Goal: Information Seeking & Learning: Learn about a topic

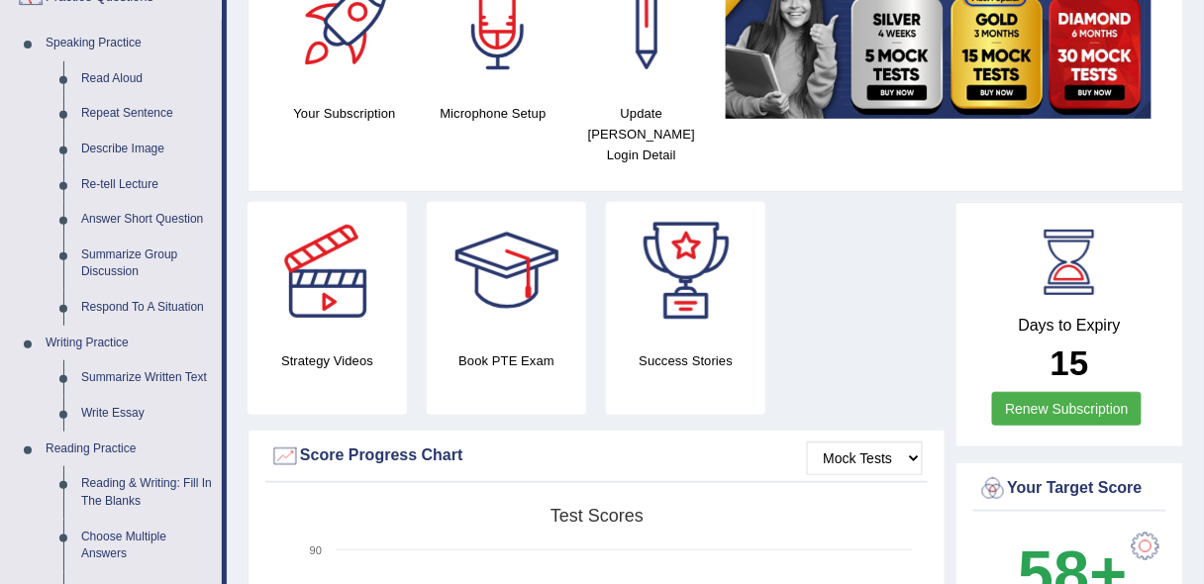
scroll to position [165, 0]
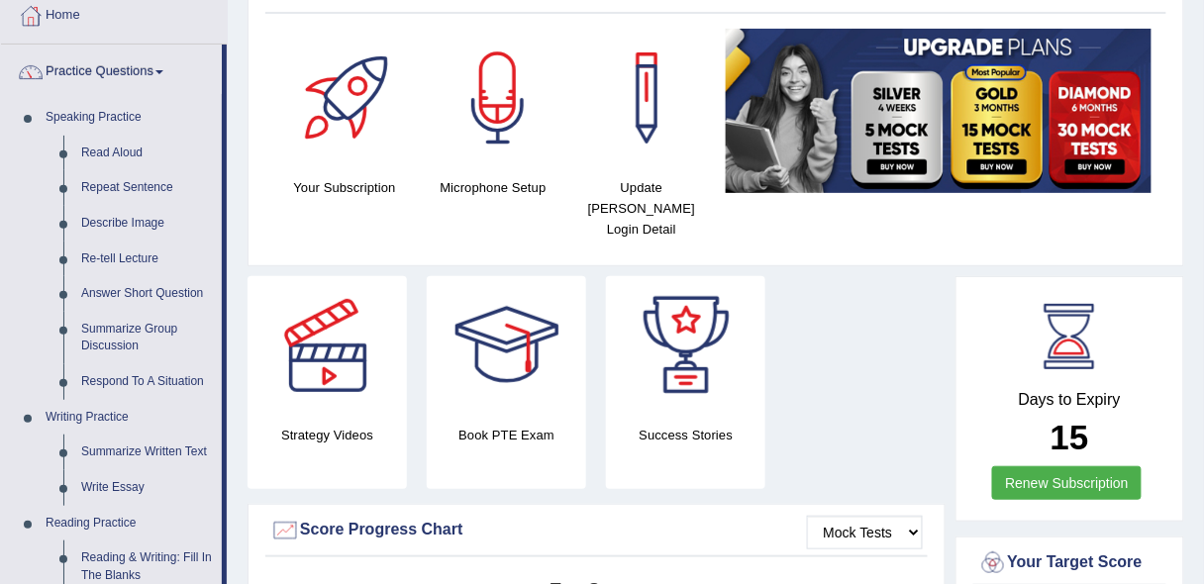
drag, startPoint x: 1216, startPoint y: 120, endPoint x: 1210, endPoint y: 142, distance: 22.6
click at [1203, 142] on html "Toggle navigation Home Practice Questions Speaking Practice Read Aloud Repeat S…" at bounding box center [602, 182] width 1204 height 584
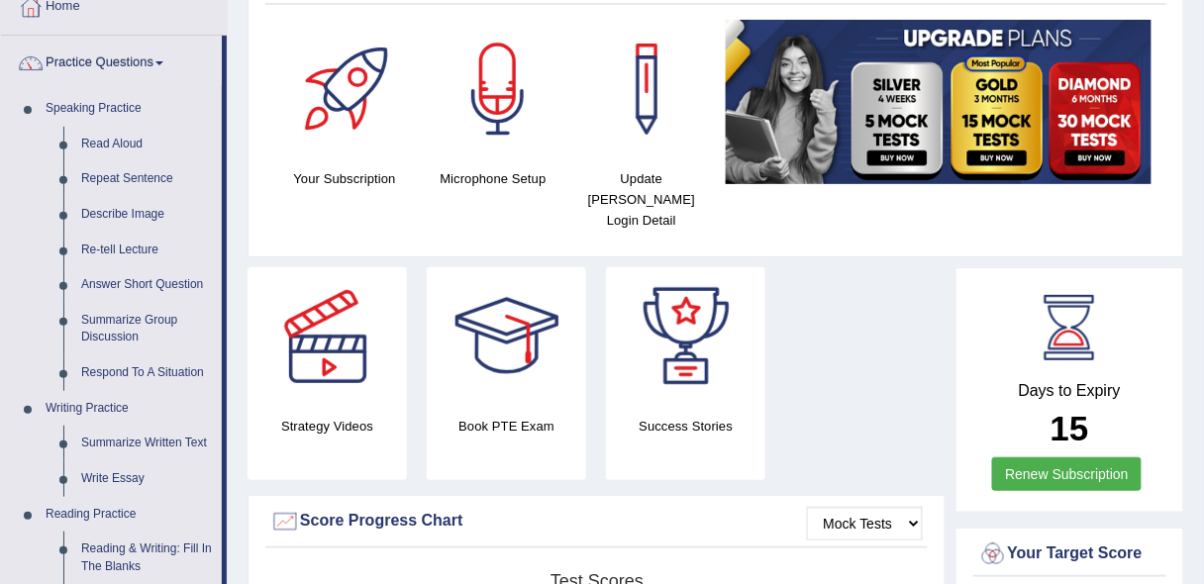
scroll to position [151, 0]
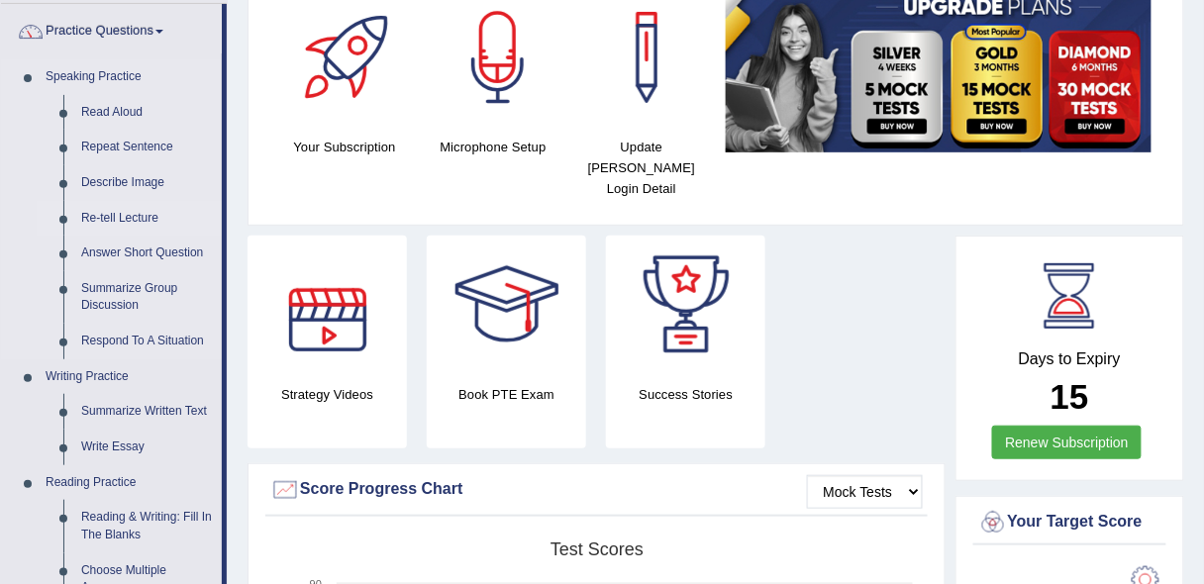
click at [115, 220] on link "Re-tell Lecture" at bounding box center [147, 219] width 150 height 36
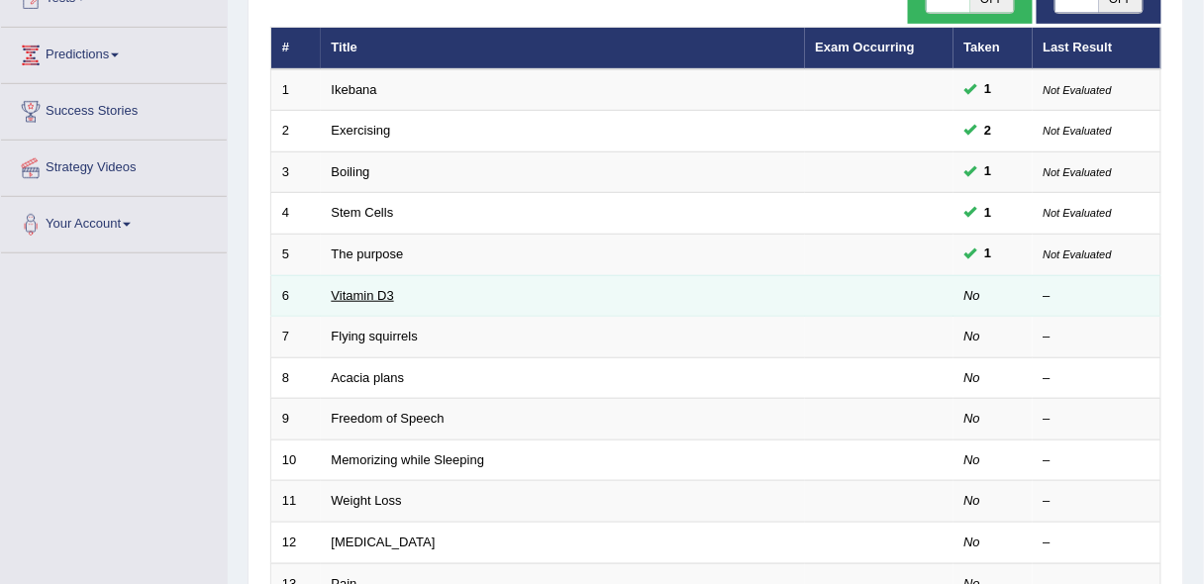
click at [347, 288] on link "Vitamin D3" at bounding box center [363, 295] width 62 height 15
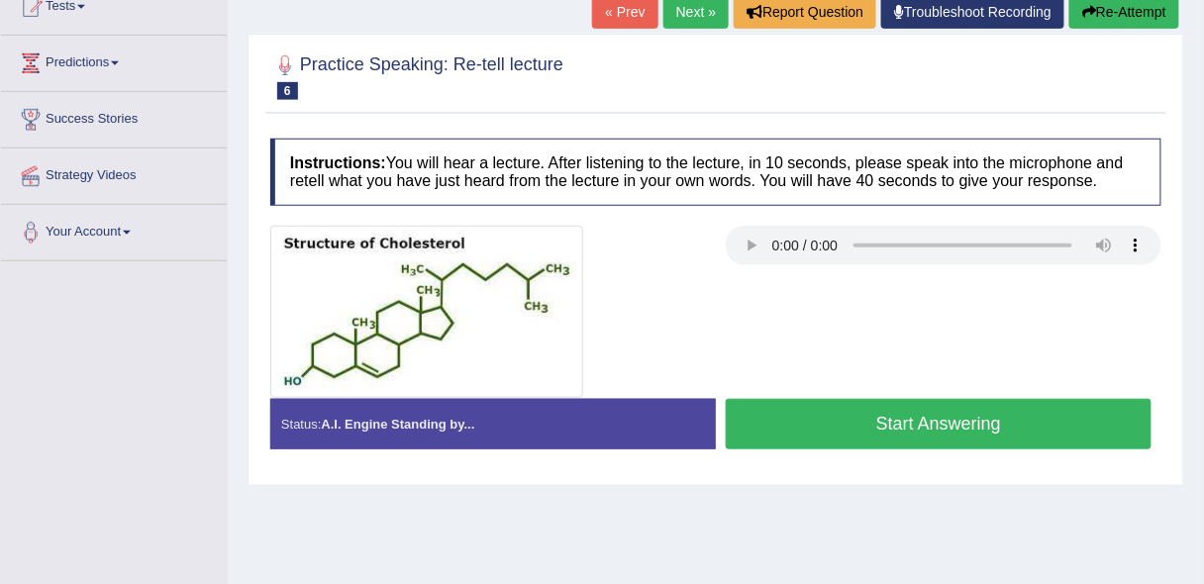
click at [1203, 352] on html "Toggle navigation Home Practice Questions Speaking Practice Read Aloud Repeat S…" at bounding box center [602, 60] width 1204 height 584
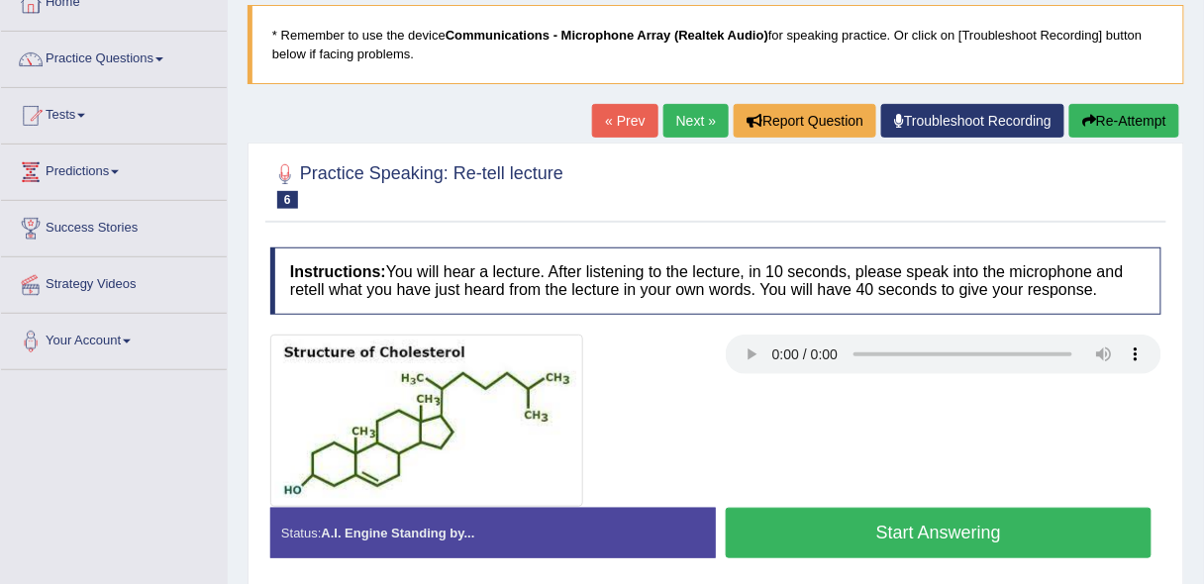
scroll to position [126, 0]
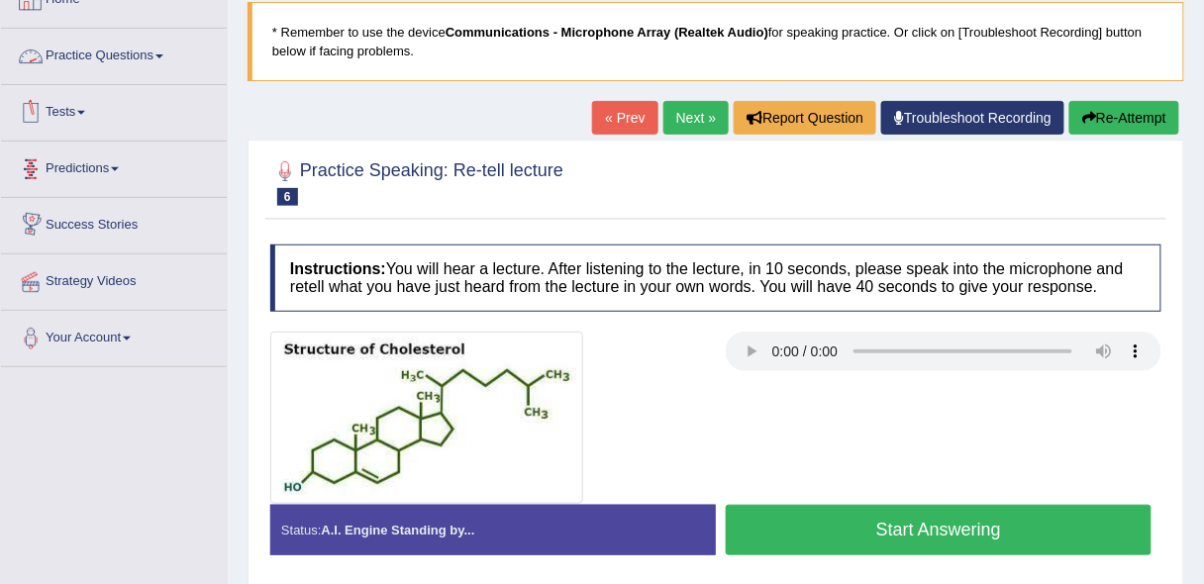
click at [179, 45] on link "Practice Questions" at bounding box center [114, 54] width 226 height 50
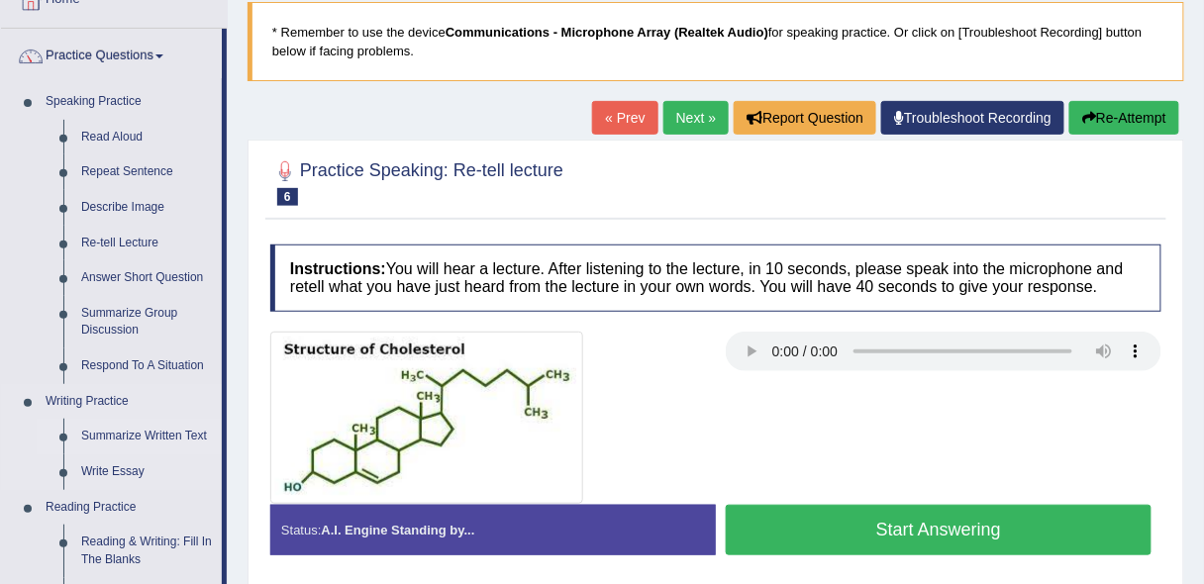
click at [164, 433] on link "Summarize Written Text" at bounding box center [147, 437] width 150 height 36
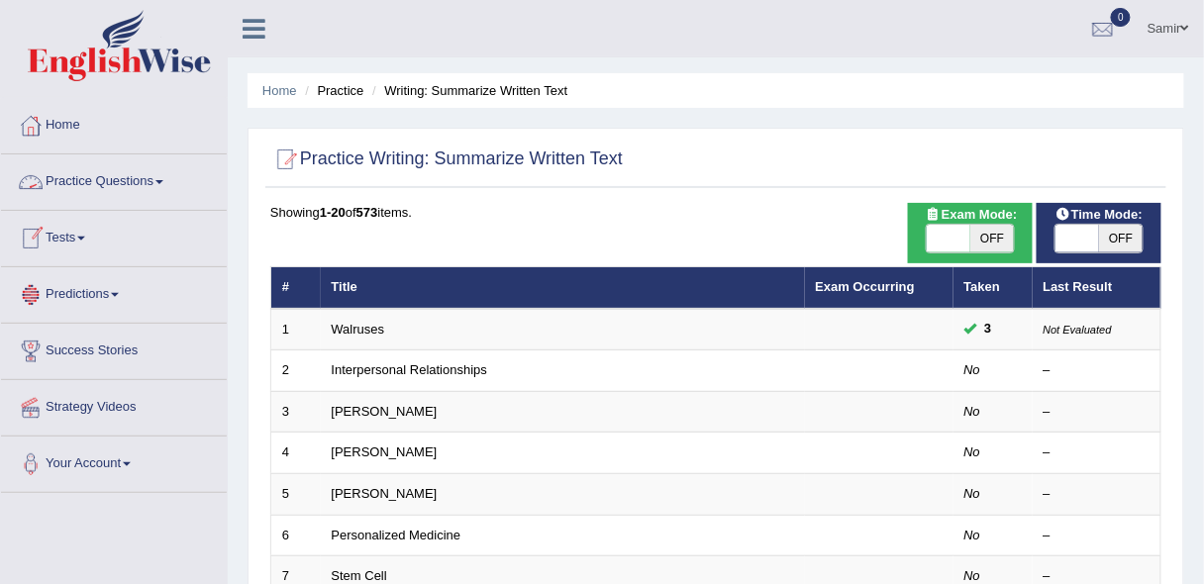
click at [114, 175] on link "Practice Questions" at bounding box center [114, 179] width 226 height 50
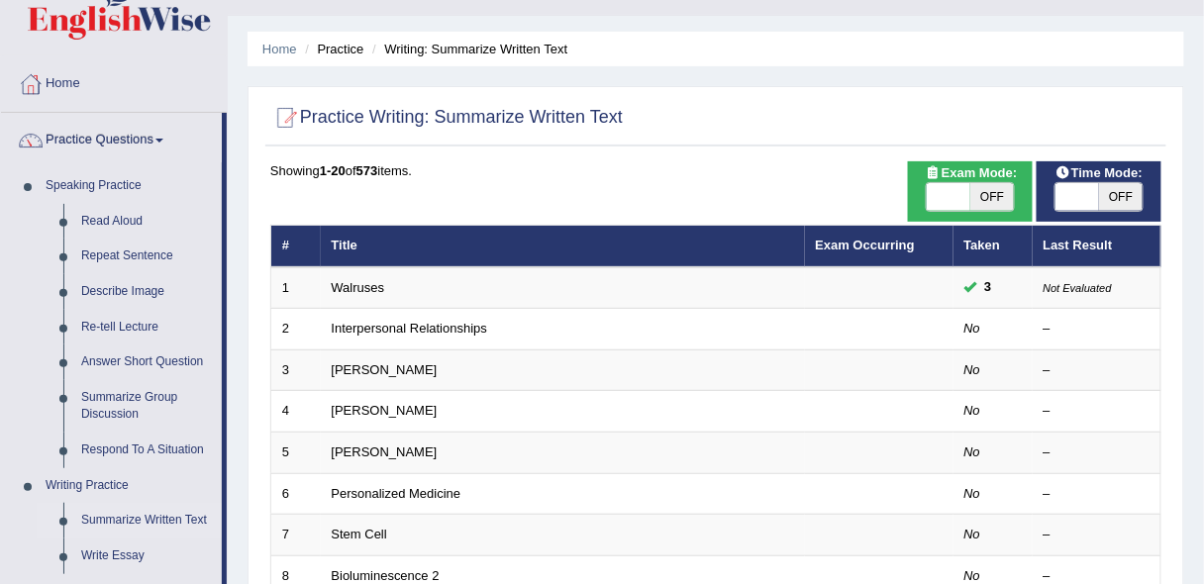
scroll to position [98, 0]
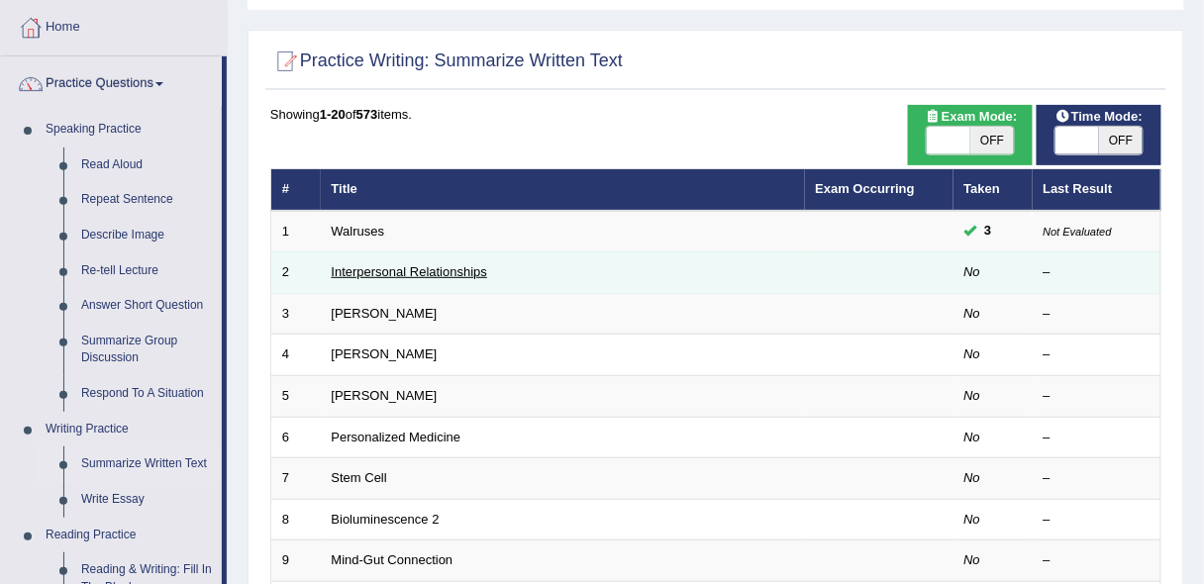
click at [423, 268] on link "Interpersonal Relationships" at bounding box center [410, 271] width 156 height 15
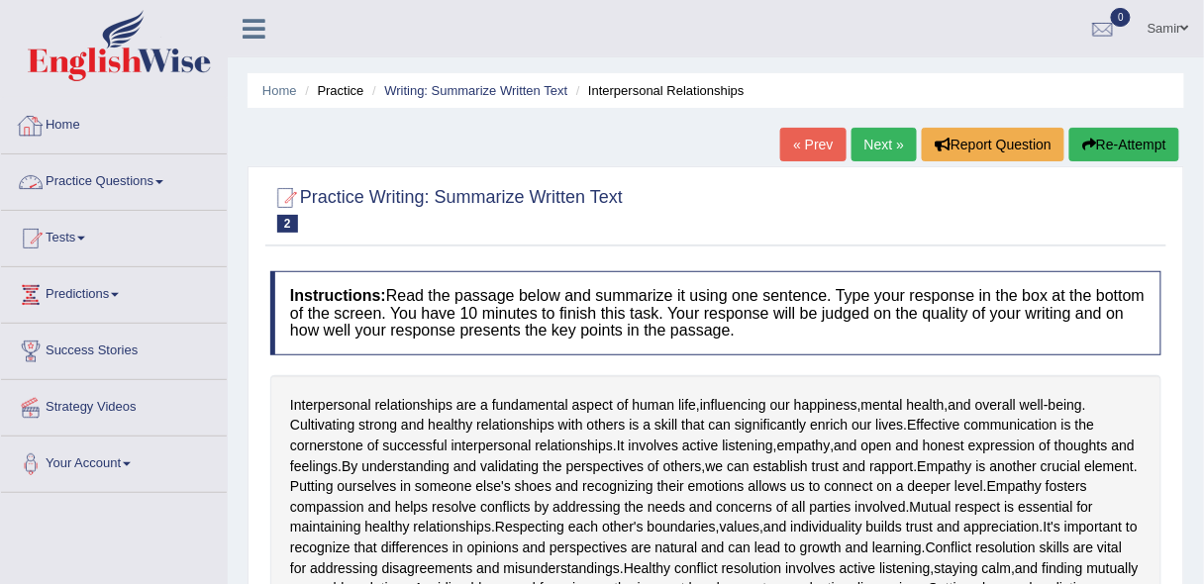
click at [126, 184] on link "Practice Questions" at bounding box center [114, 179] width 226 height 50
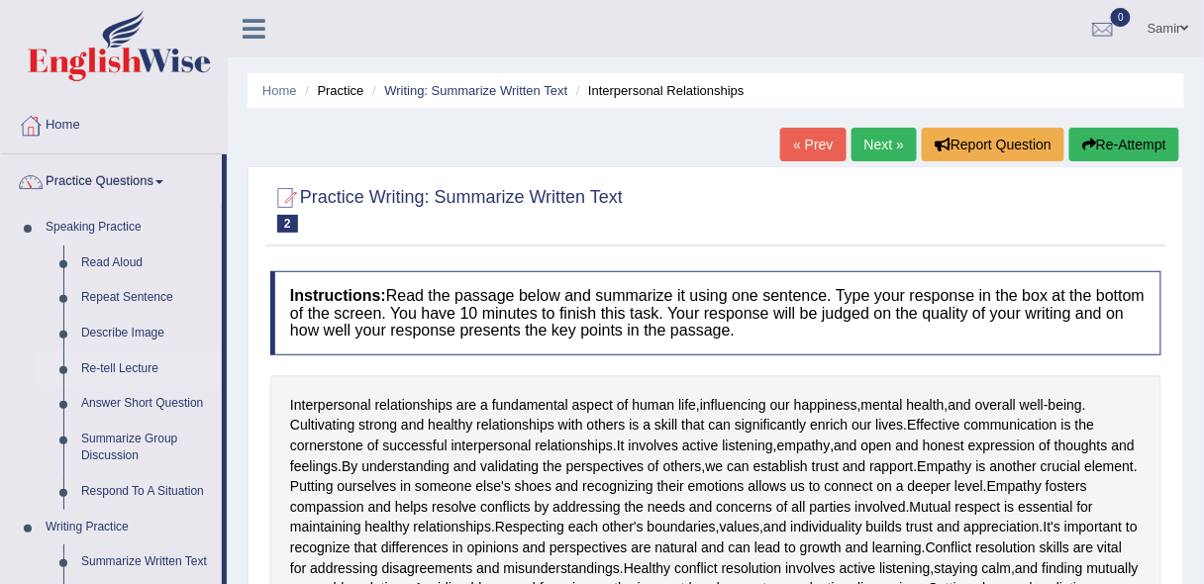
click at [131, 357] on link "Re-tell Lecture" at bounding box center [147, 370] width 150 height 36
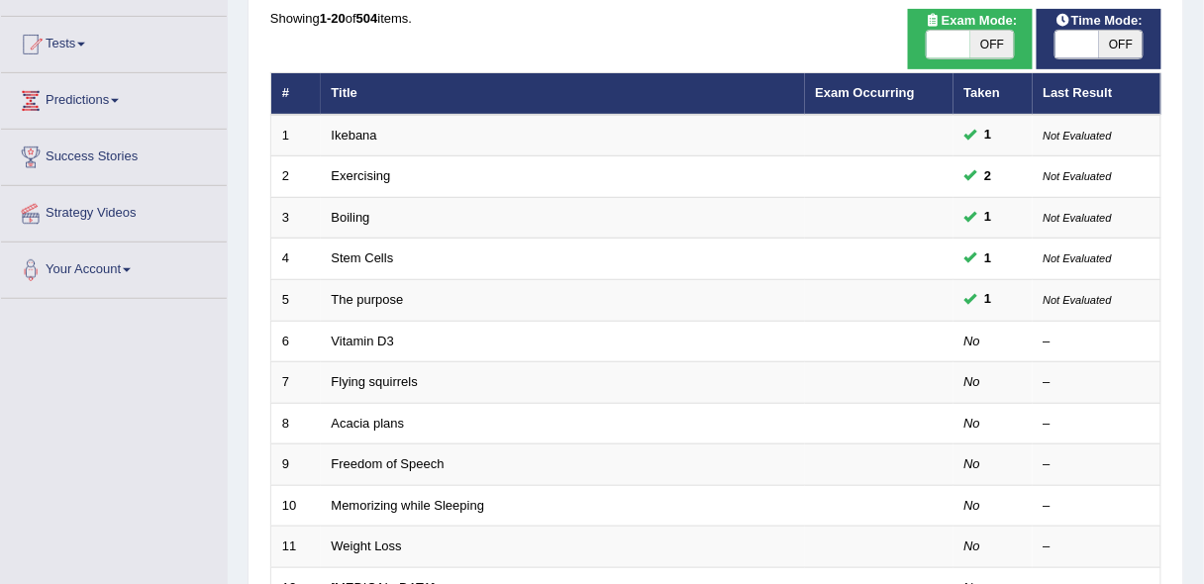
scroll to position [195, 0]
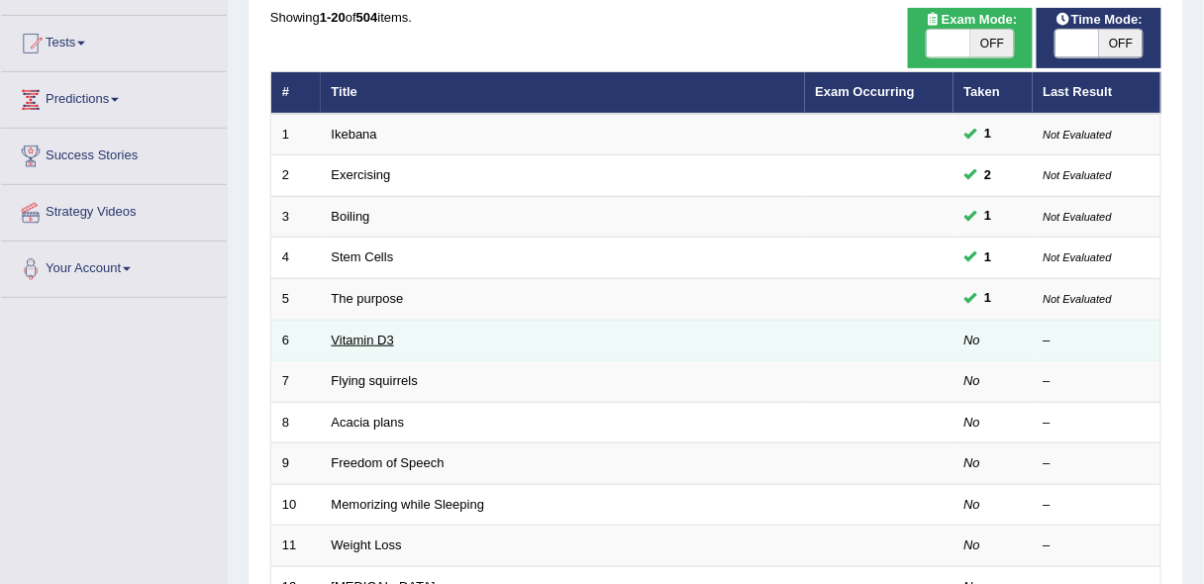
click at [364, 333] on link "Vitamin D3" at bounding box center [363, 340] width 62 height 15
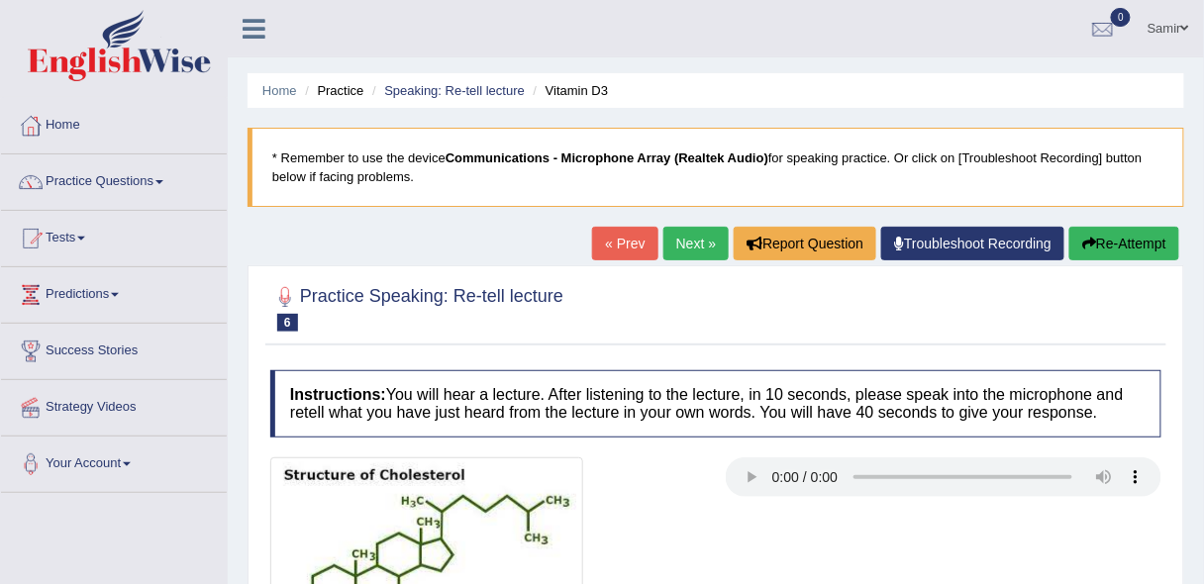
click at [612, 238] on link "« Prev" at bounding box center [624, 244] width 65 height 34
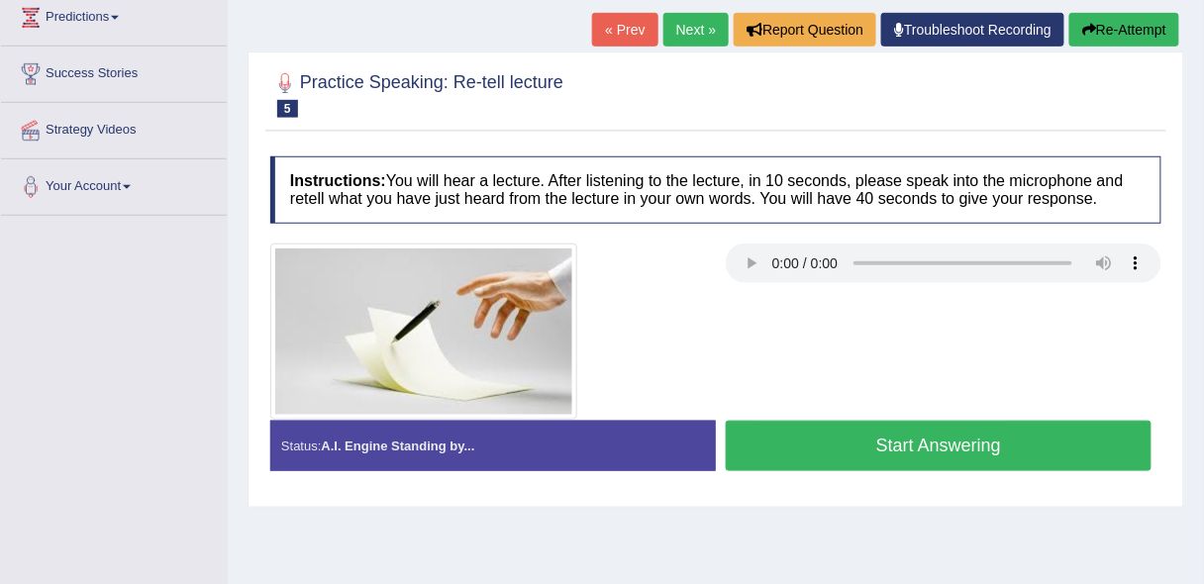
click at [1203, 307] on html "Toggle navigation Home Practice Questions Speaking Practice Read Aloud Repeat S…" at bounding box center [602, 15] width 1204 height 584
click at [607, 34] on link "« Prev" at bounding box center [624, 30] width 65 height 34
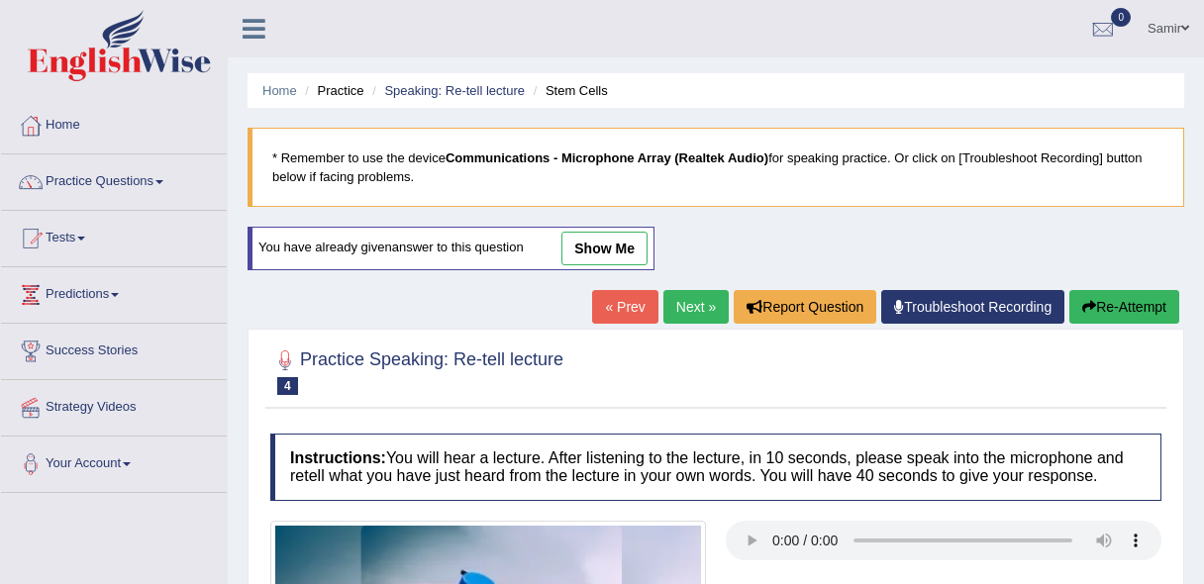
click at [602, 243] on link "show me" at bounding box center [604, 249] width 86 height 34
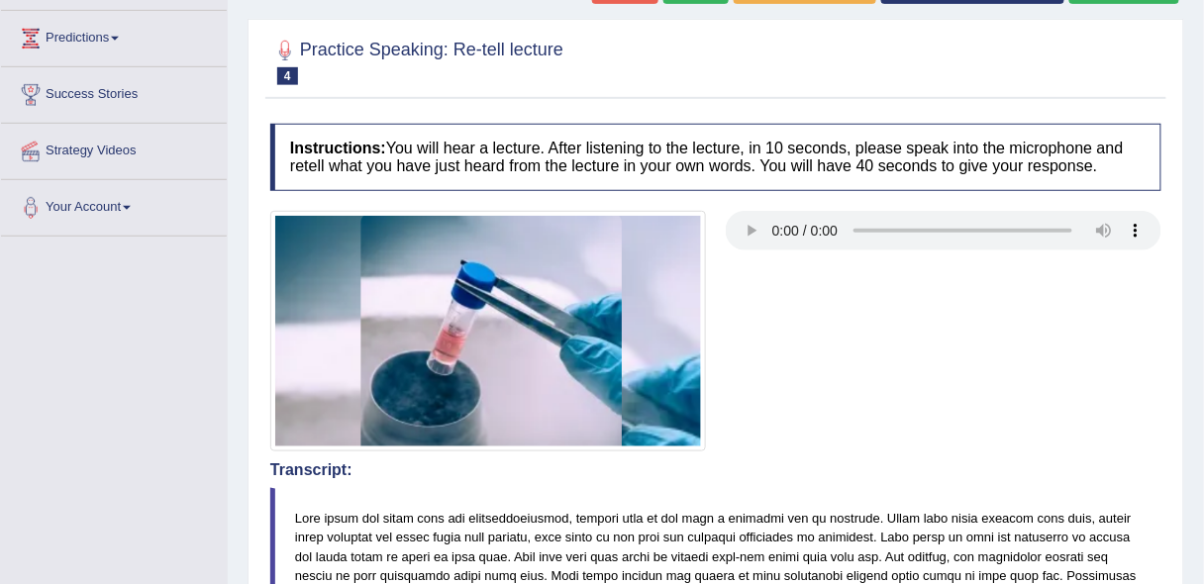
drag, startPoint x: 1216, startPoint y: 195, endPoint x: 1216, endPoint y: 423, distance: 227.7
click at [1203, 328] on html "Toggle navigation Home Practice Questions Speaking Practice Read Aloud Repeat S…" at bounding box center [602, 36] width 1204 height 584
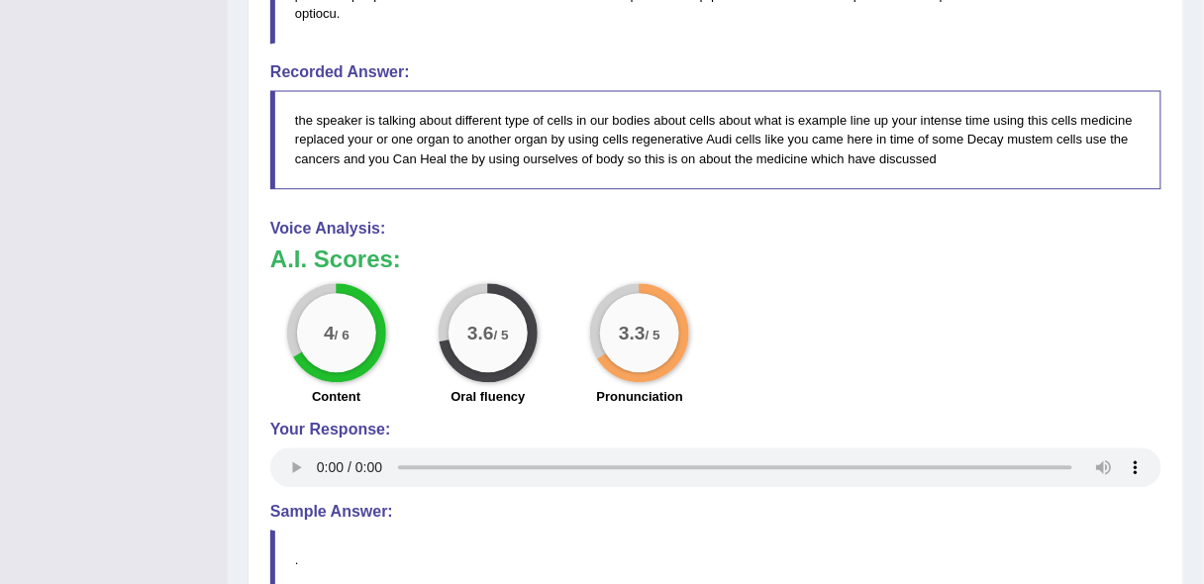
scroll to position [991, 0]
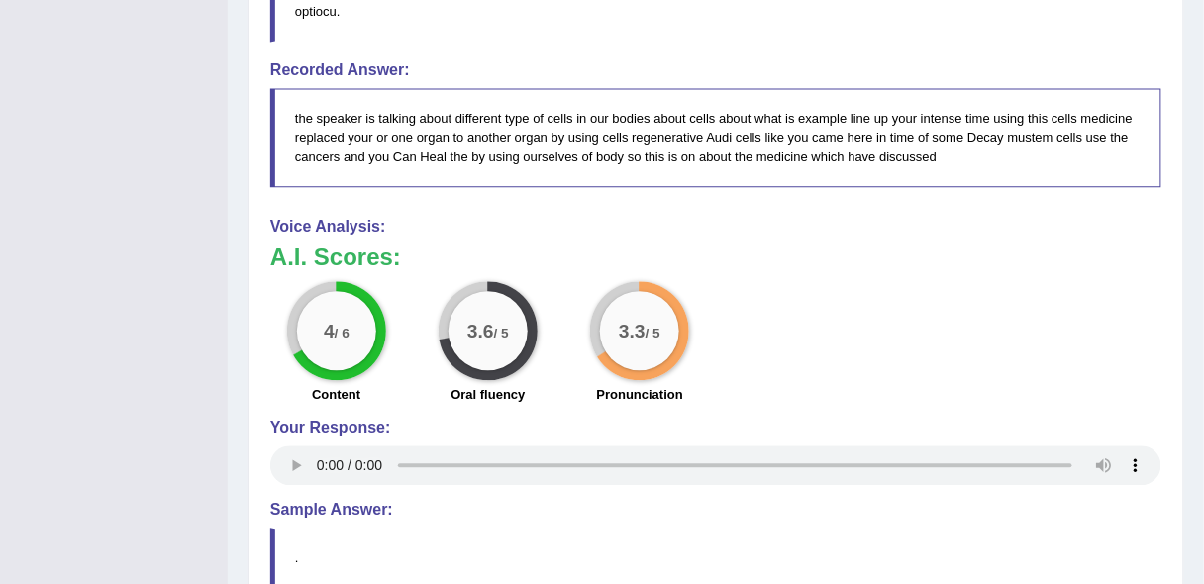
drag, startPoint x: 1168, startPoint y: 371, endPoint x: 1216, endPoint y: 380, distance: 48.4
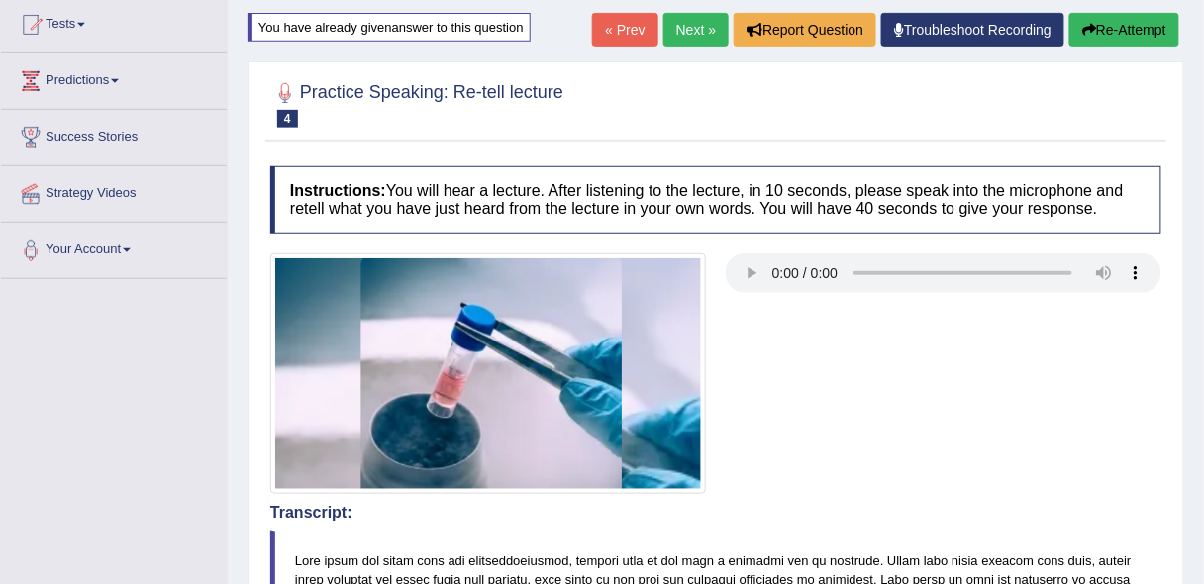
scroll to position [147, 0]
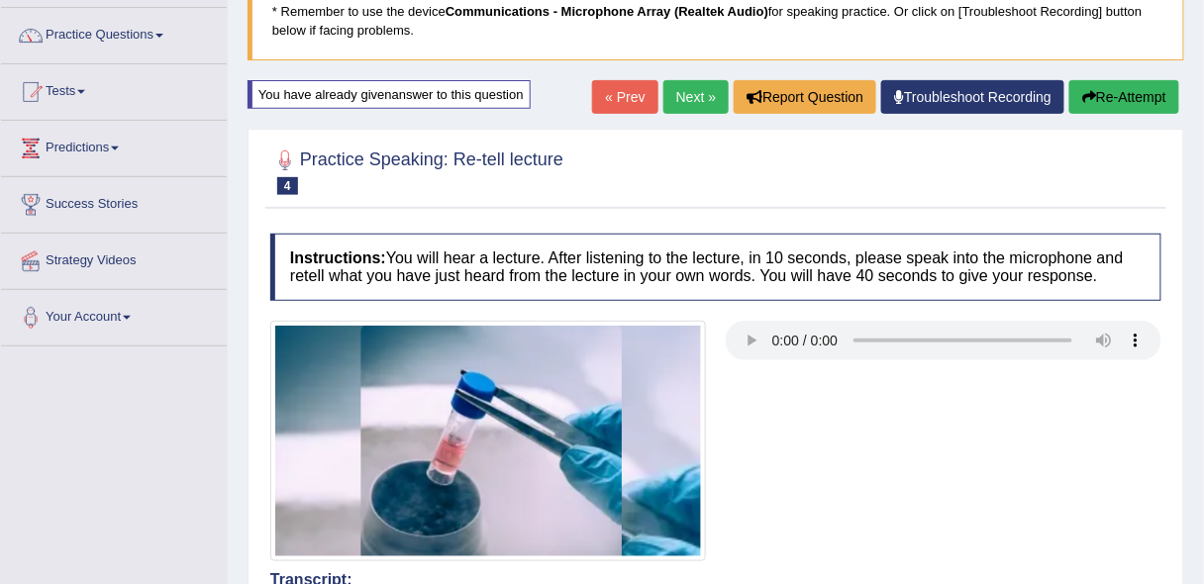
click at [606, 99] on link "« Prev" at bounding box center [624, 97] width 65 height 34
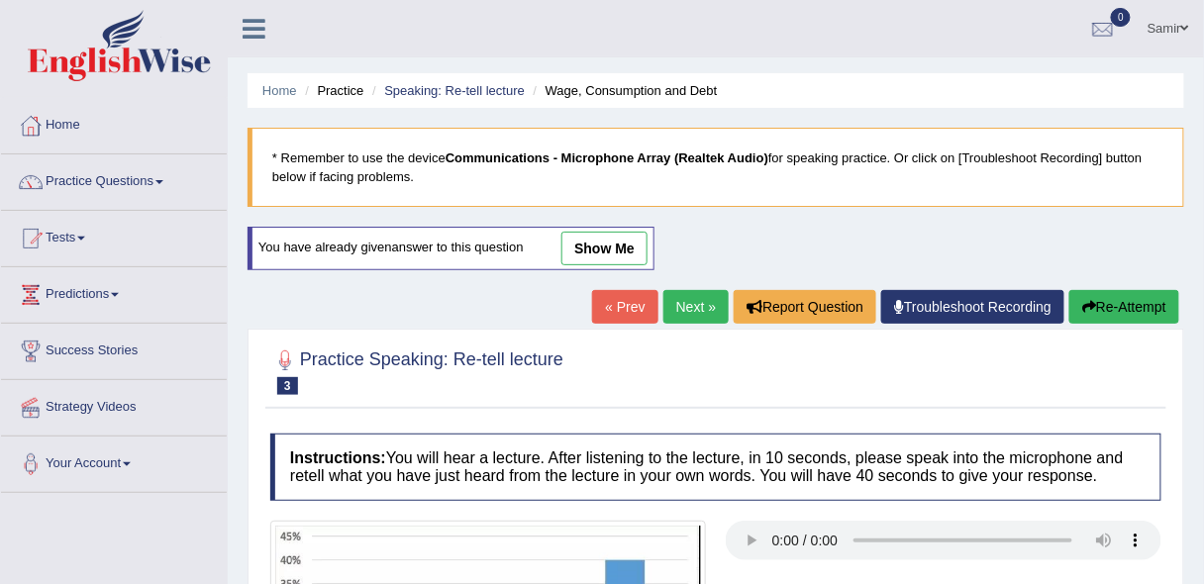
click at [601, 248] on link "show me" at bounding box center [604, 249] width 86 height 34
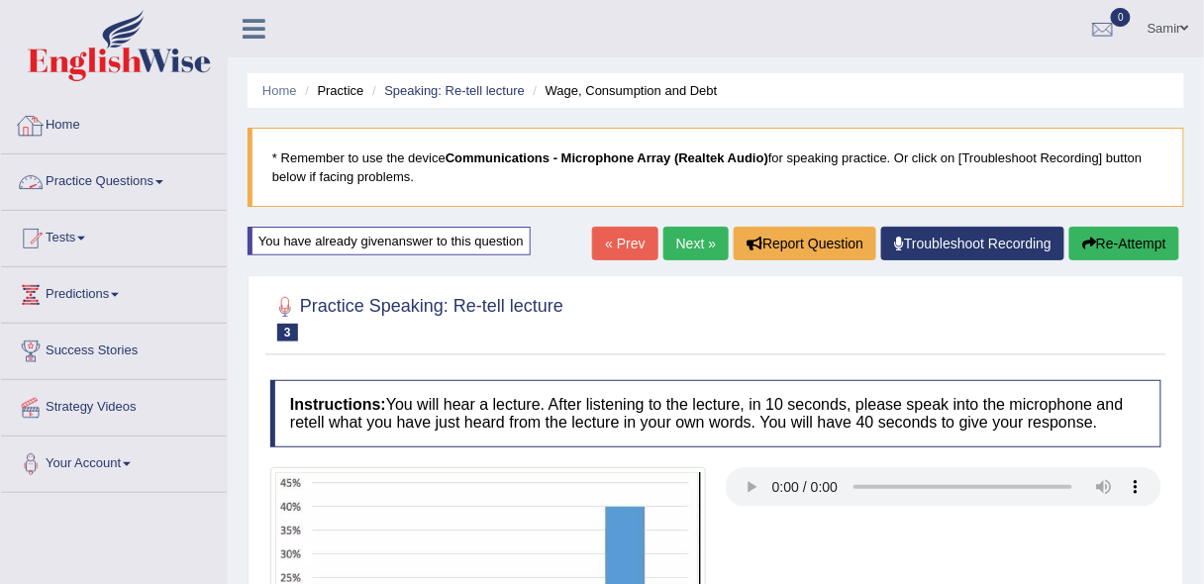
click at [103, 180] on link "Practice Questions" at bounding box center [114, 179] width 226 height 50
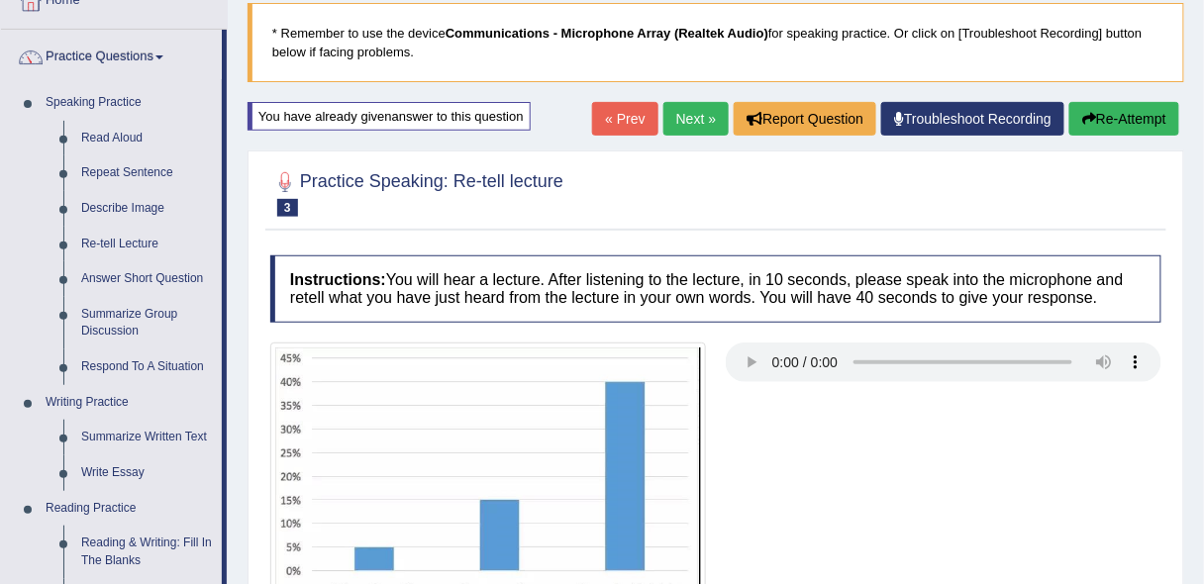
scroll to position [136, 0]
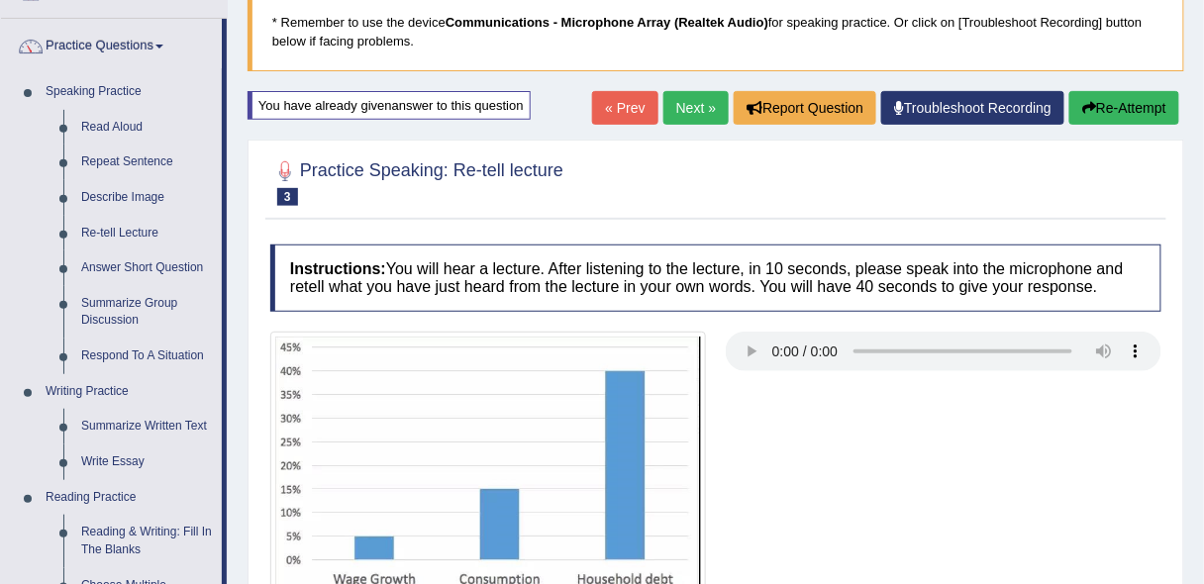
drag, startPoint x: 1216, startPoint y: 139, endPoint x: 864, endPoint y: 169, distance: 352.8
click at [864, 169] on div at bounding box center [715, 181] width 891 height 60
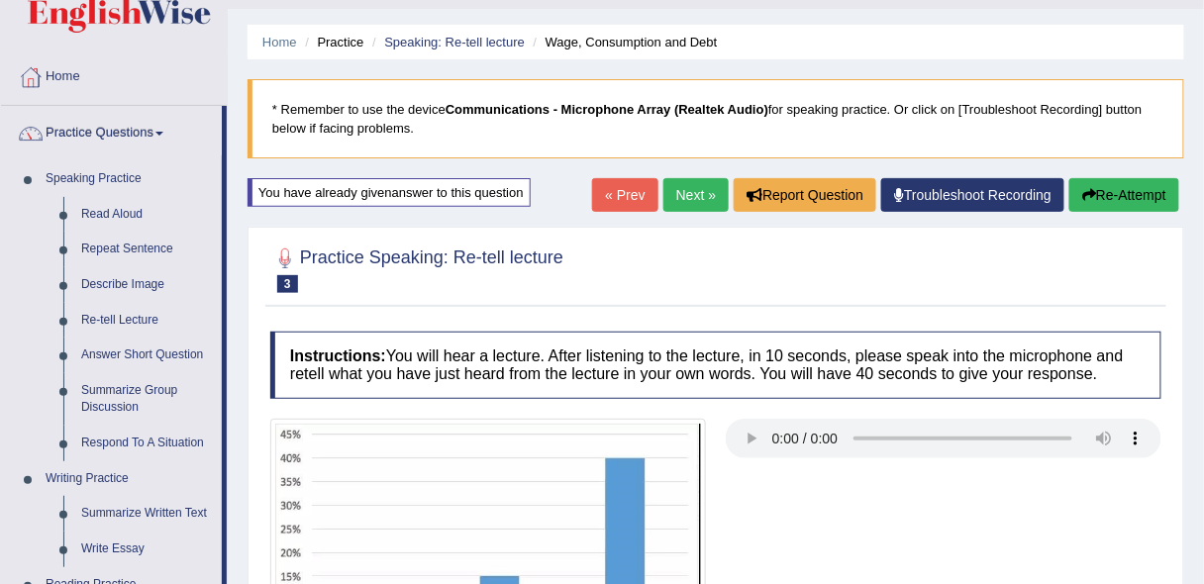
scroll to position [0, 0]
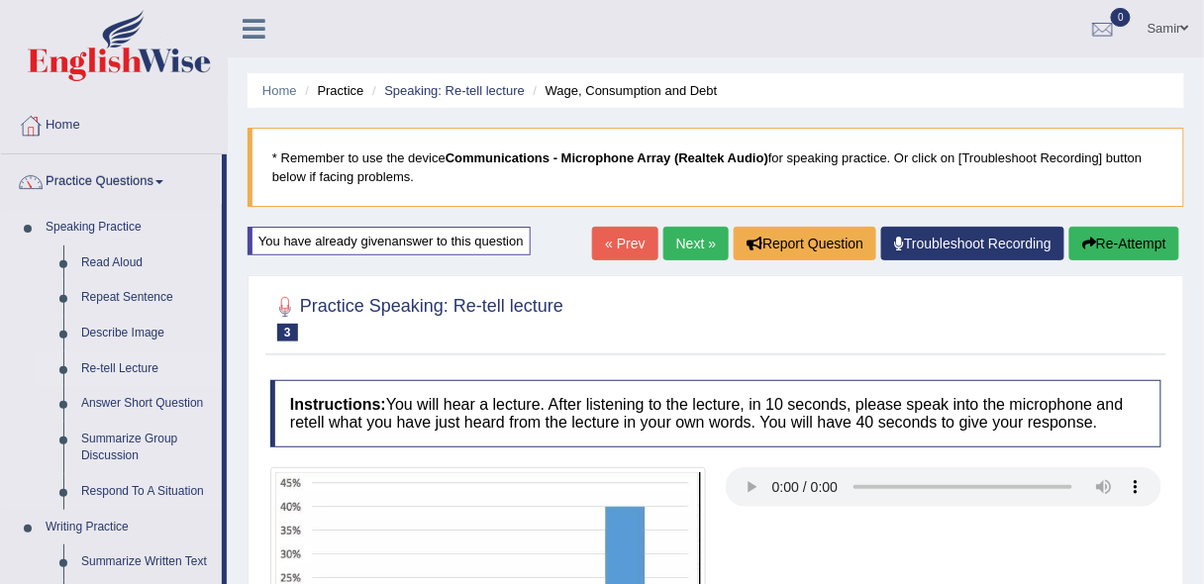
click at [139, 364] on link "Re-tell Lecture" at bounding box center [147, 370] width 150 height 36
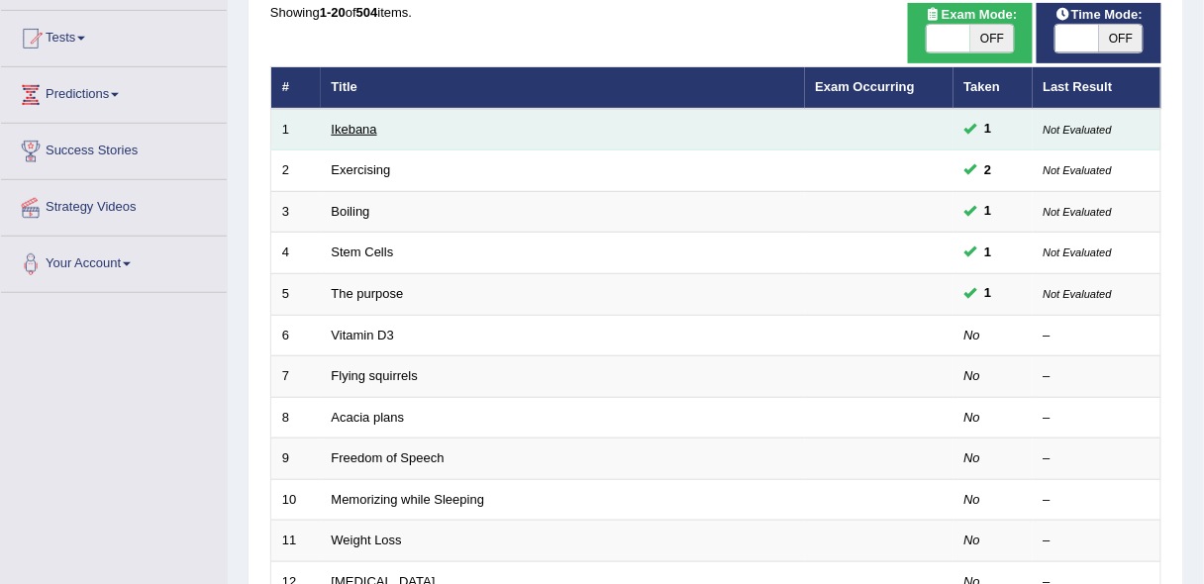
click at [338, 122] on link "Ikebana" at bounding box center [355, 129] width 46 height 15
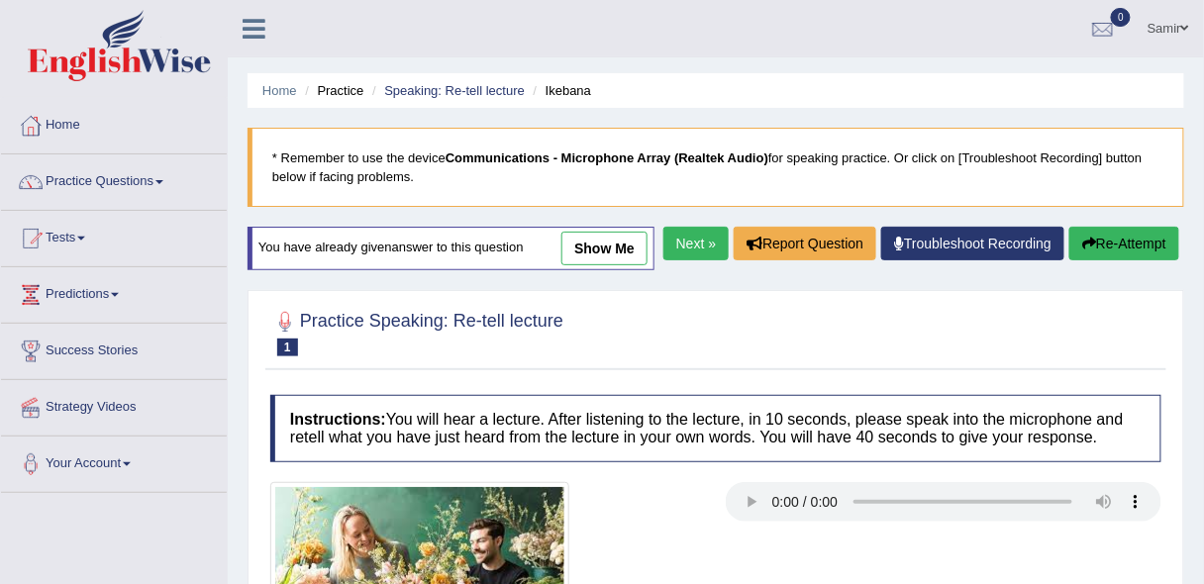
click at [607, 243] on link "show me" at bounding box center [604, 249] width 86 height 34
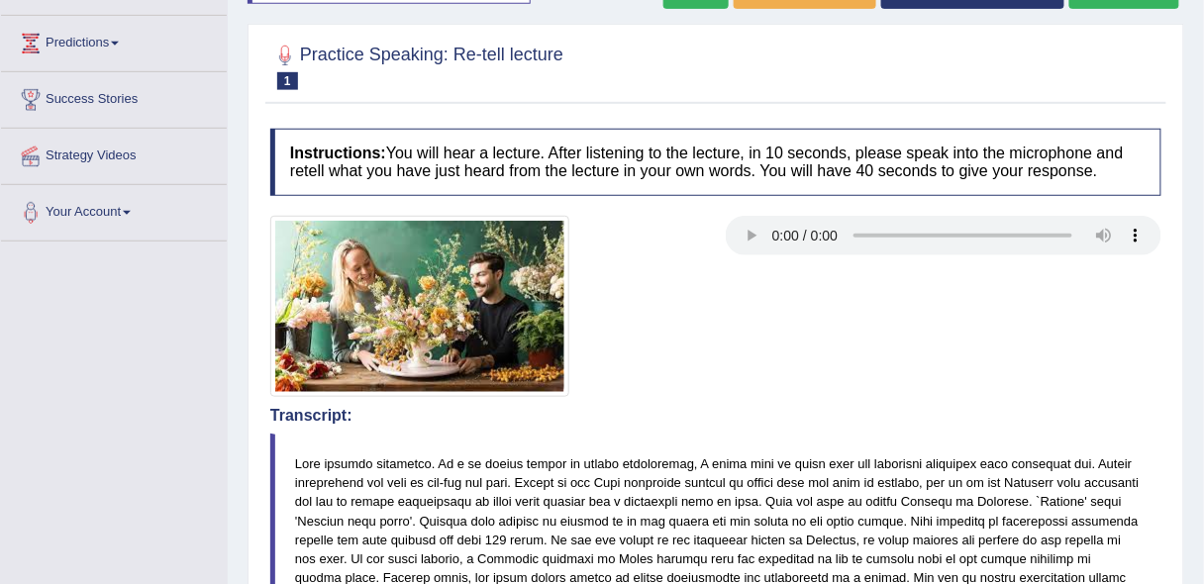
scroll to position [59, 0]
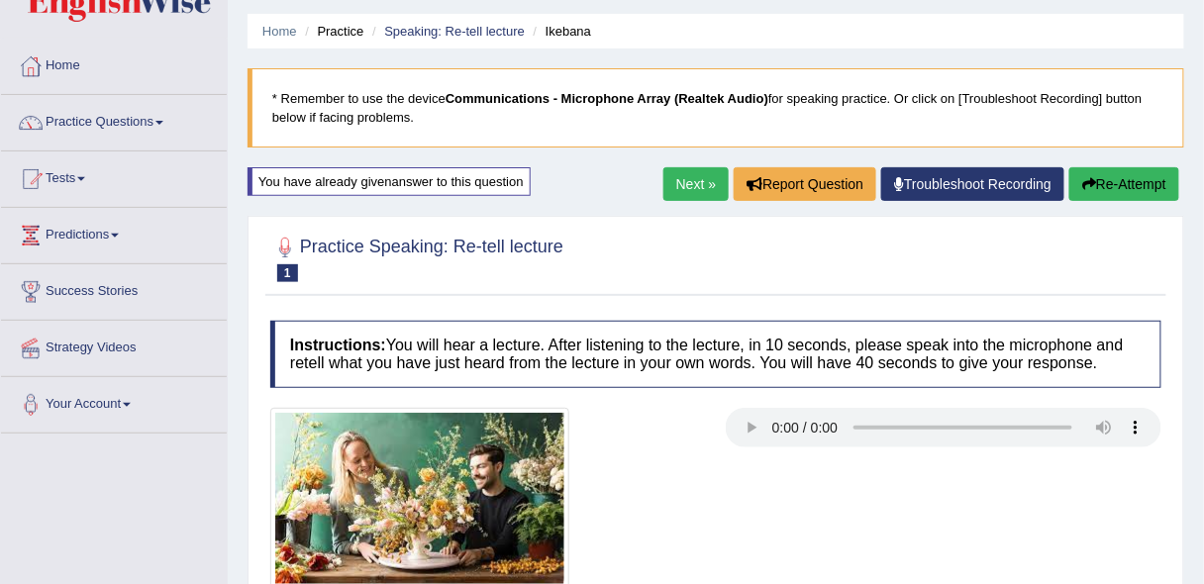
click at [678, 185] on link "Next »" at bounding box center [695, 184] width 65 height 34
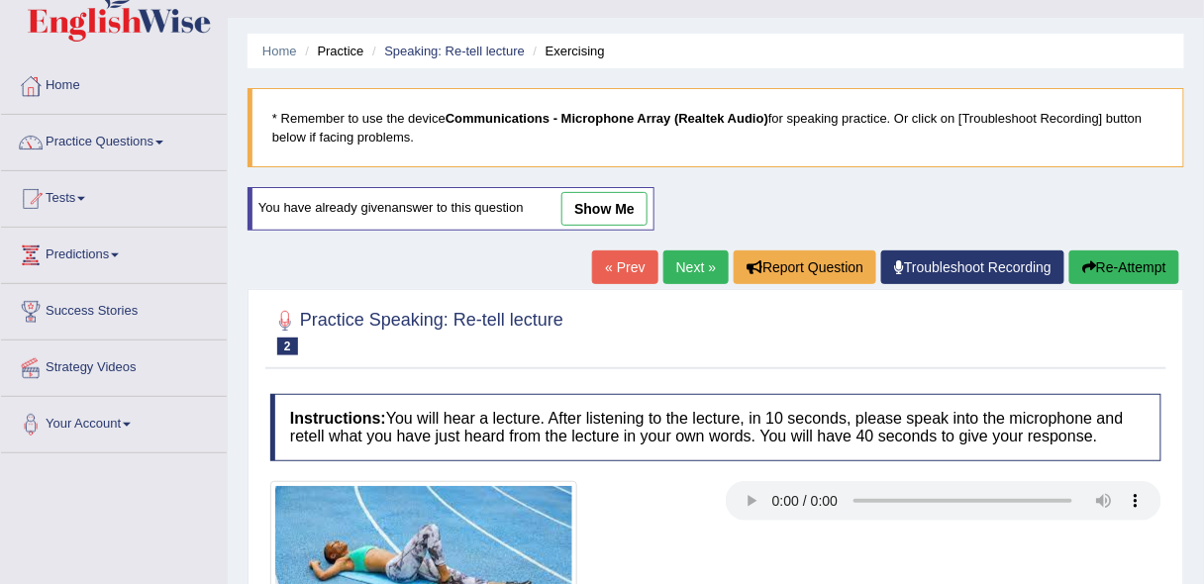
click at [1203, 283] on html "Toggle navigation Home Practice Questions Speaking Practice Read Aloud Repeat S…" at bounding box center [602, 252] width 1204 height 584
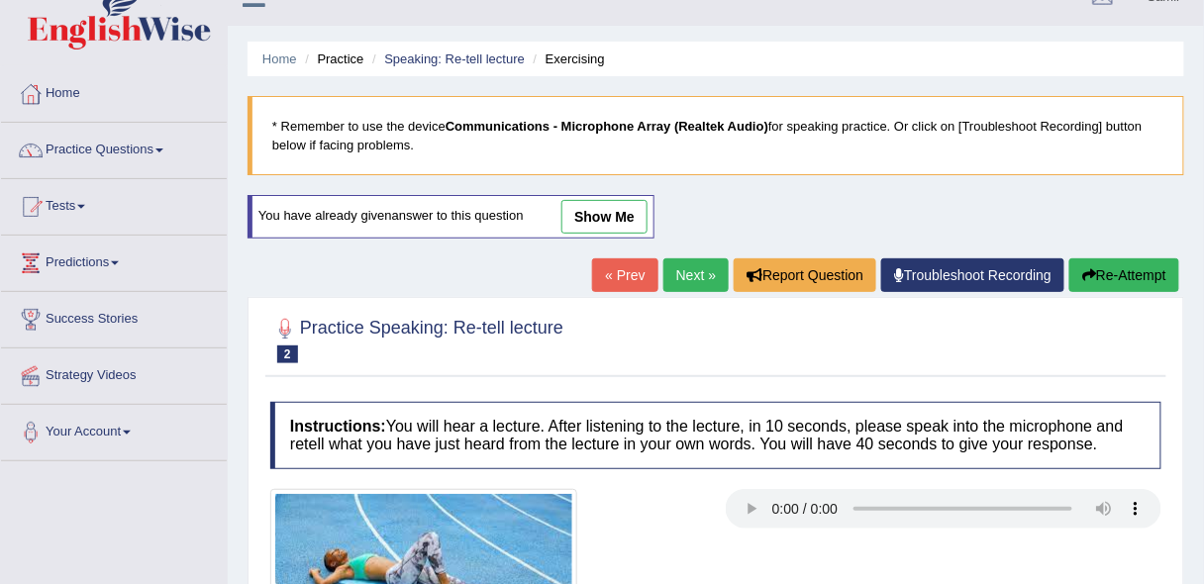
click at [605, 223] on link "show me" at bounding box center [604, 217] width 86 height 34
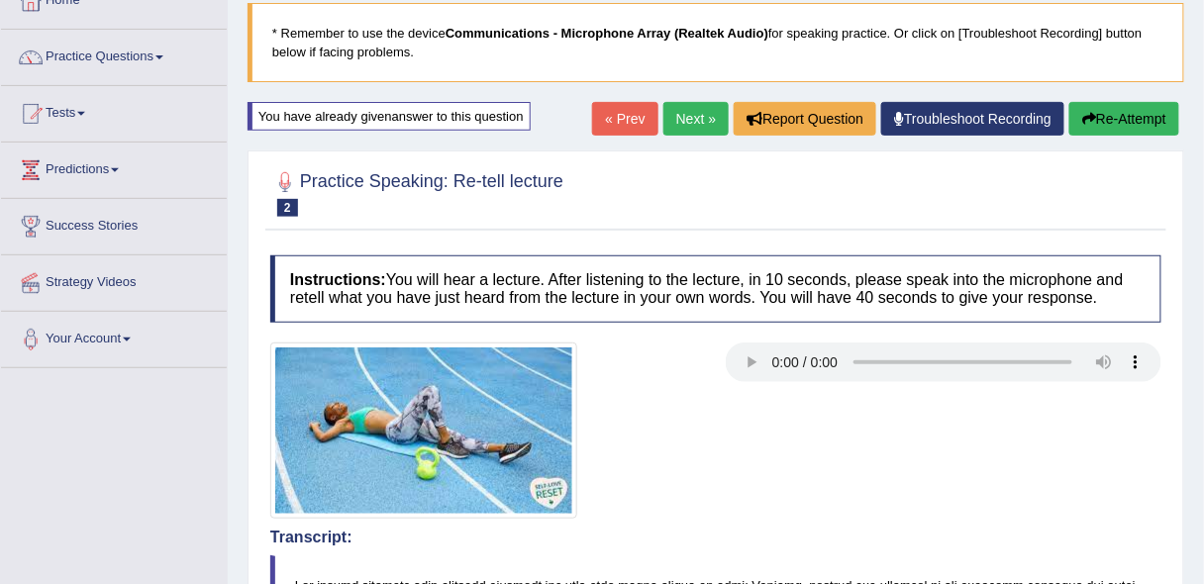
scroll to position [116, 0]
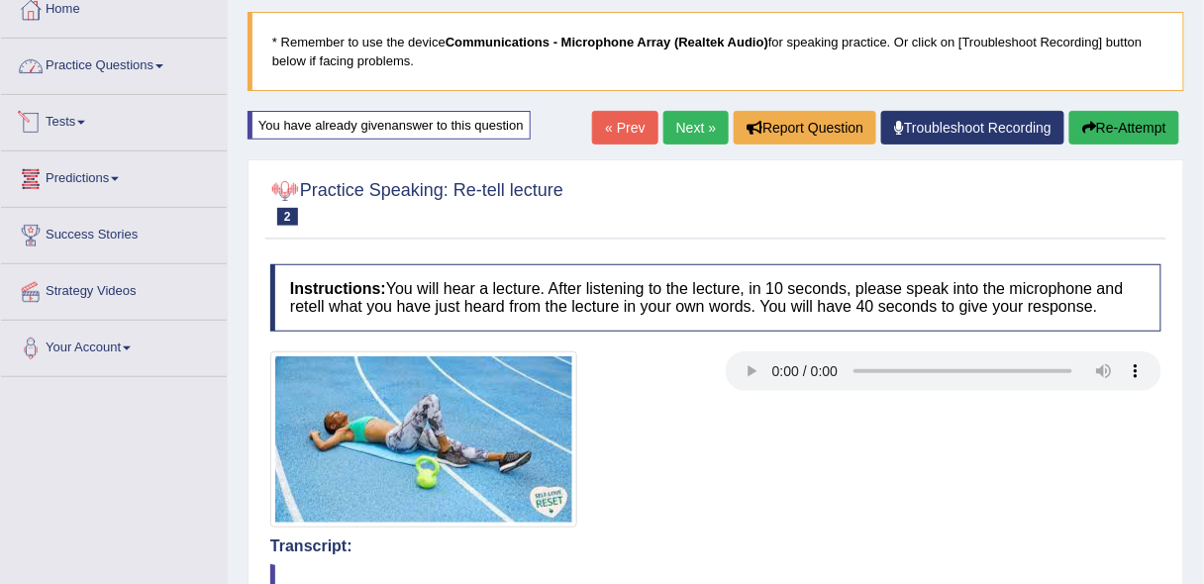
click at [128, 68] on link "Practice Questions" at bounding box center [114, 64] width 226 height 50
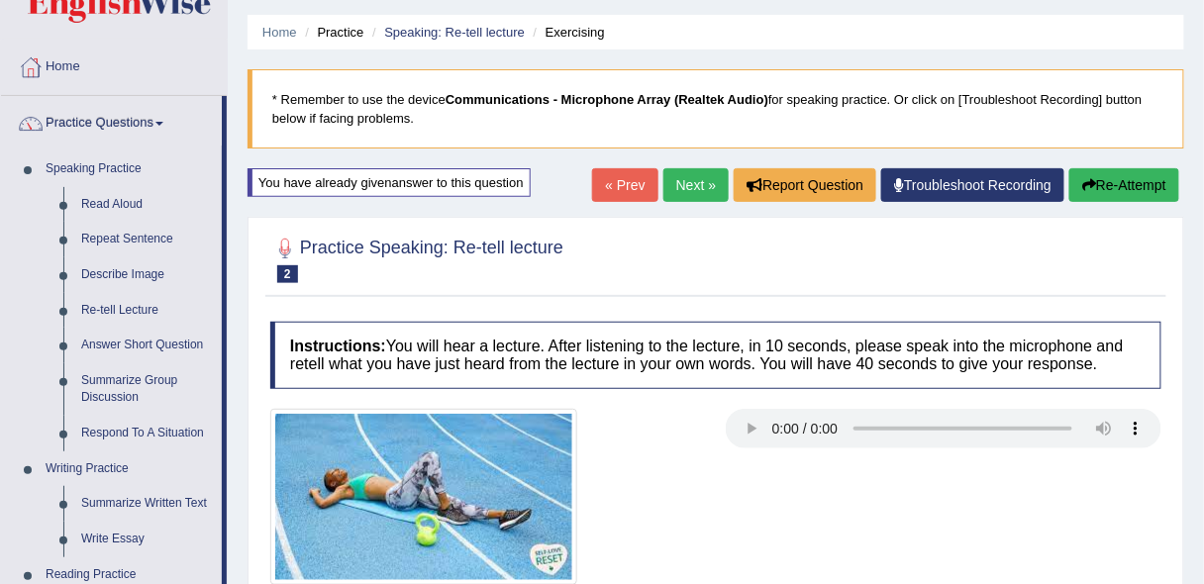
scroll to position [42, 0]
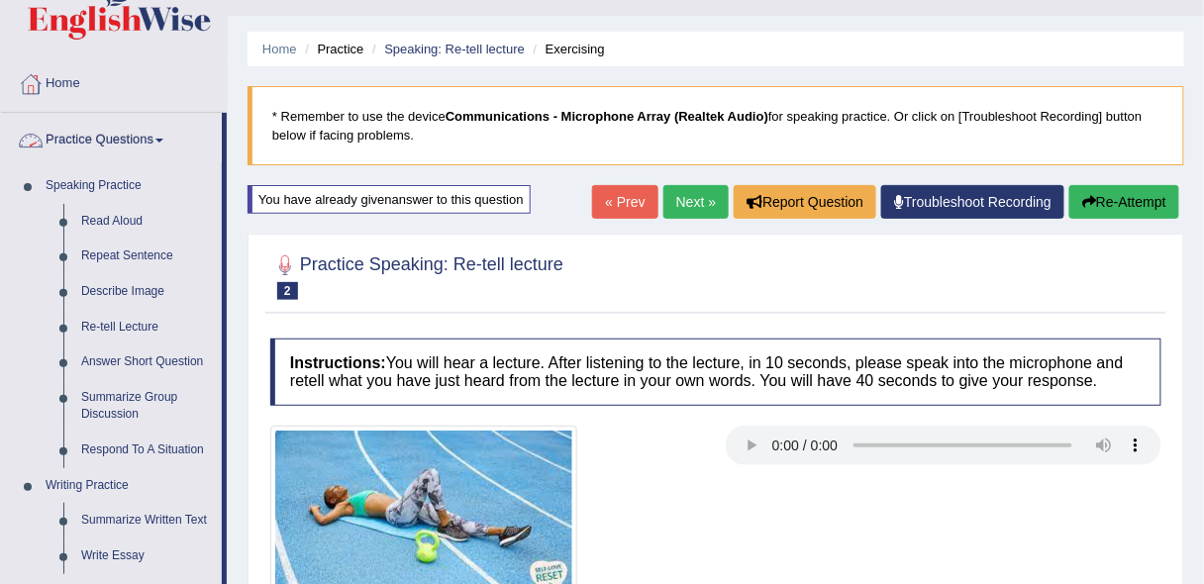
click at [155, 139] on link "Practice Questions" at bounding box center [111, 138] width 221 height 50
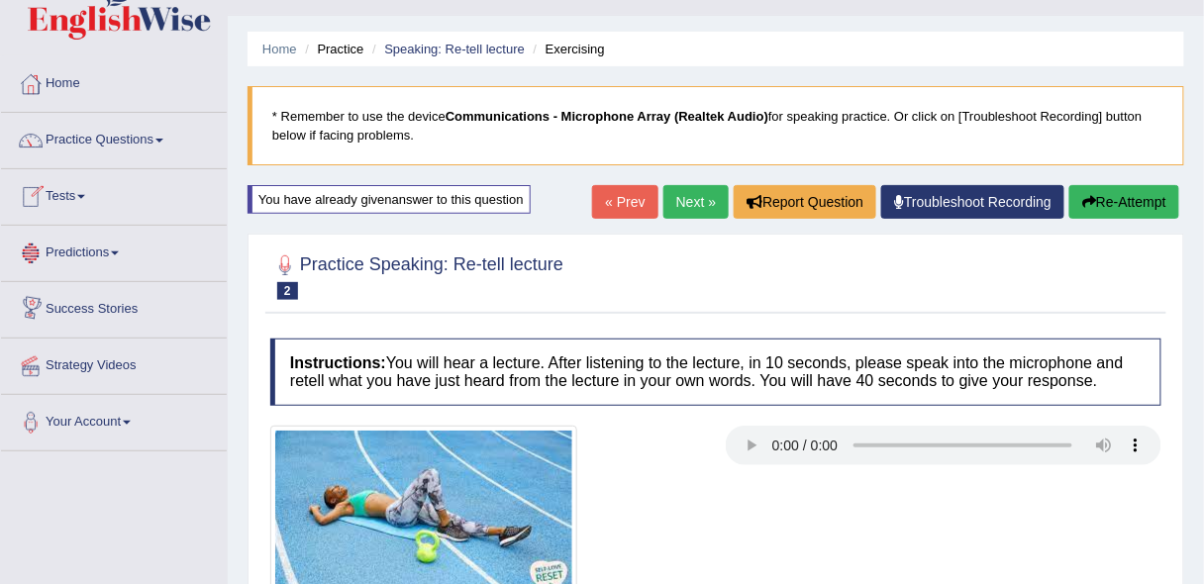
click at [79, 191] on link "Tests" at bounding box center [114, 194] width 226 height 50
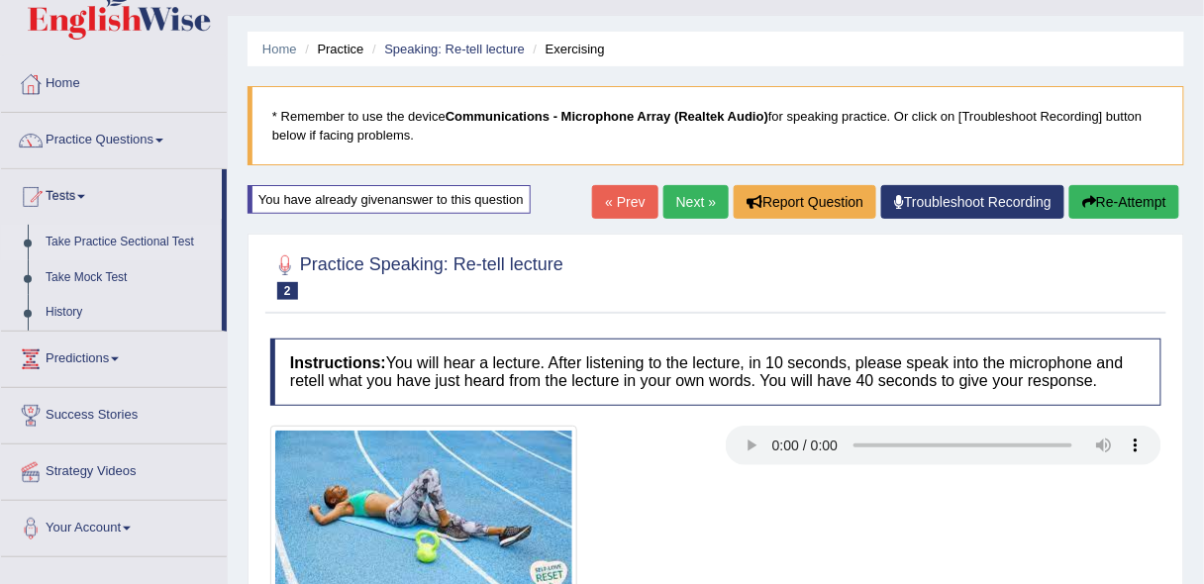
click at [156, 242] on link "Take Practice Sectional Test" at bounding box center [129, 243] width 185 height 36
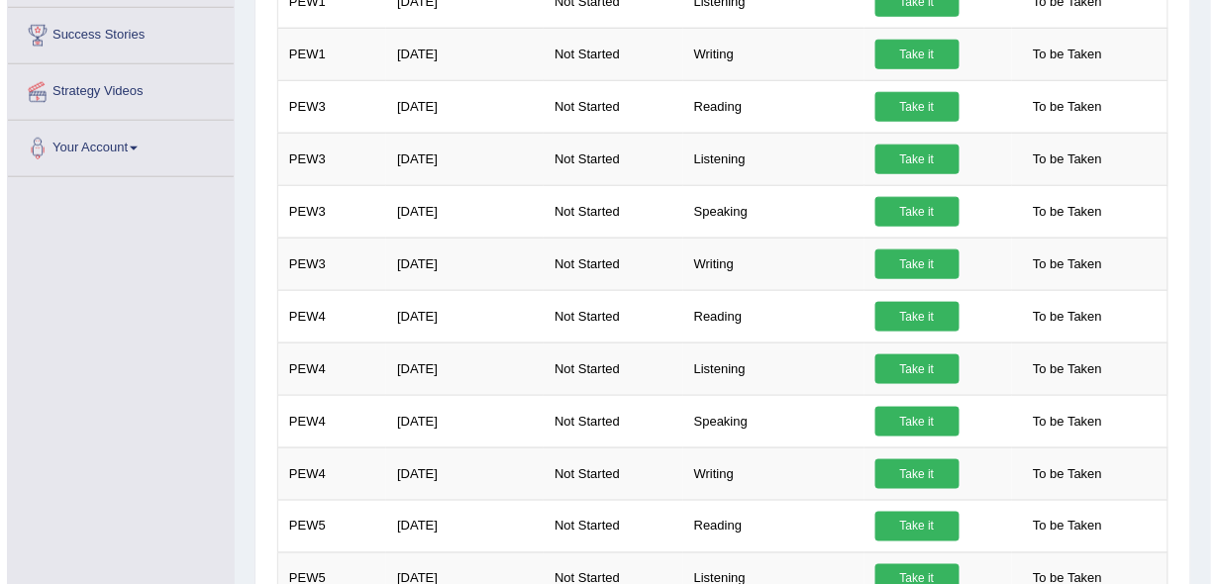
scroll to position [450, 0]
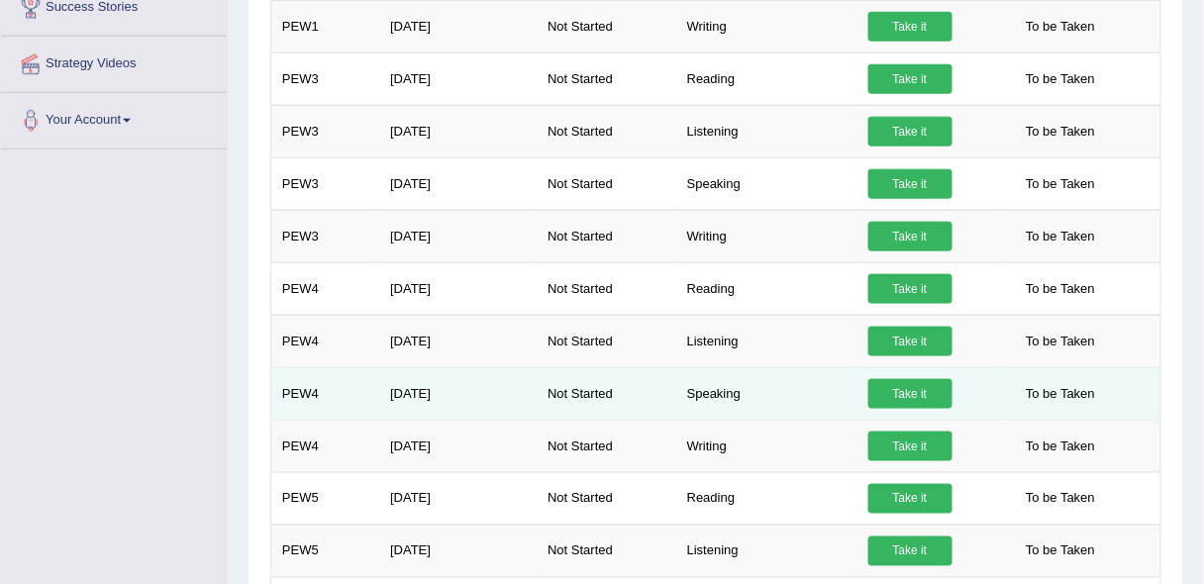
click at [901, 391] on link "Take it" at bounding box center [910, 394] width 84 height 30
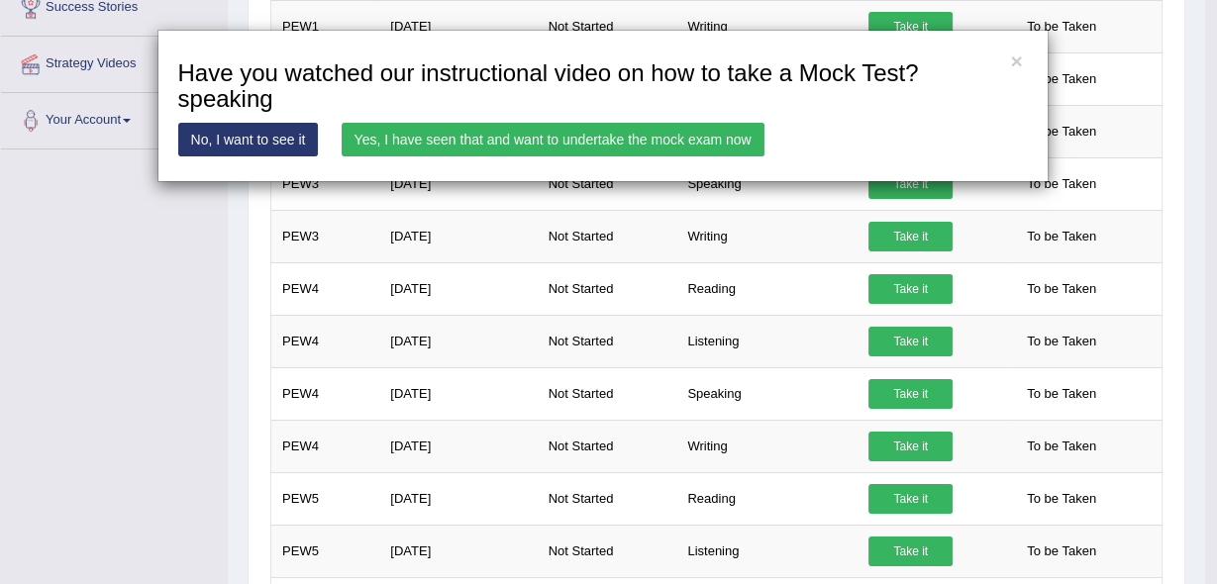
click at [496, 145] on link "Yes, I have seen that and want to undertake the mock exam now" at bounding box center [553, 140] width 423 height 34
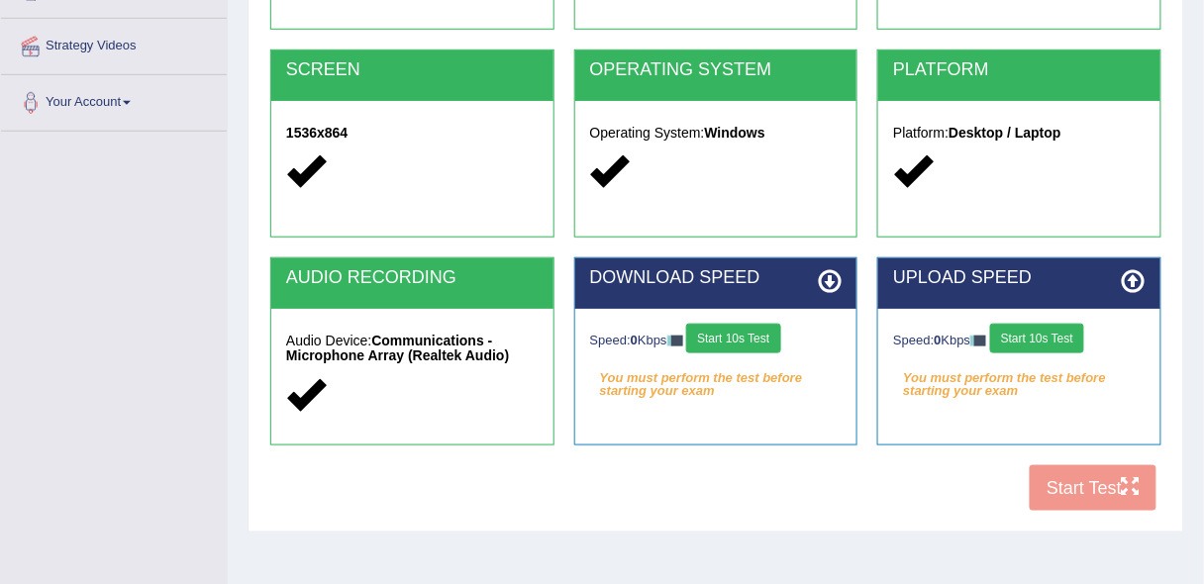
scroll to position [404, 0]
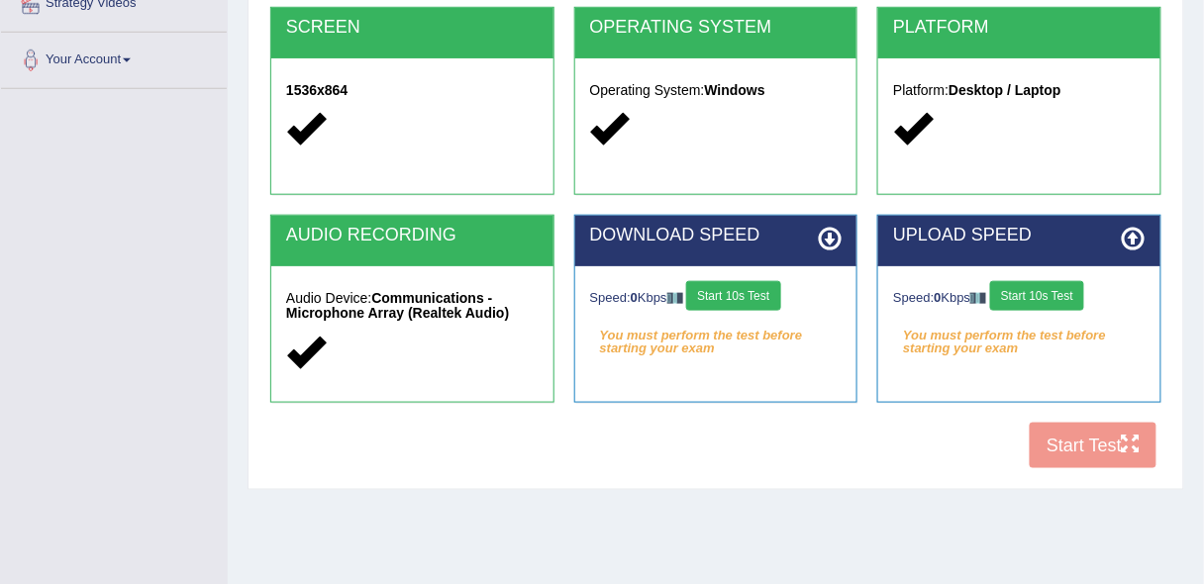
click at [769, 286] on button "Start 10s Test" at bounding box center [733, 296] width 94 height 30
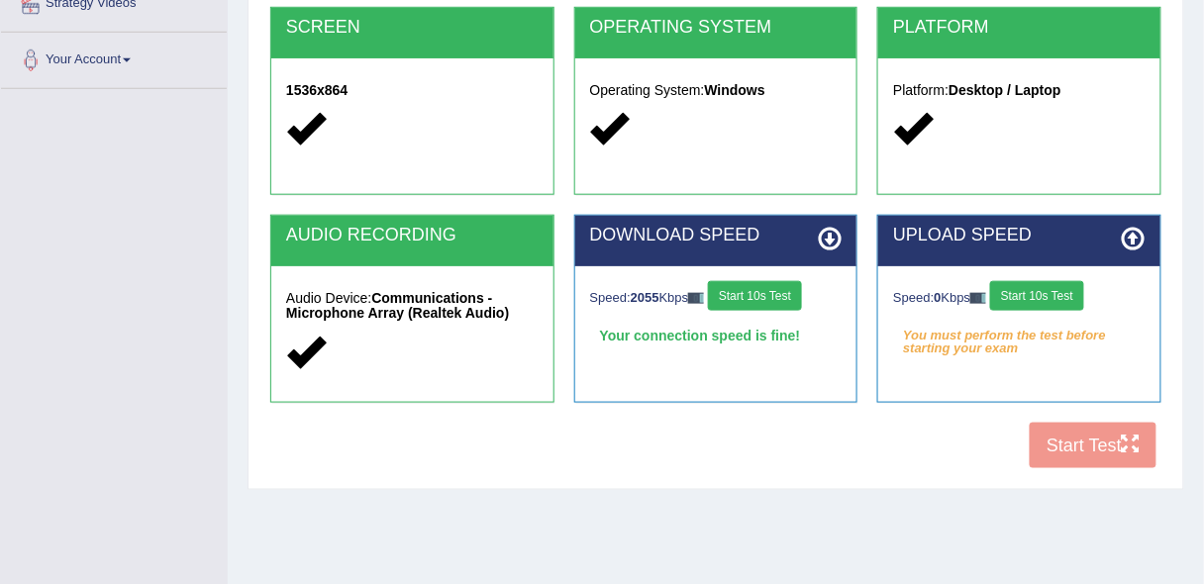
scroll to position [437, 0]
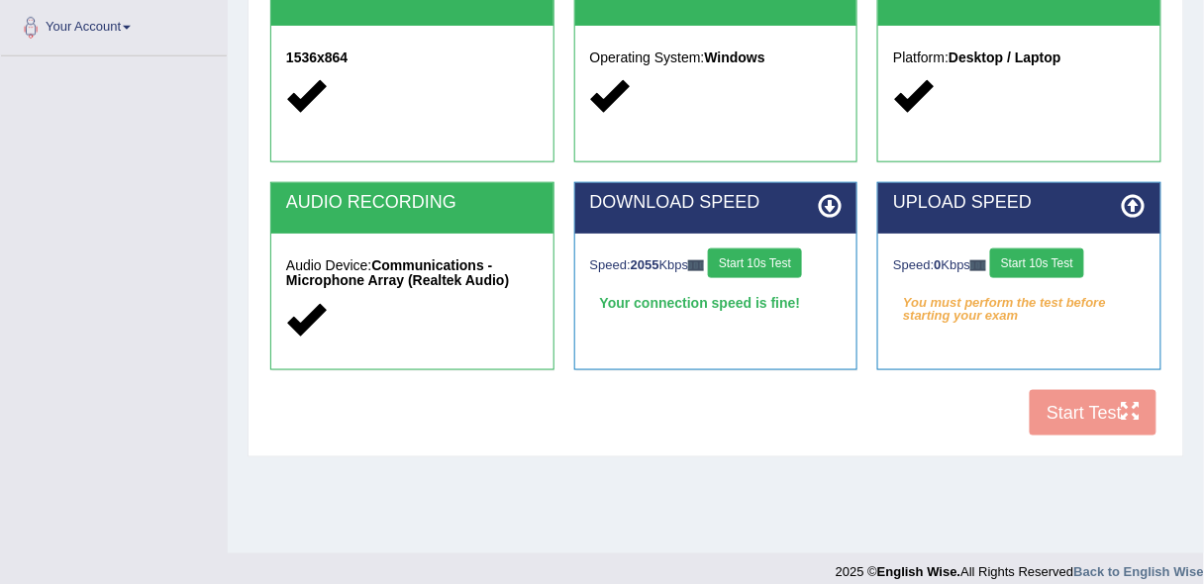
click at [1064, 257] on button "Start 10s Test" at bounding box center [1037, 264] width 94 height 30
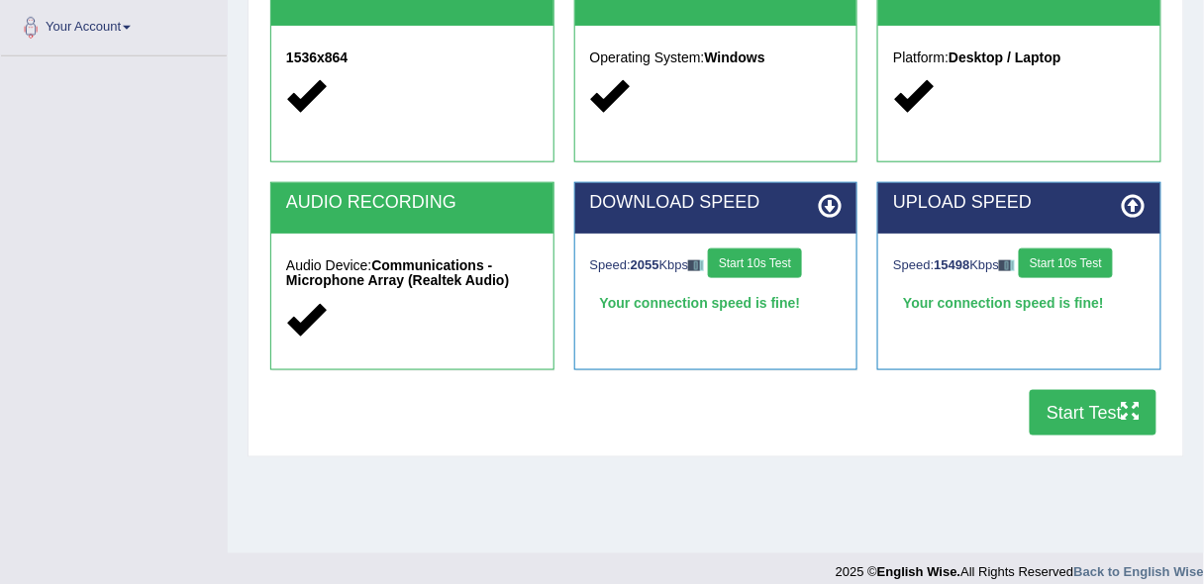
click at [1068, 410] on button "Start Test" at bounding box center [1093, 413] width 127 height 46
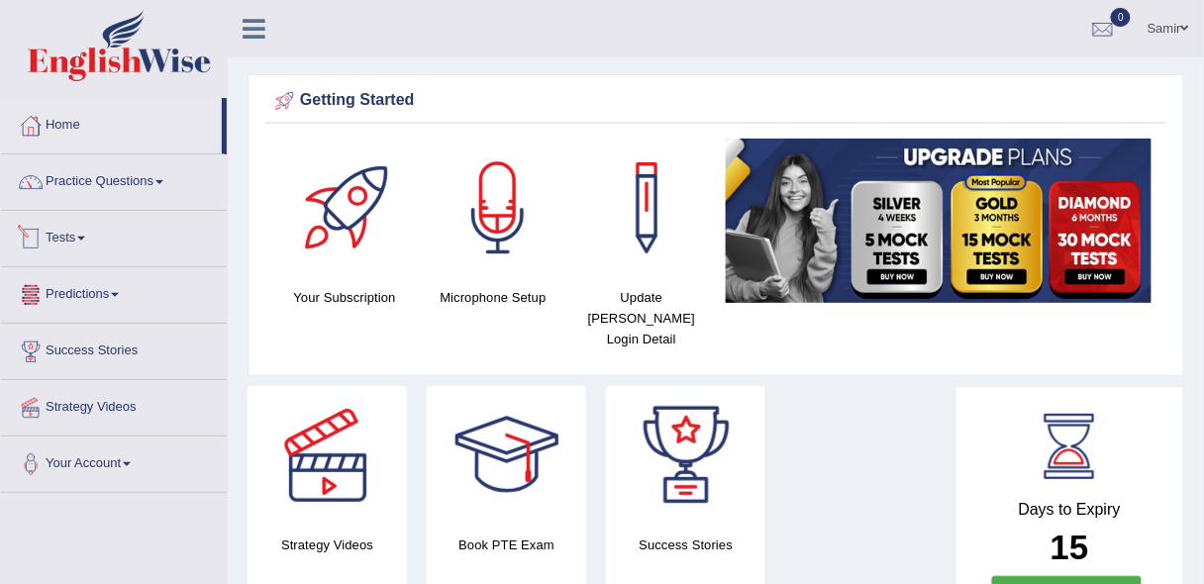
click at [77, 238] on link "Tests" at bounding box center [114, 236] width 226 height 50
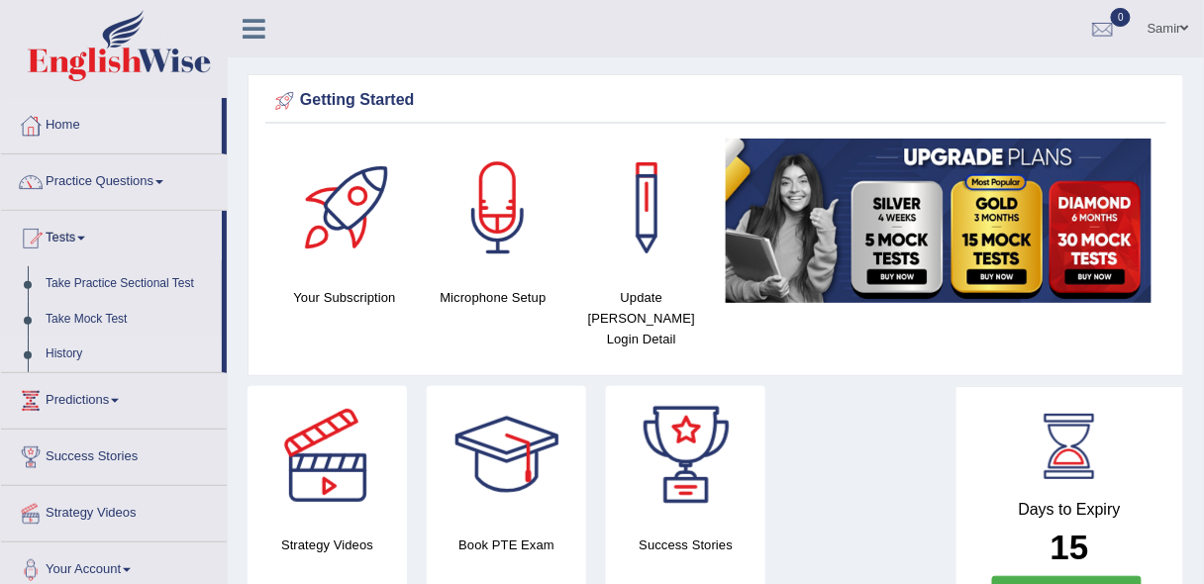
click at [63, 349] on link "History" at bounding box center [129, 355] width 185 height 36
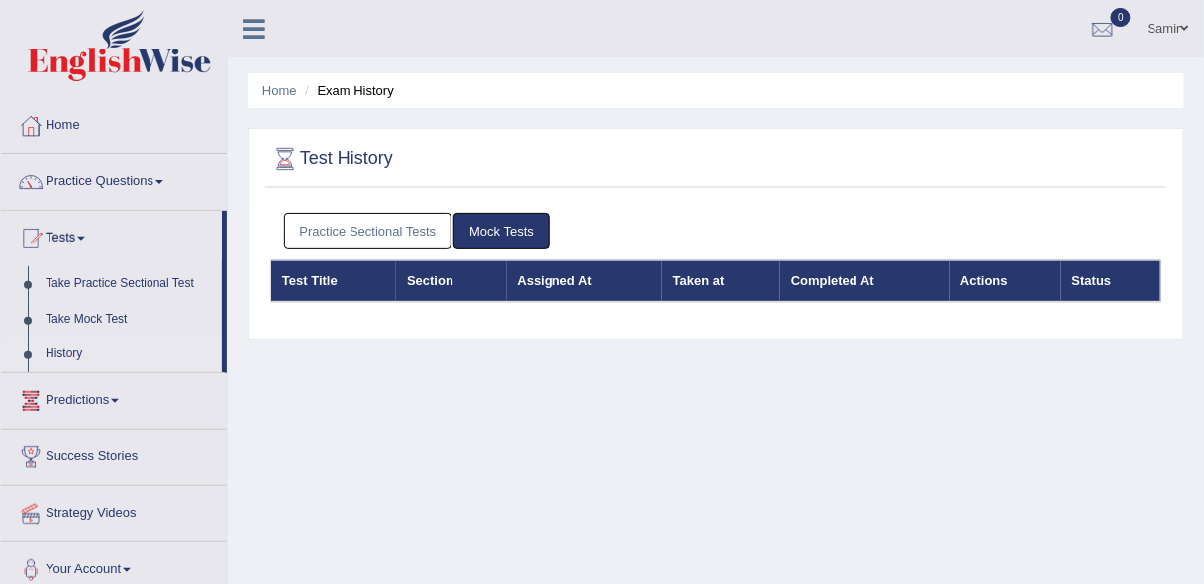
click at [365, 227] on link "Practice Sectional Tests" at bounding box center [368, 231] width 168 height 37
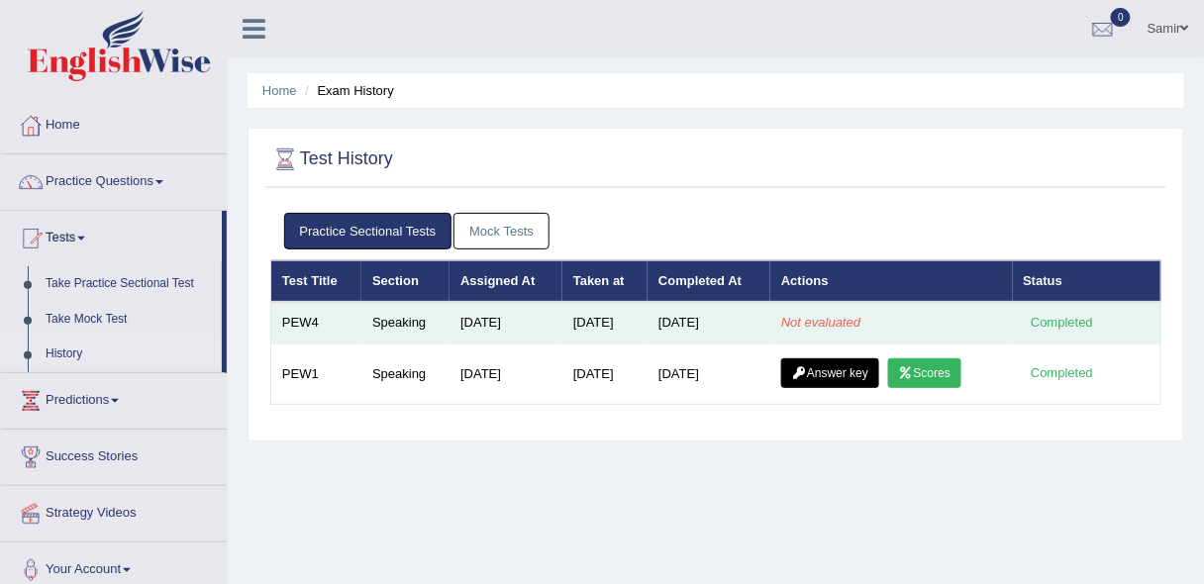
click at [820, 321] on em "Not evaluated" at bounding box center [820, 322] width 79 height 15
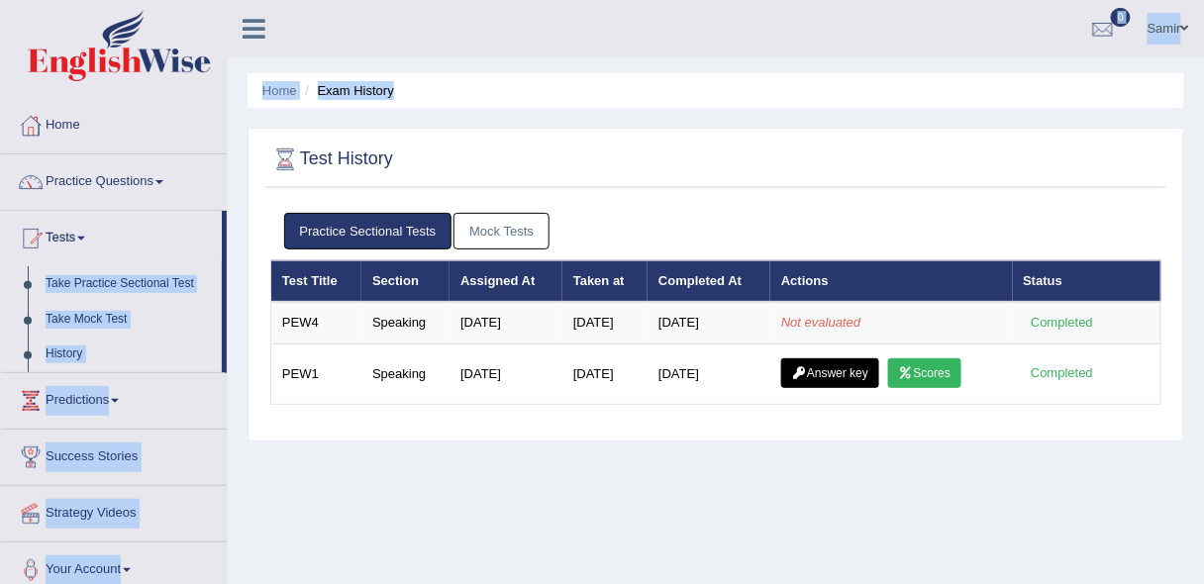
drag, startPoint x: 225, startPoint y: 257, endPoint x: 234, endPoint y: 194, distance: 64.0
click at [234, 194] on div "Toggle navigation Home Practice Questions Speaking Practice Read Aloud Repeat S…" at bounding box center [602, 515] width 1204 height 1030
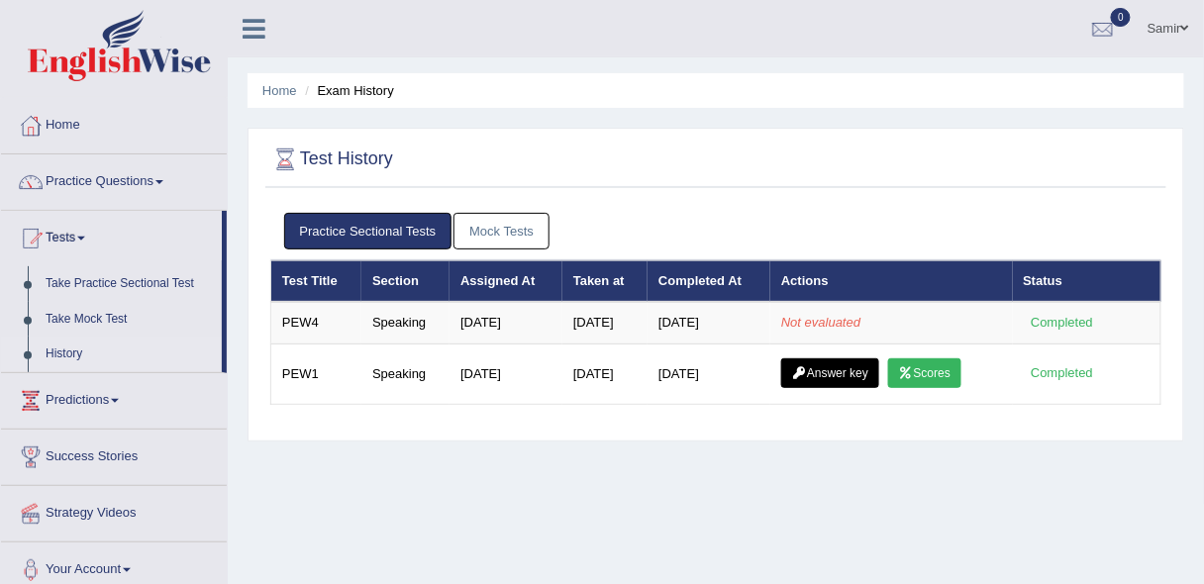
click at [1151, 143] on div at bounding box center [715, 160] width 891 height 41
click at [159, 172] on link "Practice Questions" at bounding box center [114, 179] width 226 height 50
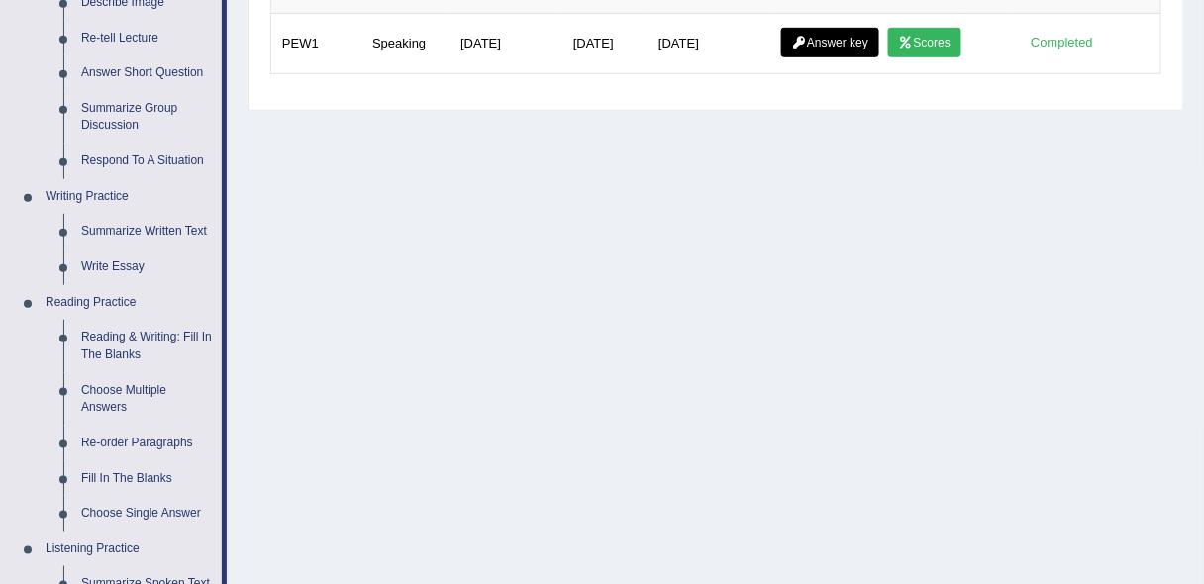
scroll to position [324, 0]
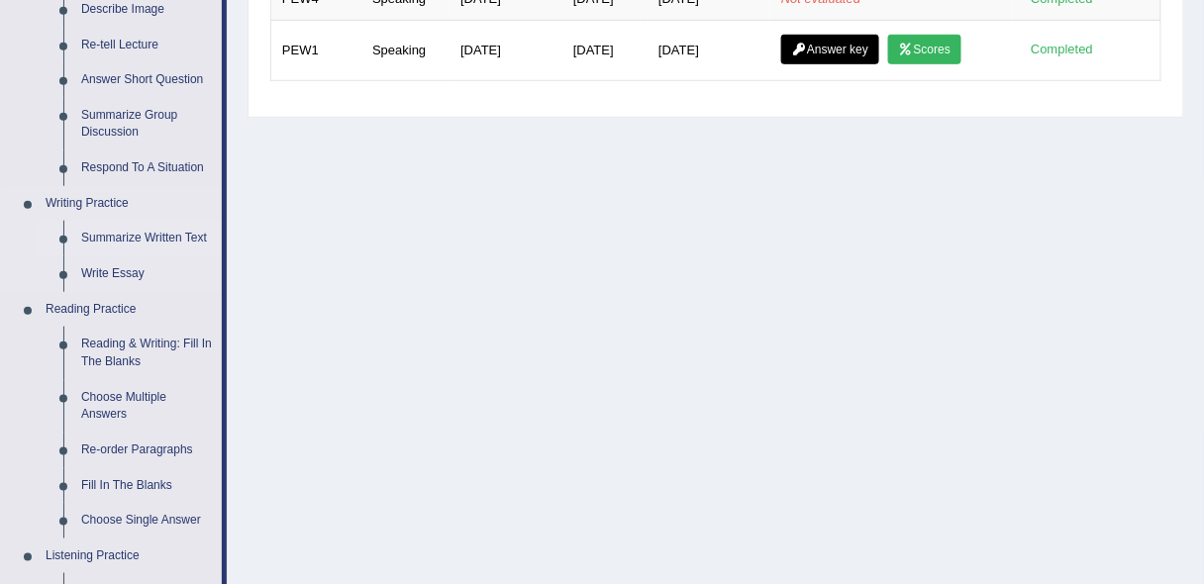
click at [168, 233] on link "Summarize Written Text" at bounding box center [147, 239] width 150 height 36
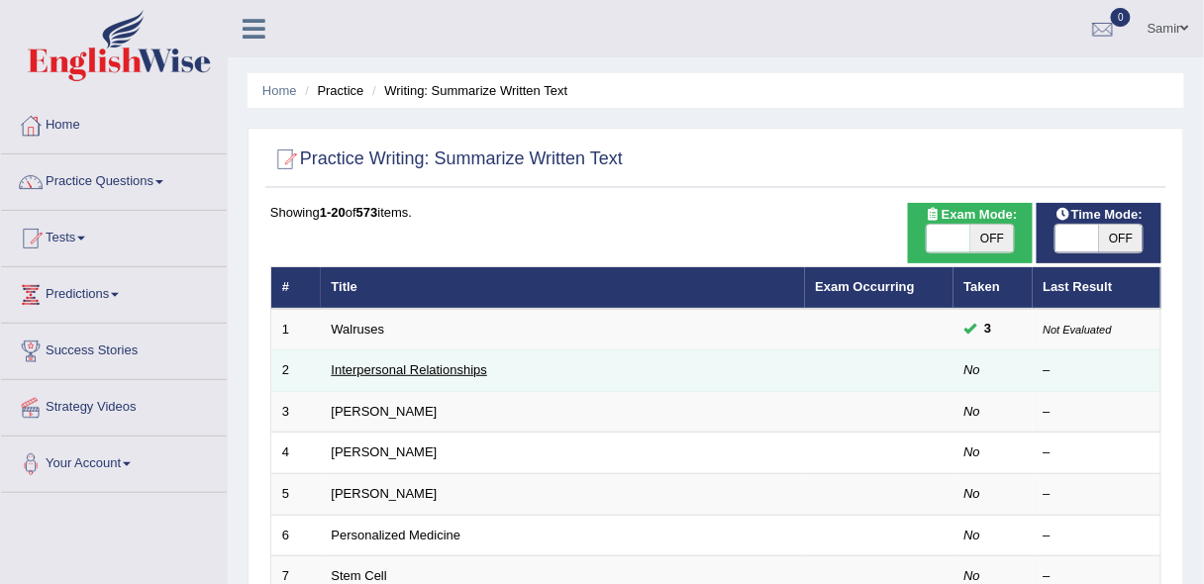
click at [440, 372] on link "Interpersonal Relationships" at bounding box center [410, 369] width 156 height 15
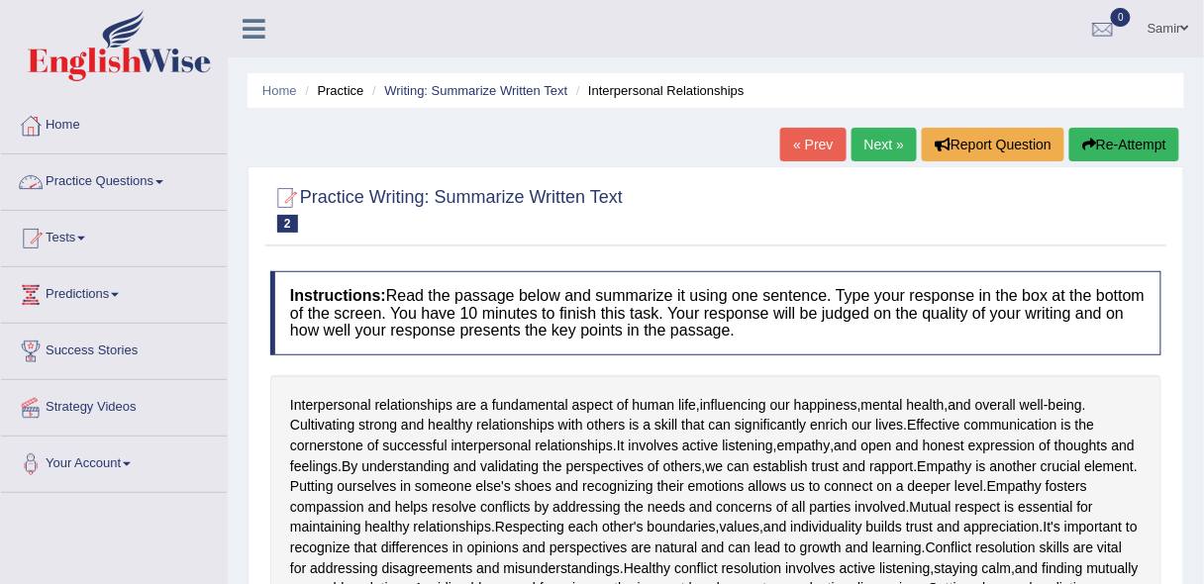
click at [66, 183] on link "Practice Questions" at bounding box center [114, 179] width 226 height 50
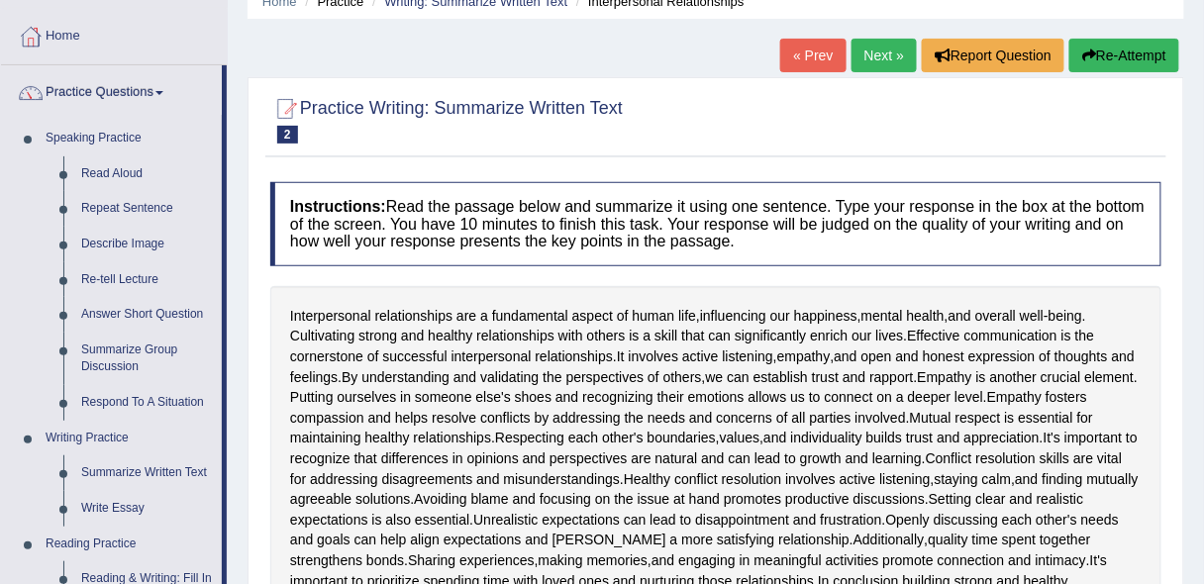
scroll to position [85, 0]
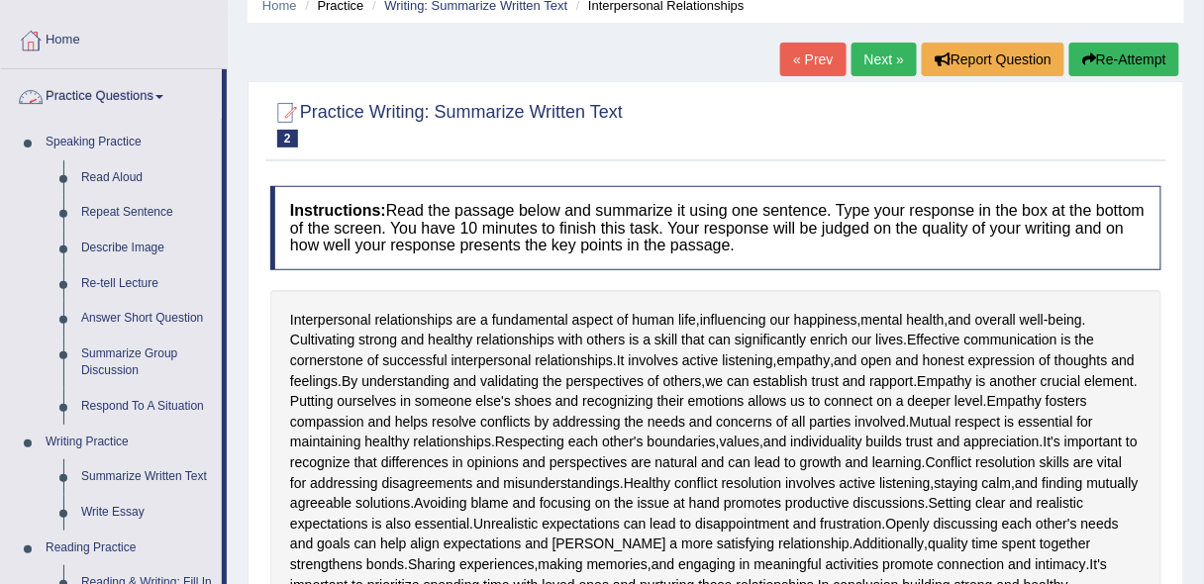
click at [114, 99] on link "Practice Questions" at bounding box center [111, 94] width 221 height 50
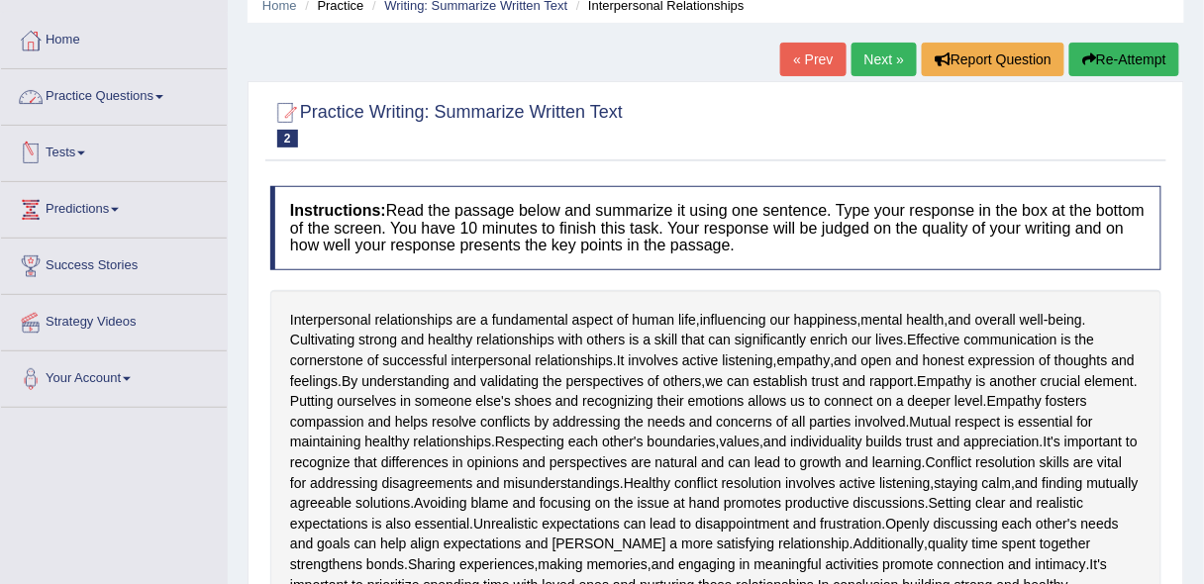
click at [84, 148] on link "Tests" at bounding box center [114, 151] width 226 height 50
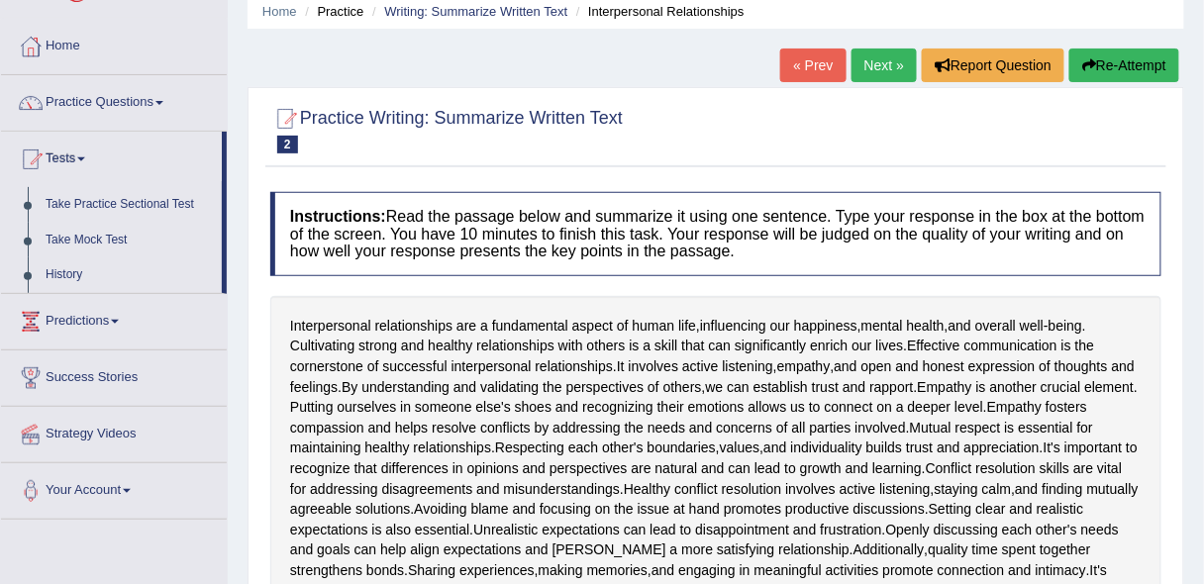
scroll to position [93, 0]
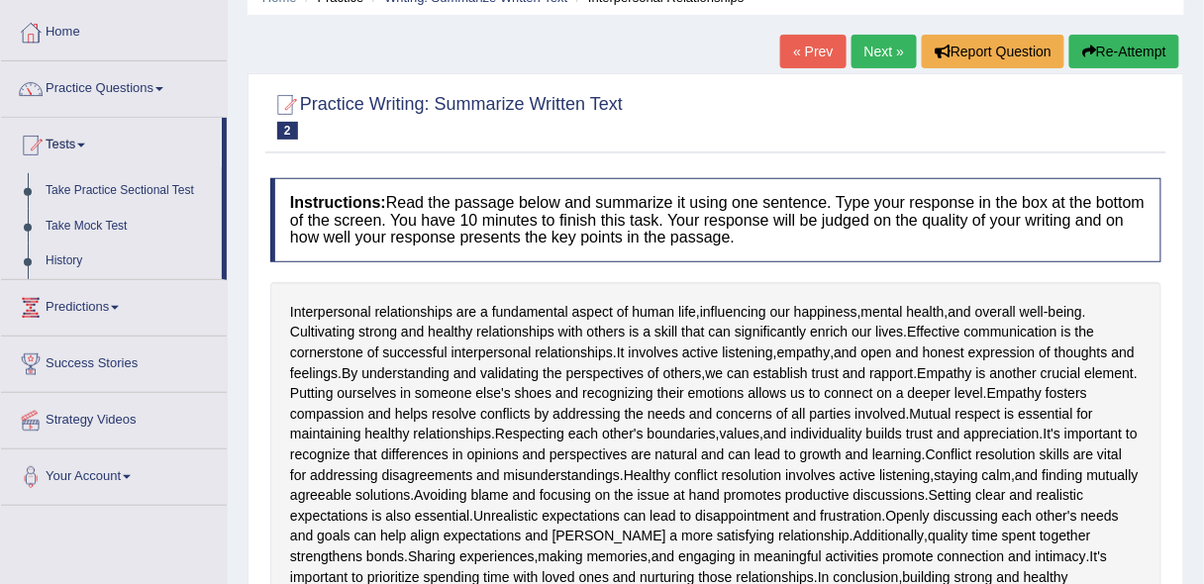
drag, startPoint x: 226, startPoint y: 193, endPoint x: 222, endPoint y: 109, distance: 84.3
click at [222, 109] on ul "Home Practice Questions Speaking Practice Read Aloud Repeat Sentence Describe I…" at bounding box center [114, 255] width 226 height 501
click at [173, 95] on link "Practice Questions" at bounding box center [114, 86] width 226 height 50
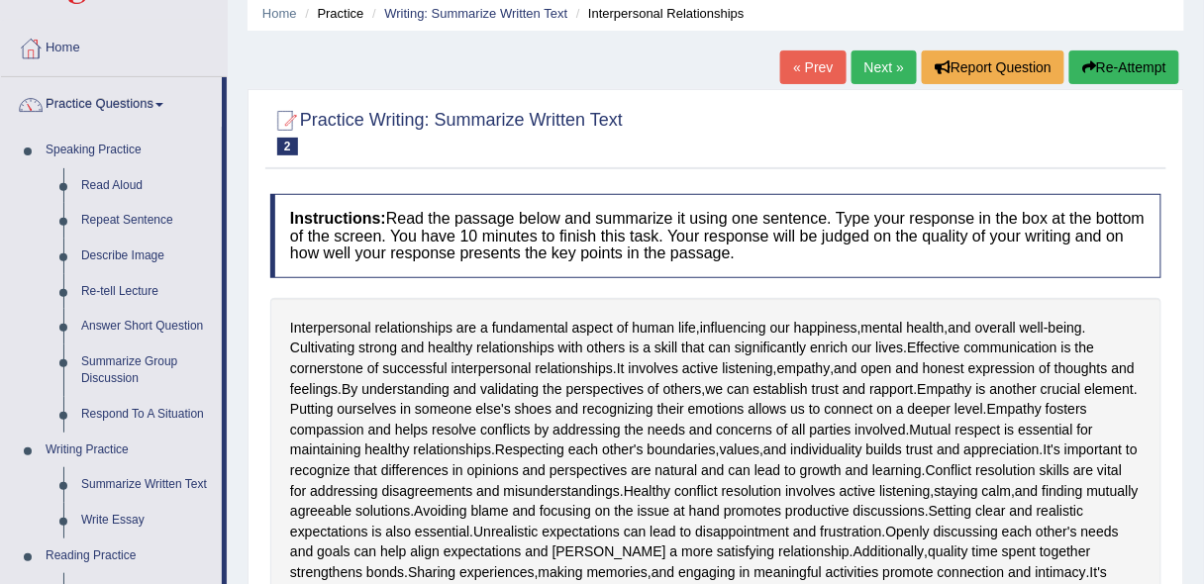
scroll to position [66, 0]
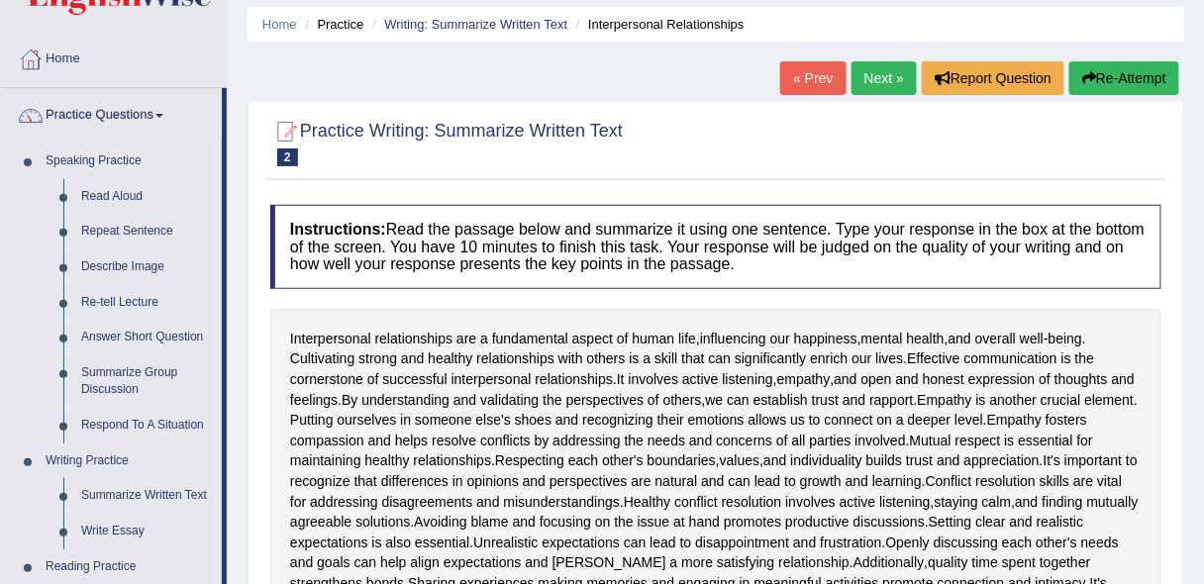
click at [167, 116] on link "Practice Questions" at bounding box center [111, 113] width 221 height 50
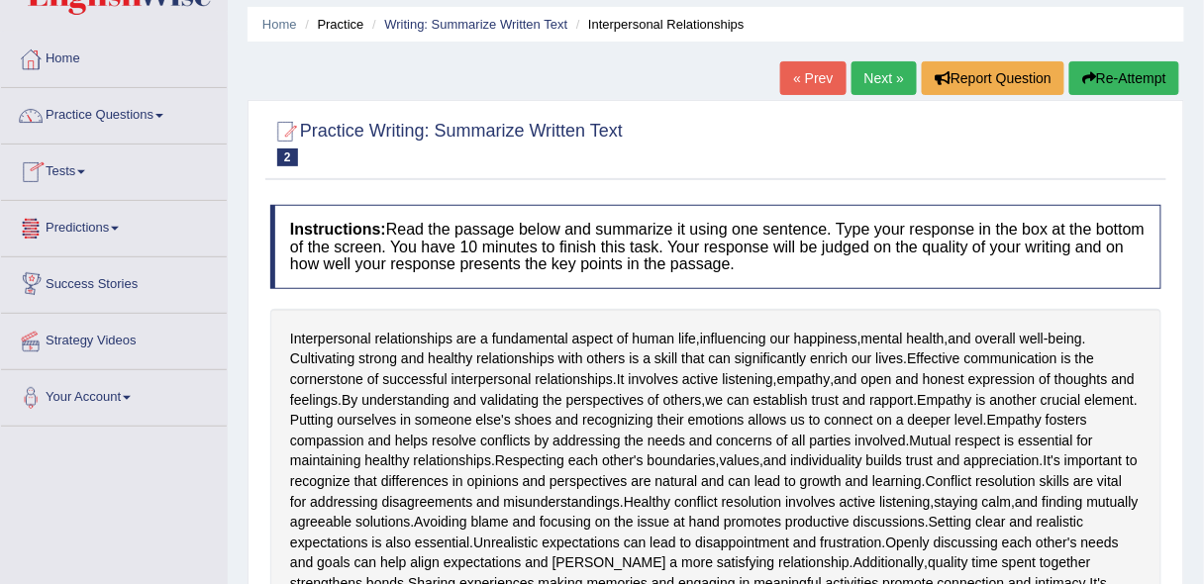
click at [79, 174] on link "Tests" at bounding box center [114, 170] width 226 height 50
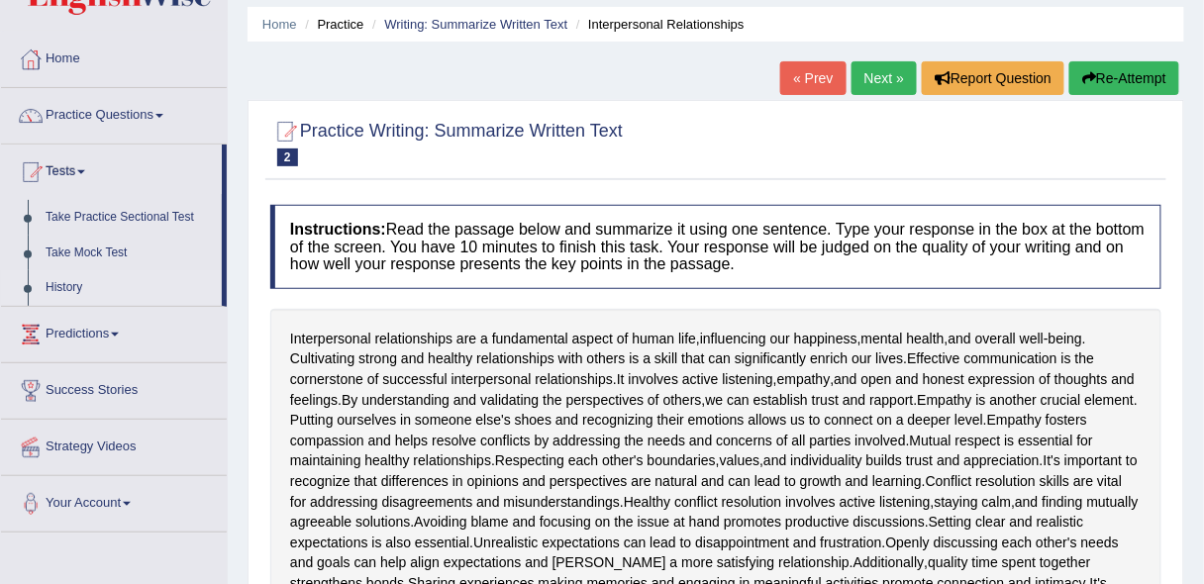
click at [67, 289] on link "History" at bounding box center [129, 288] width 185 height 36
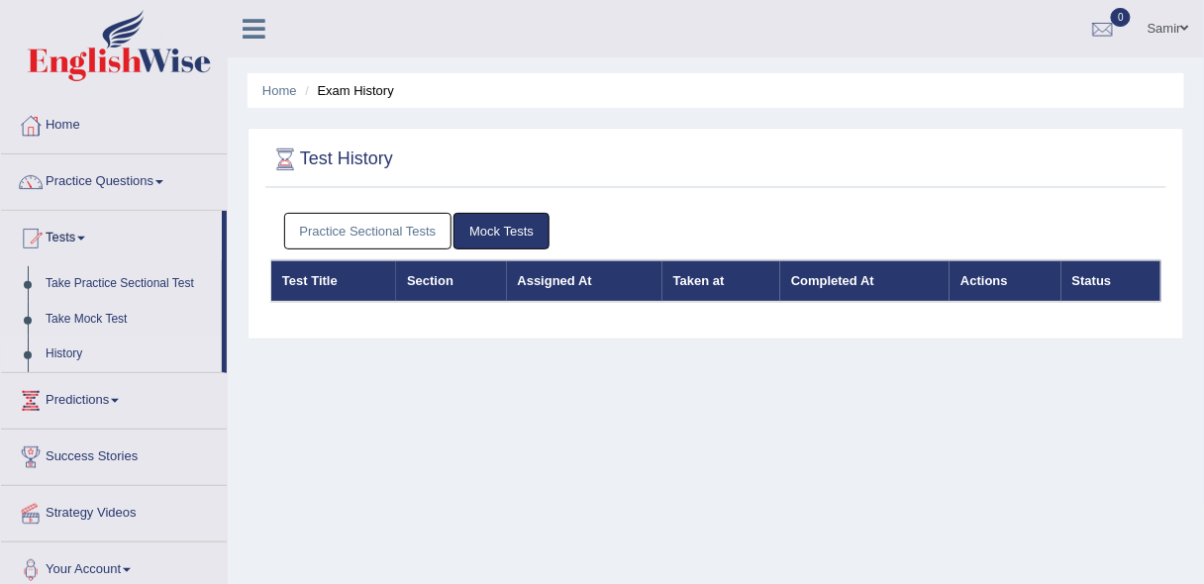
click at [378, 239] on link "Practice Sectional Tests" at bounding box center [368, 231] width 168 height 37
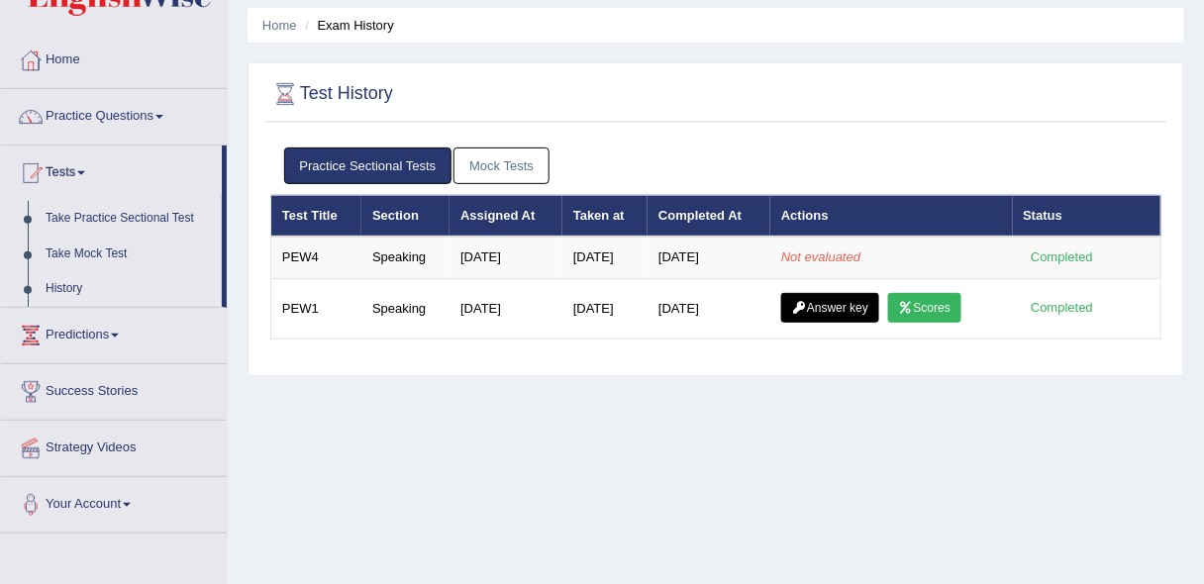
scroll to position [68, 0]
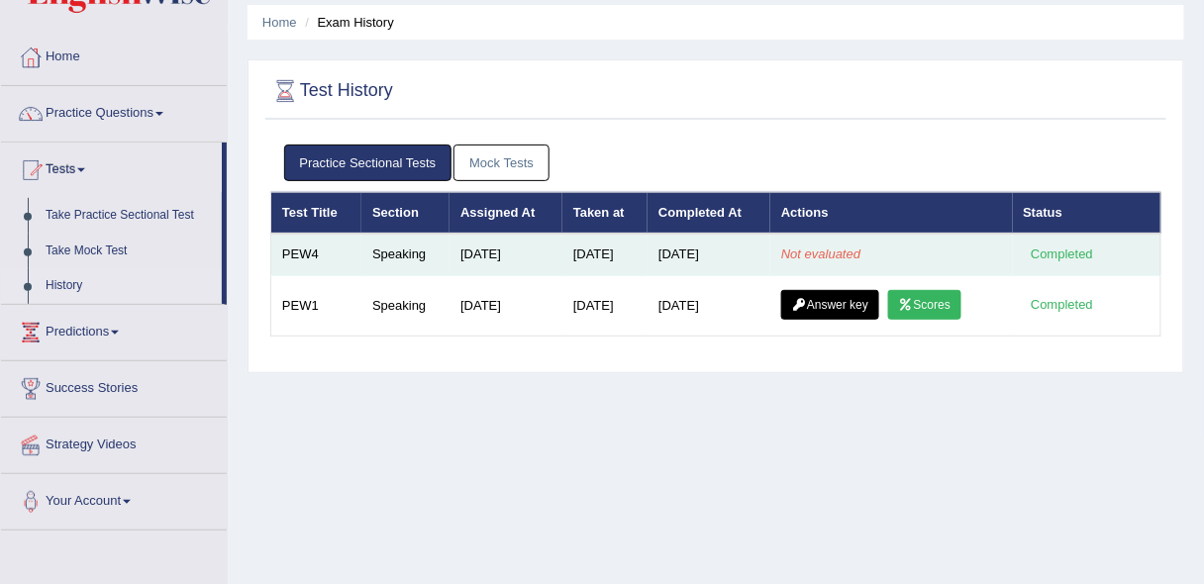
click at [915, 265] on td "Not evaluated" at bounding box center [891, 255] width 242 height 42
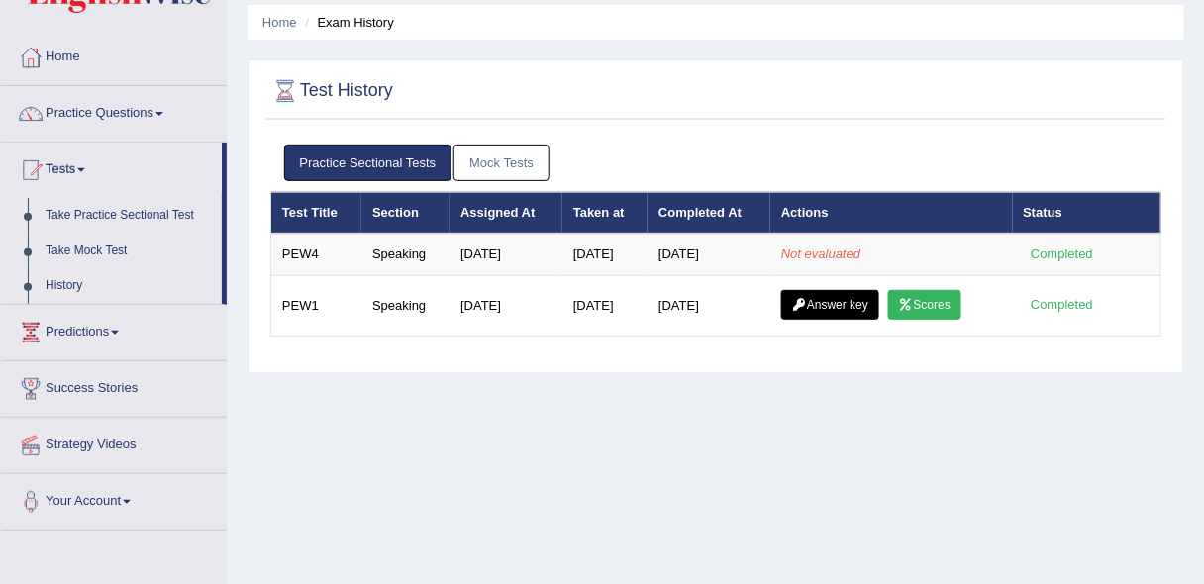
click at [492, 151] on link "Mock Tests" at bounding box center [501, 163] width 96 height 37
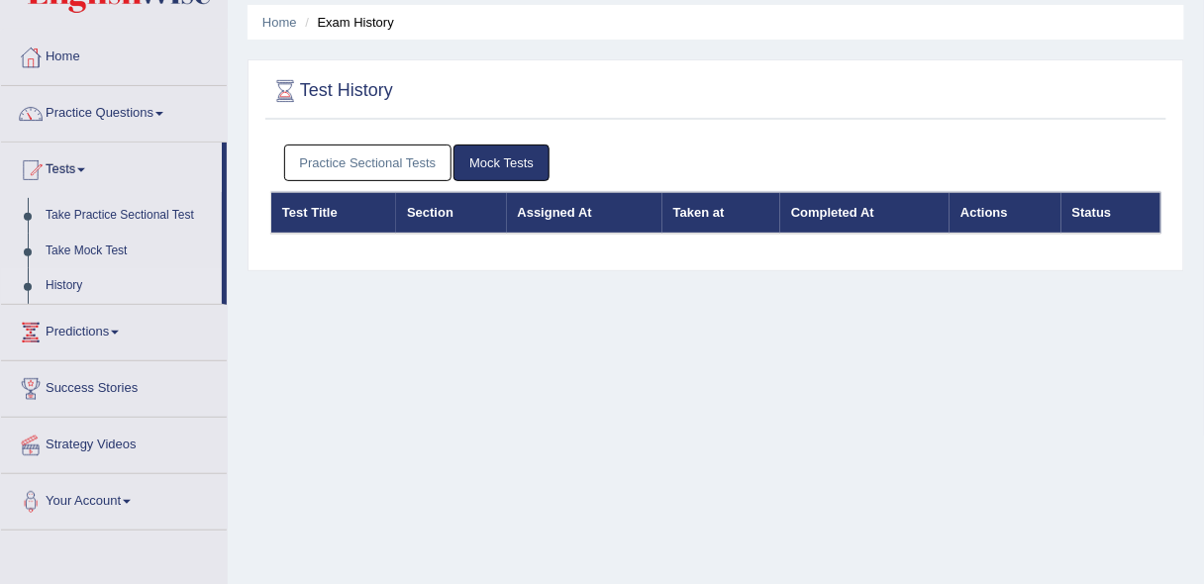
click at [408, 158] on link "Practice Sectional Tests" at bounding box center [368, 163] width 168 height 37
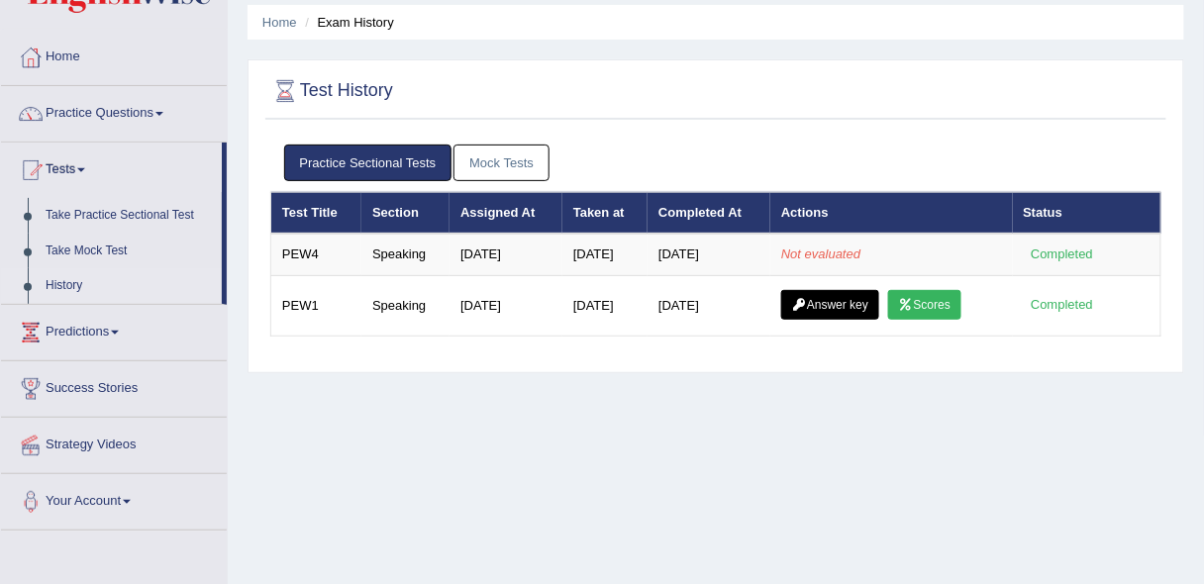
scroll to position [0, 0]
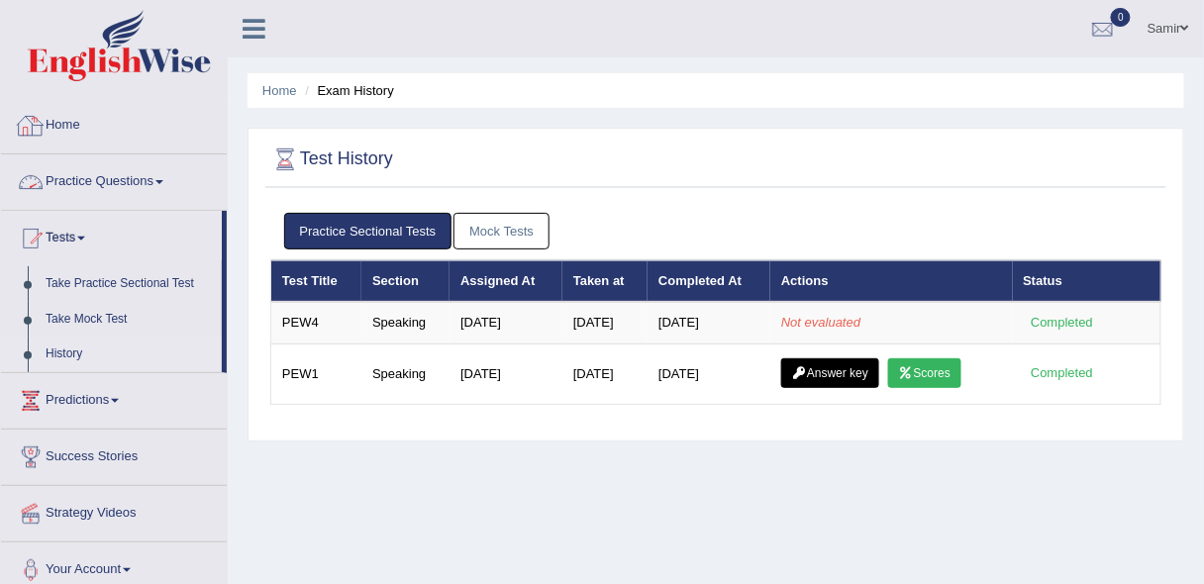
click at [64, 125] on link "Home" at bounding box center [114, 123] width 226 height 50
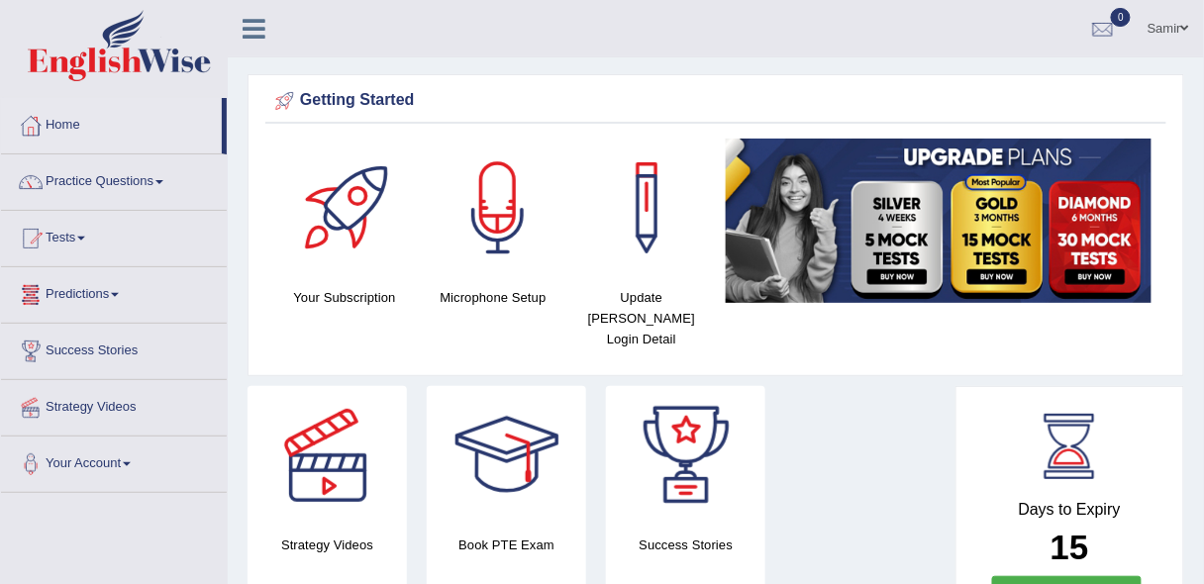
click at [80, 233] on link "Tests" at bounding box center [114, 236] width 226 height 50
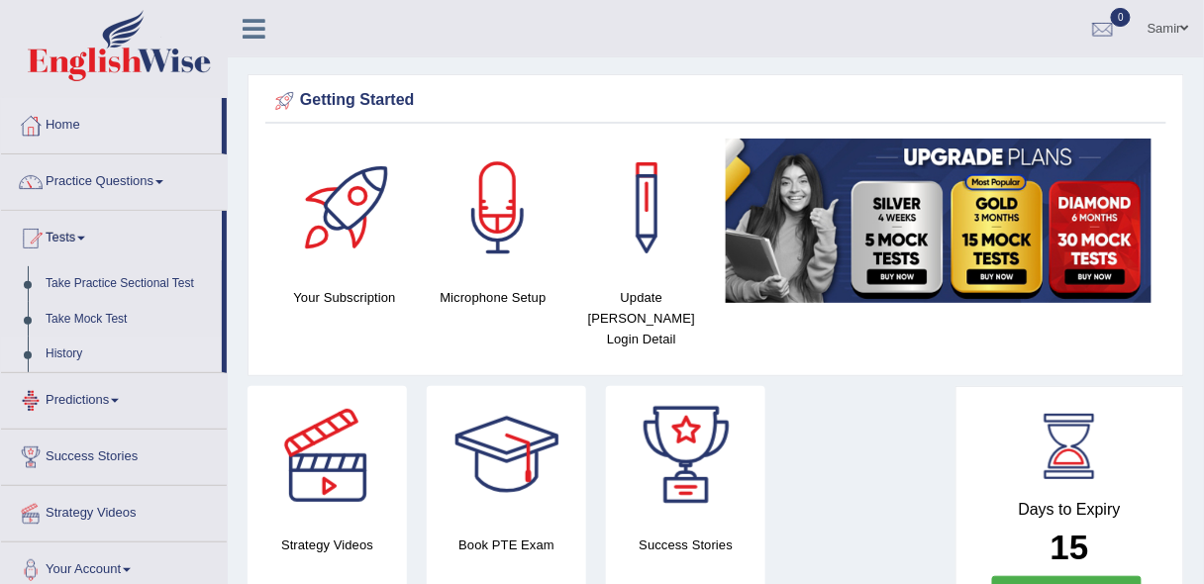
click at [63, 352] on link "History" at bounding box center [129, 355] width 185 height 36
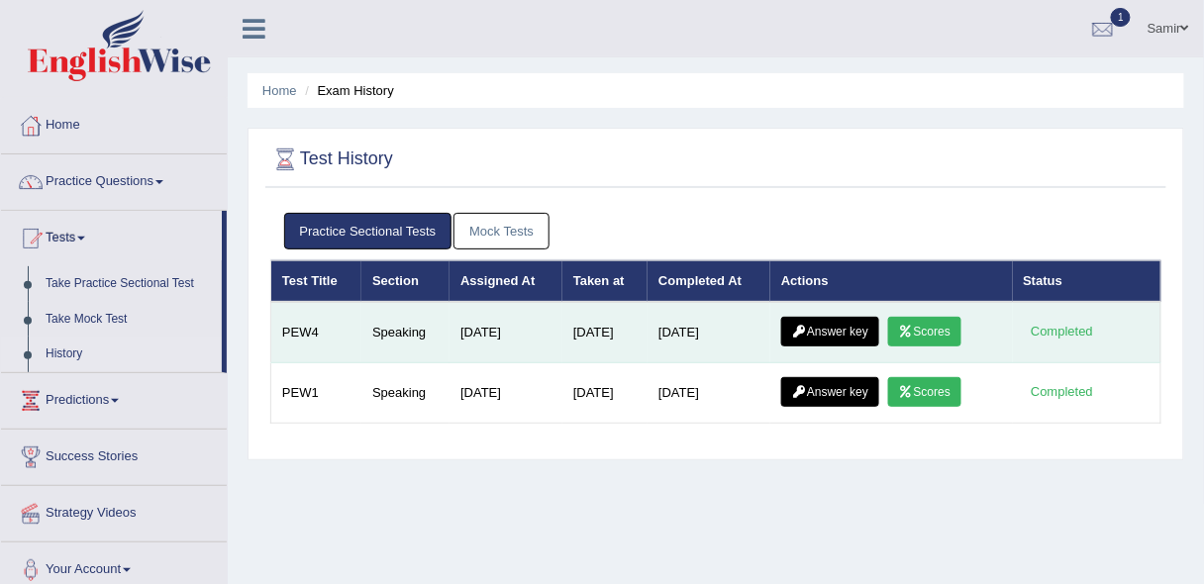
click at [918, 335] on link "Scores" at bounding box center [924, 332] width 73 height 30
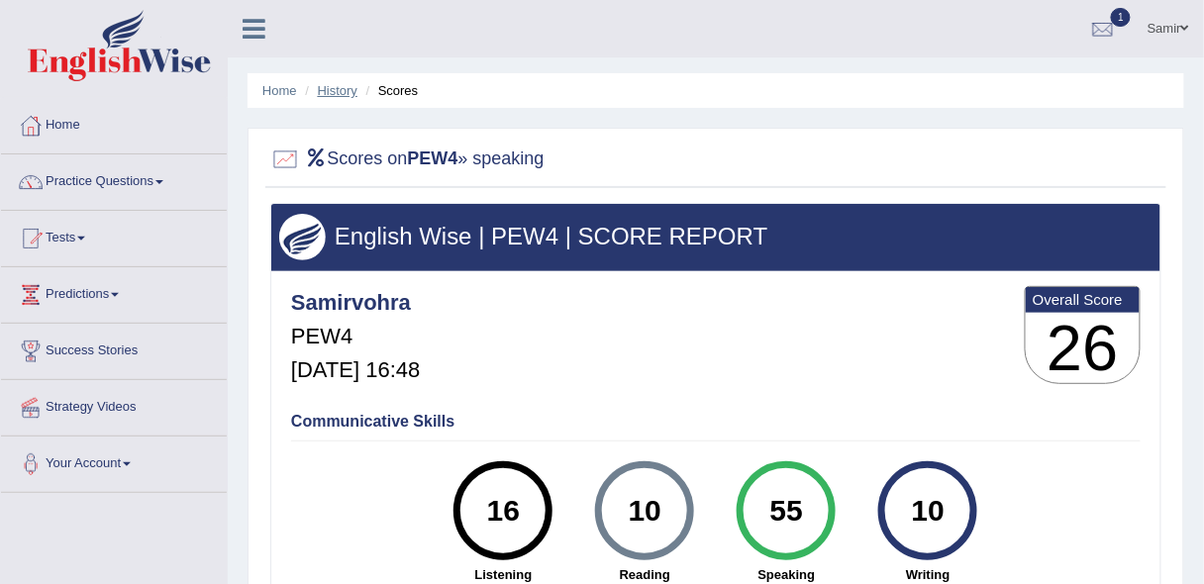
click at [341, 88] on link "History" at bounding box center [338, 90] width 40 height 15
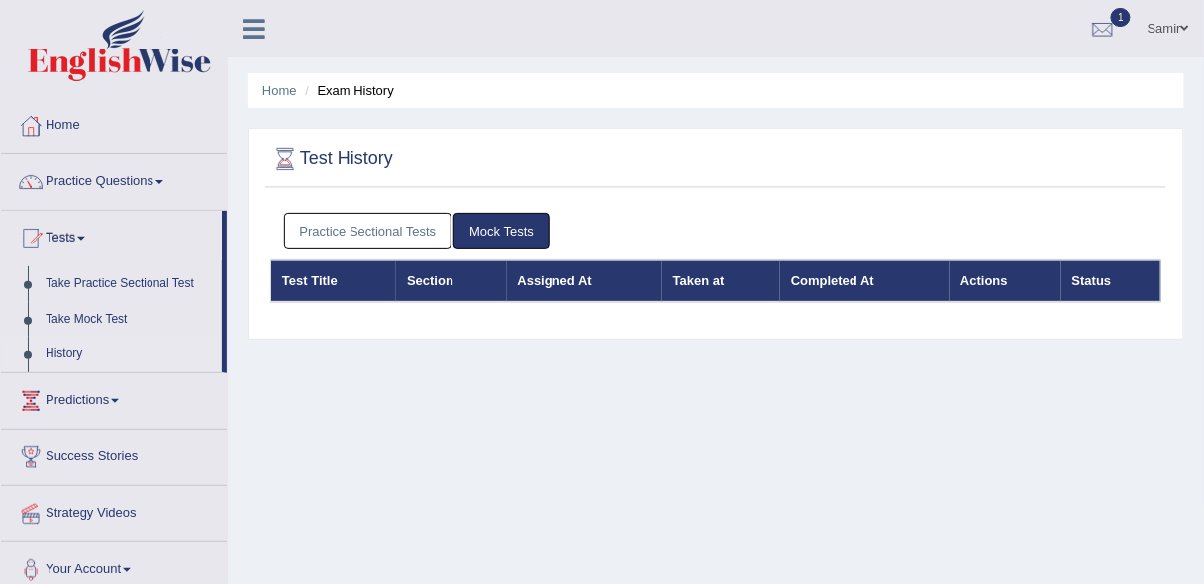
click at [70, 355] on link "History" at bounding box center [129, 355] width 185 height 36
click at [420, 232] on link "Practice Sectional Tests" at bounding box center [368, 231] width 168 height 37
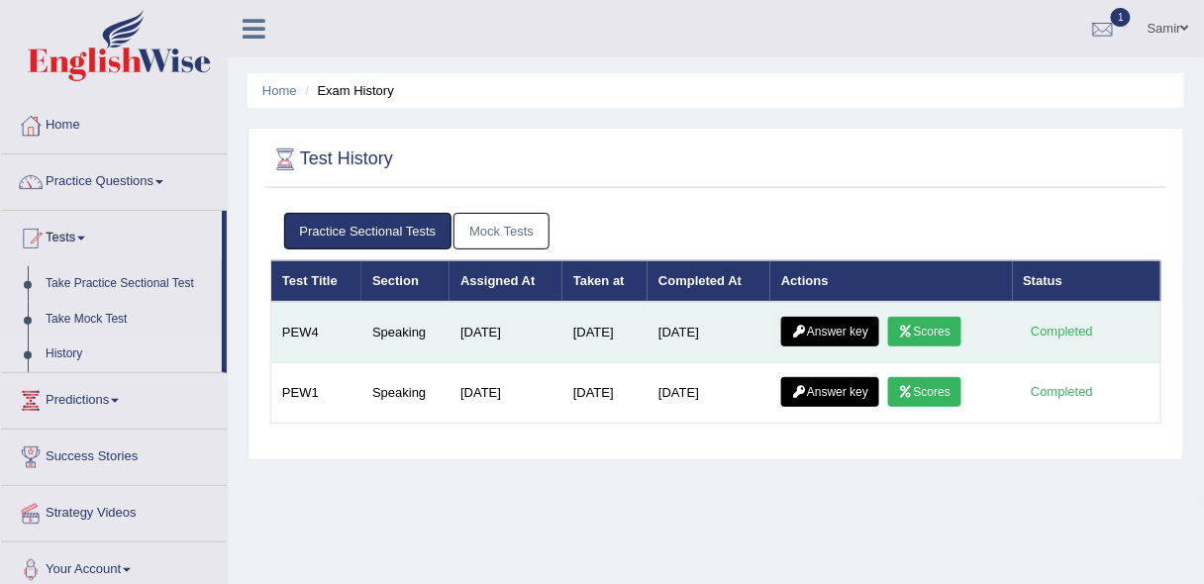
click at [944, 324] on link "Scores" at bounding box center [924, 332] width 73 height 30
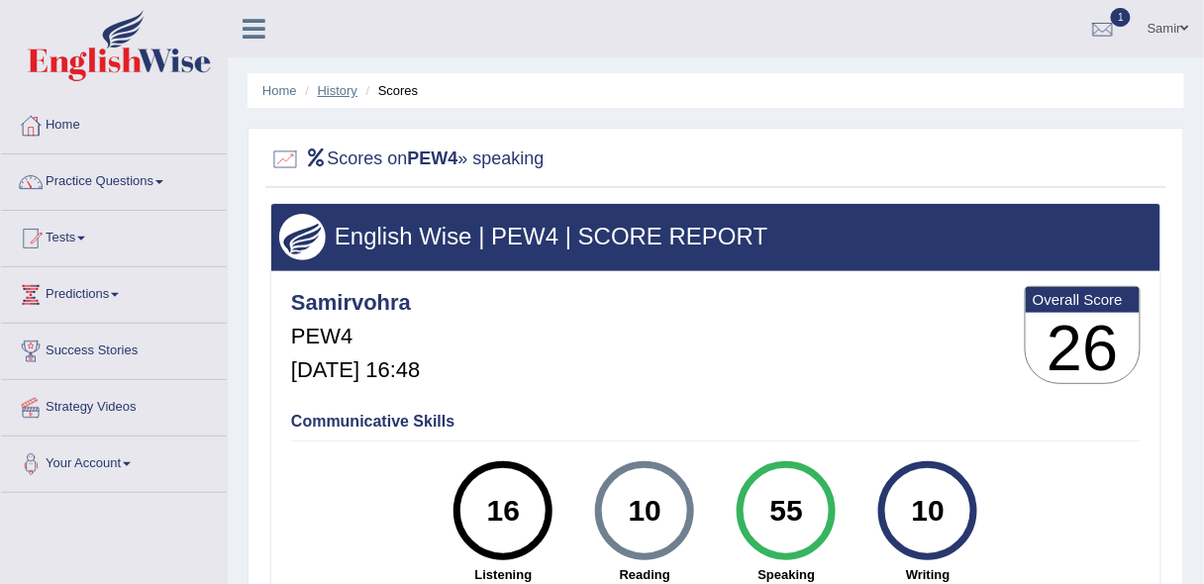
click at [336, 93] on link "History" at bounding box center [338, 90] width 40 height 15
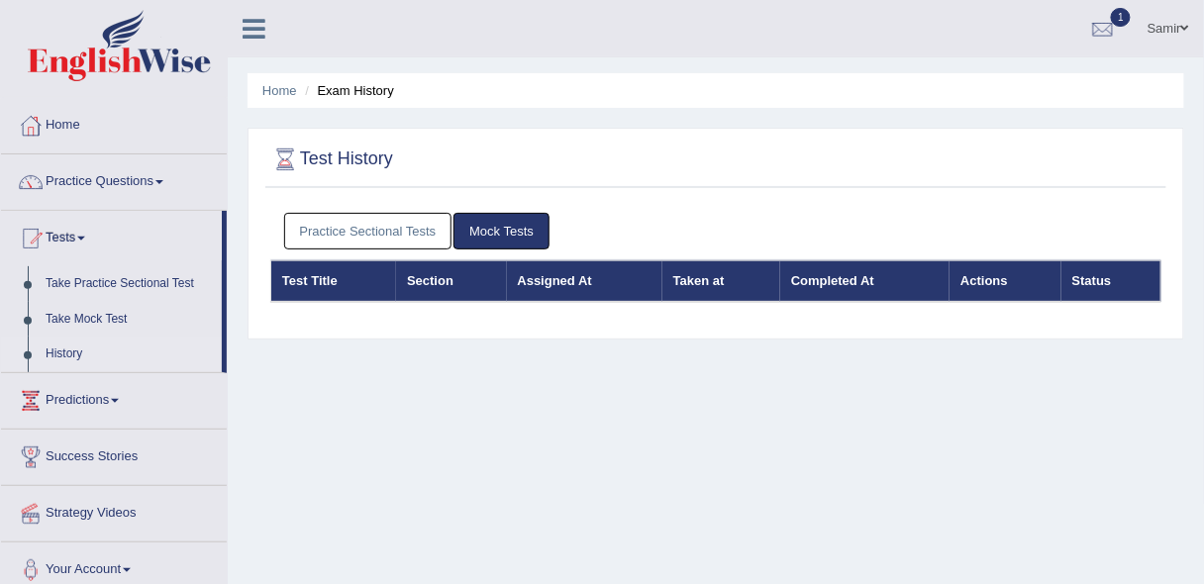
click at [396, 227] on link "Practice Sectional Tests" at bounding box center [368, 231] width 168 height 37
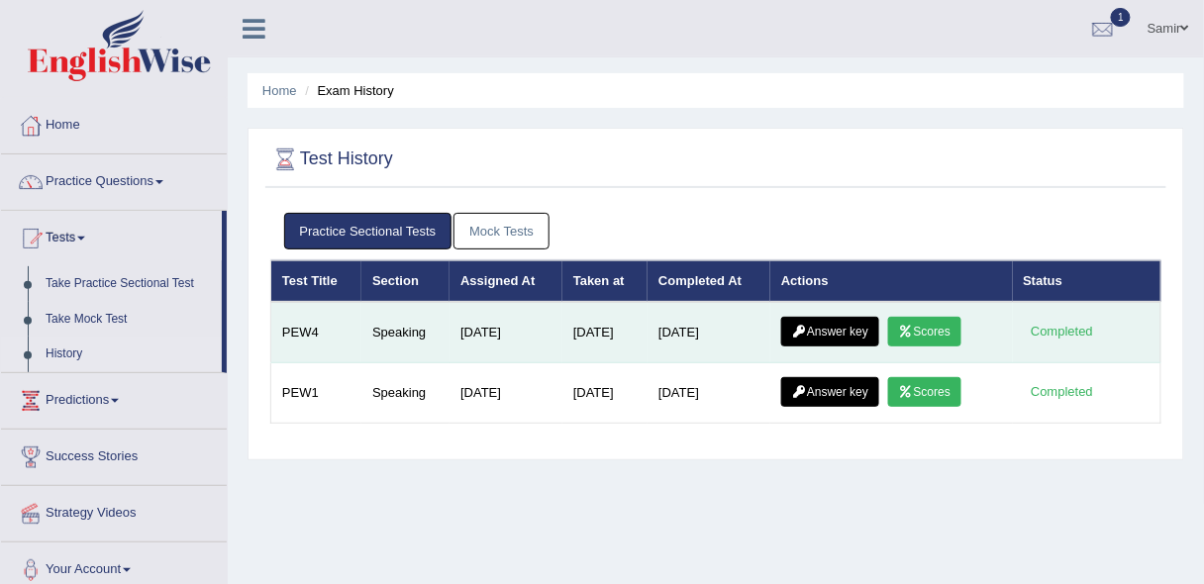
click at [852, 332] on link "Answer key" at bounding box center [830, 332] width 98 height 30
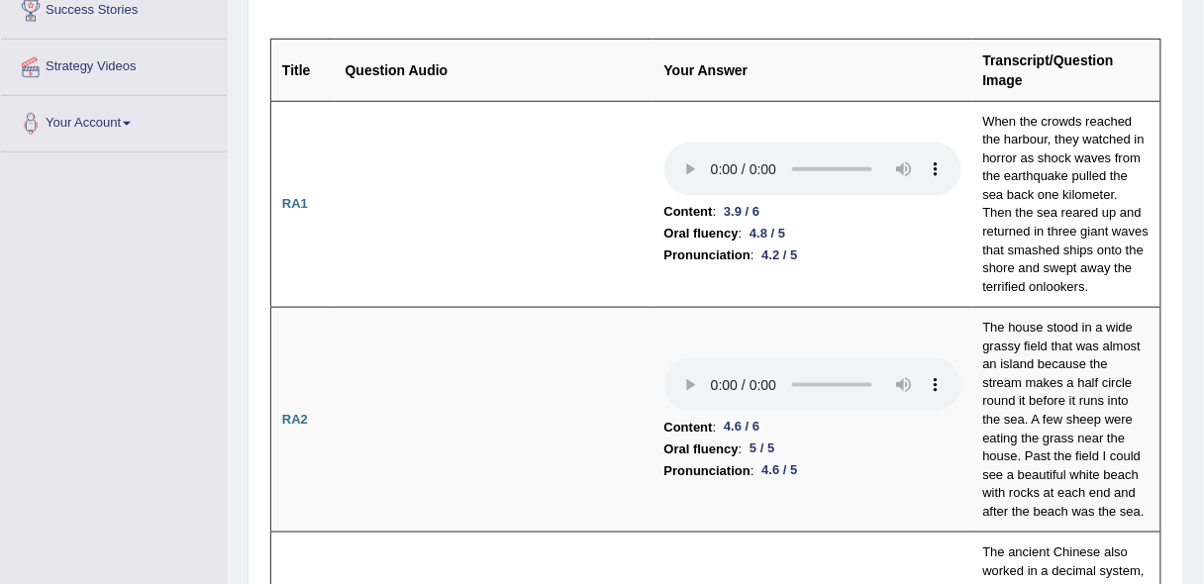
scroll to position [364, 0]
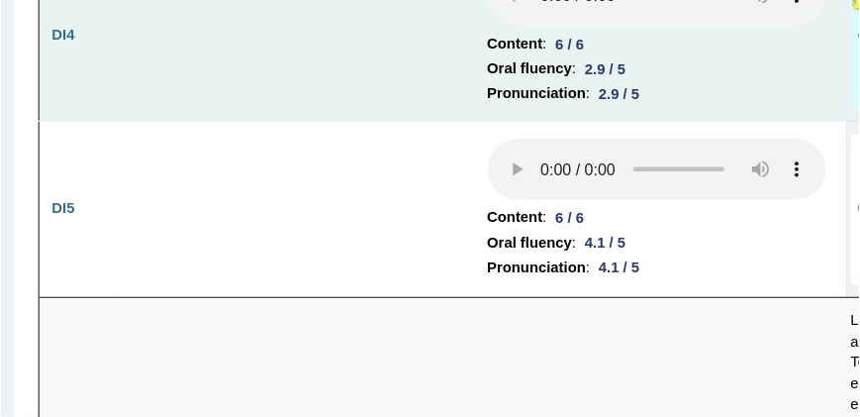
scroll to position [3986, 0]
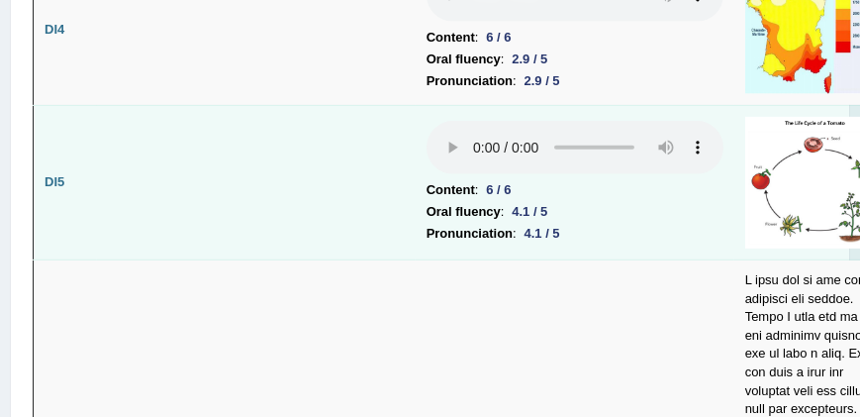
drag, startPoint x: 573, startPoint y: 156, endPoint x: 374, endPoint y: 284, distance: 236.5
click at [374, 259] on td at bounding box center [256, 182] width 319 height 154
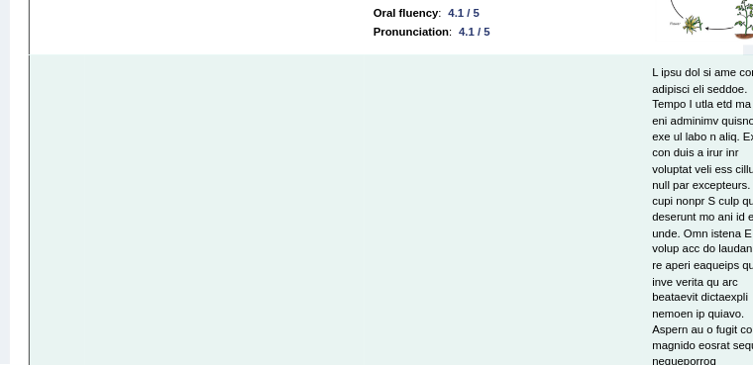
scroll to position [4184, 0]
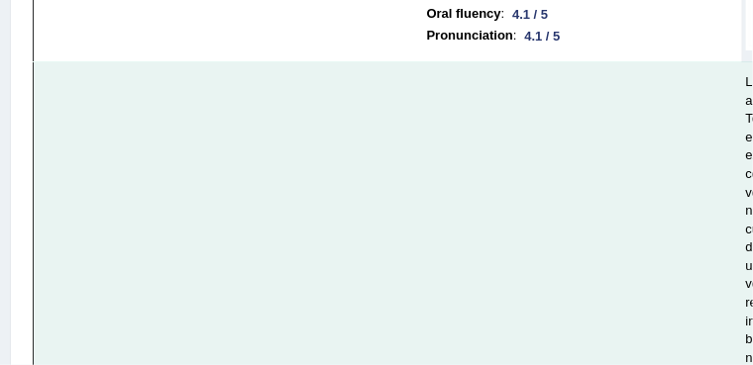
drag, startPoint x: 644, startPoint y: 192, endPoint x: 564, endPoint y: 203, distance: 80.0
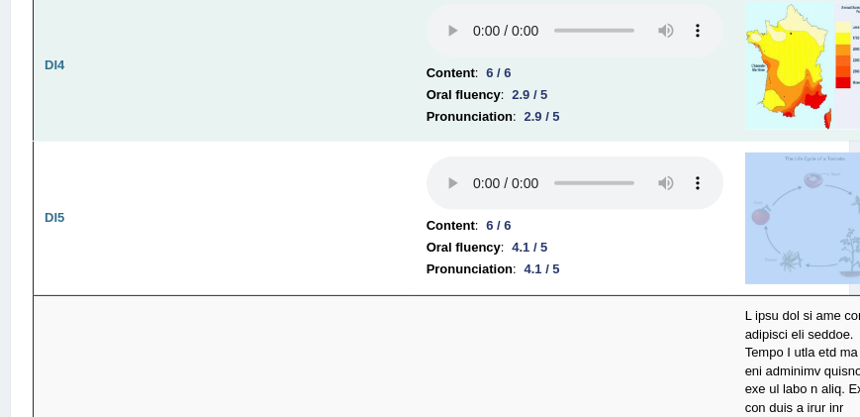
scroll to position [3953, 0]
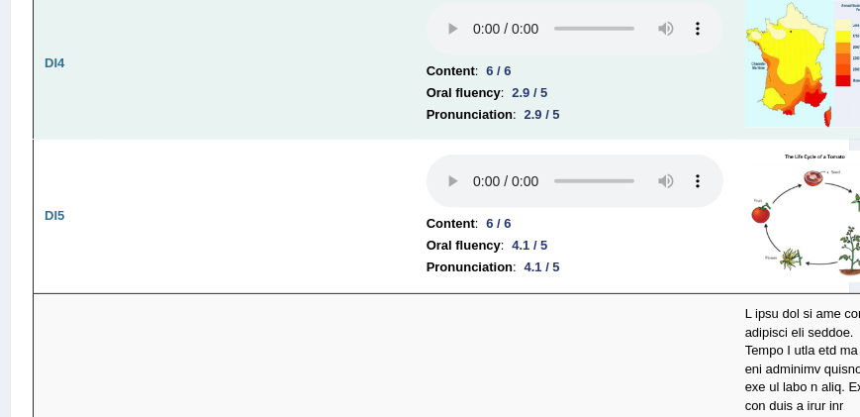
click at [745, 140] on td at bounding box center [818, 64] width 166 height 151
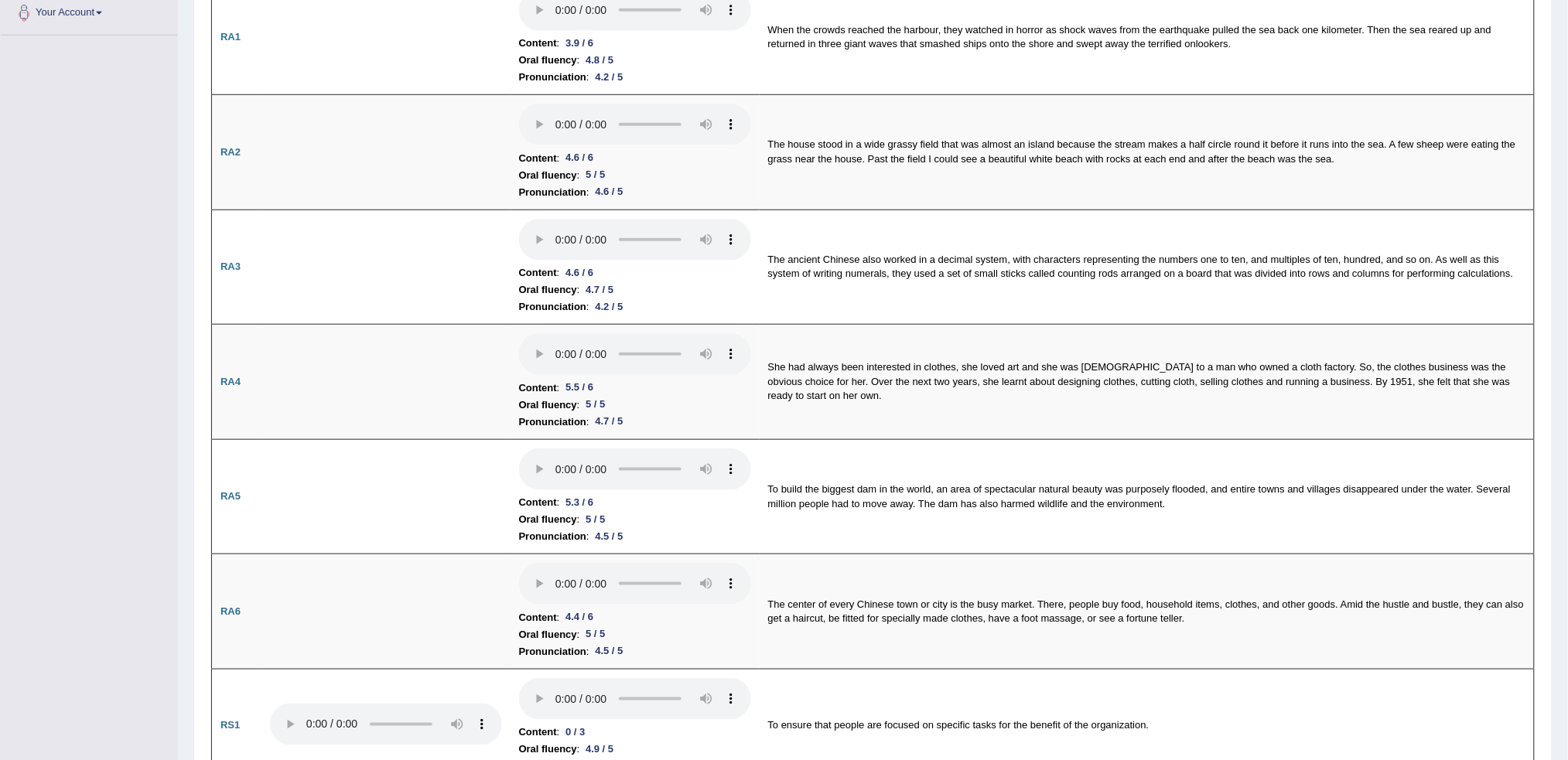
scroll to position [0, 0]
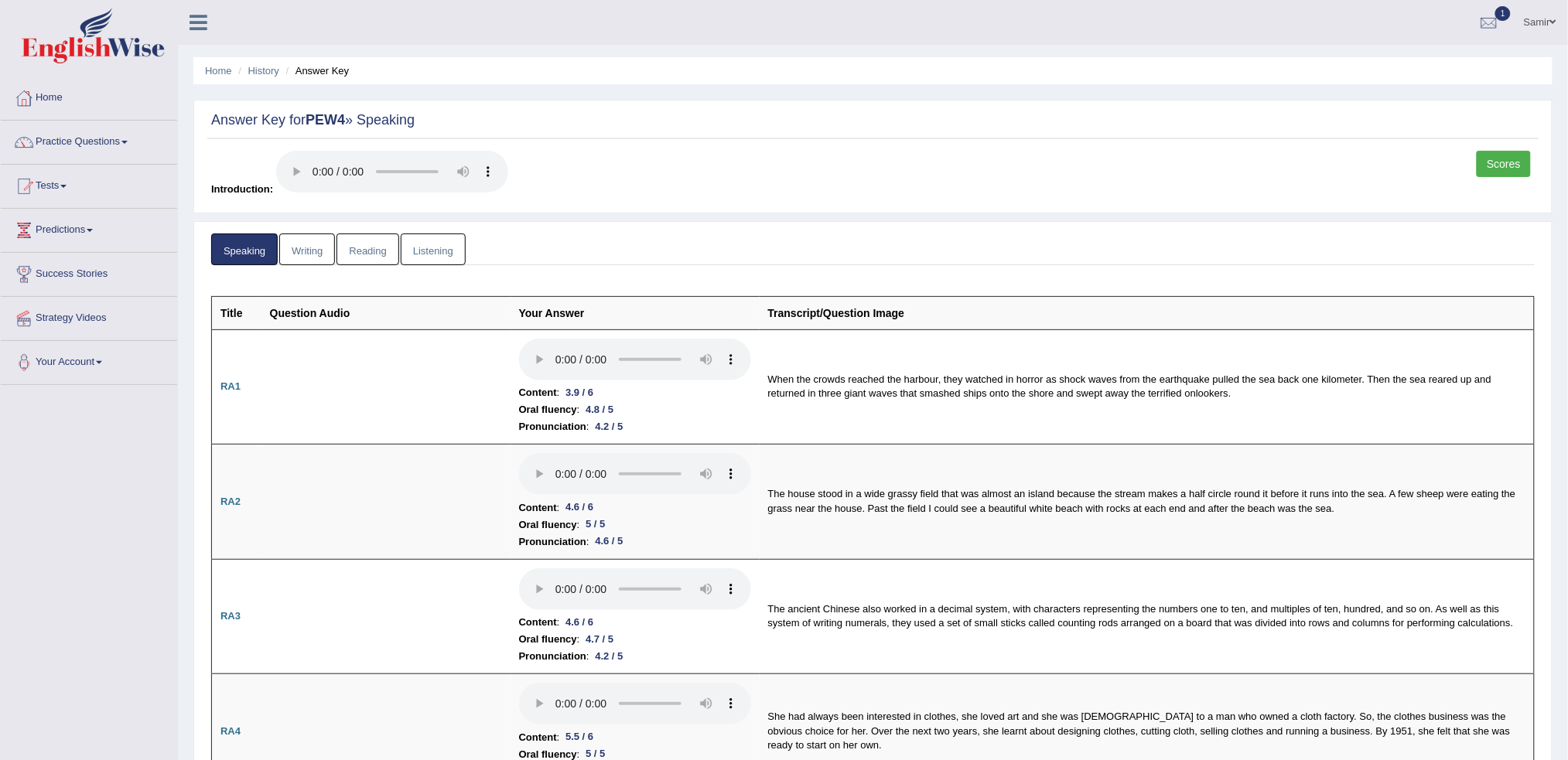
click at [940, 162] on link "Scores" at bounding box center [1503, 164] width 54 height 27
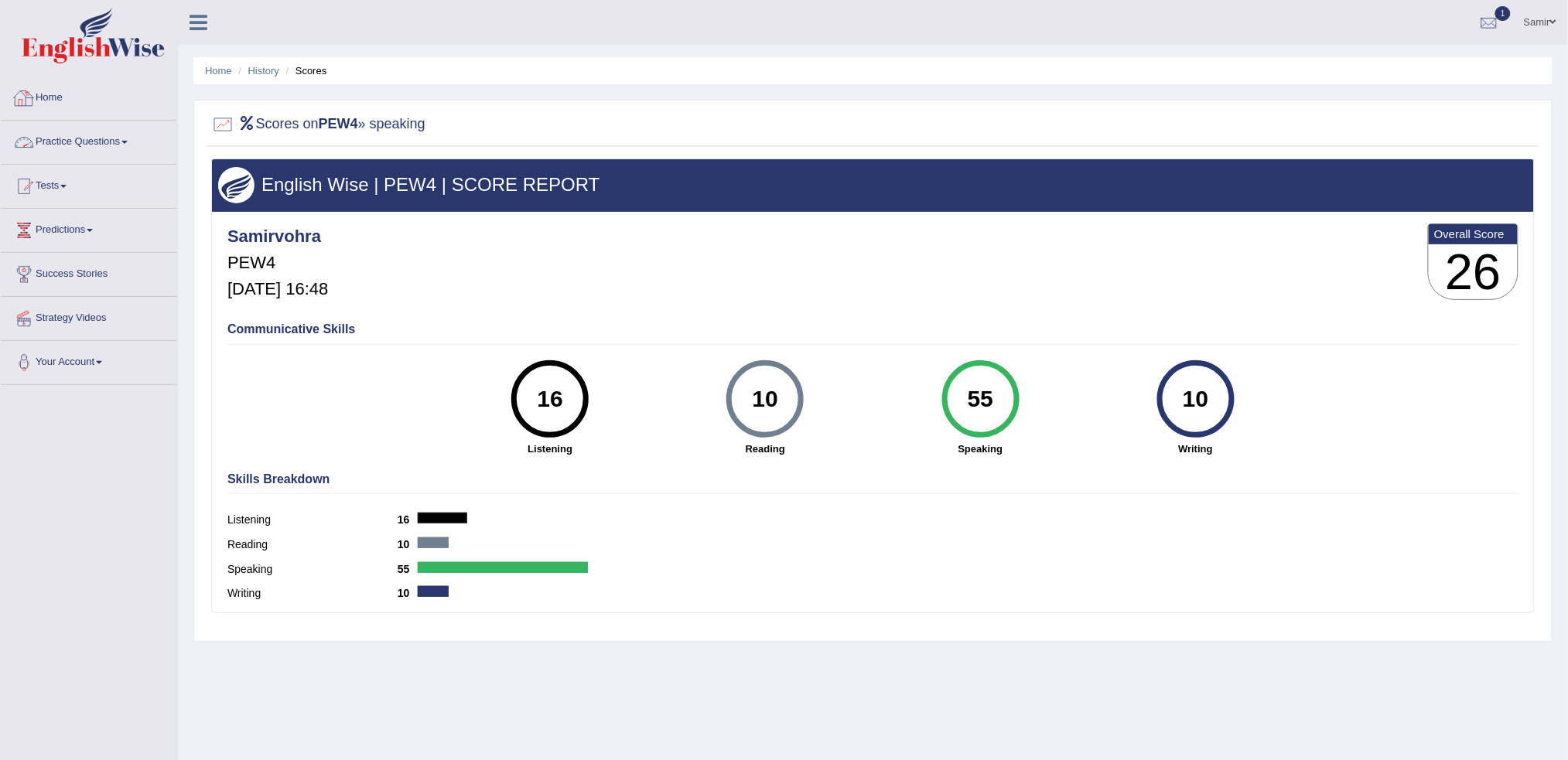
click at [57, 90] on link "Home" at bounding box center [89, 96] width 177 height 39
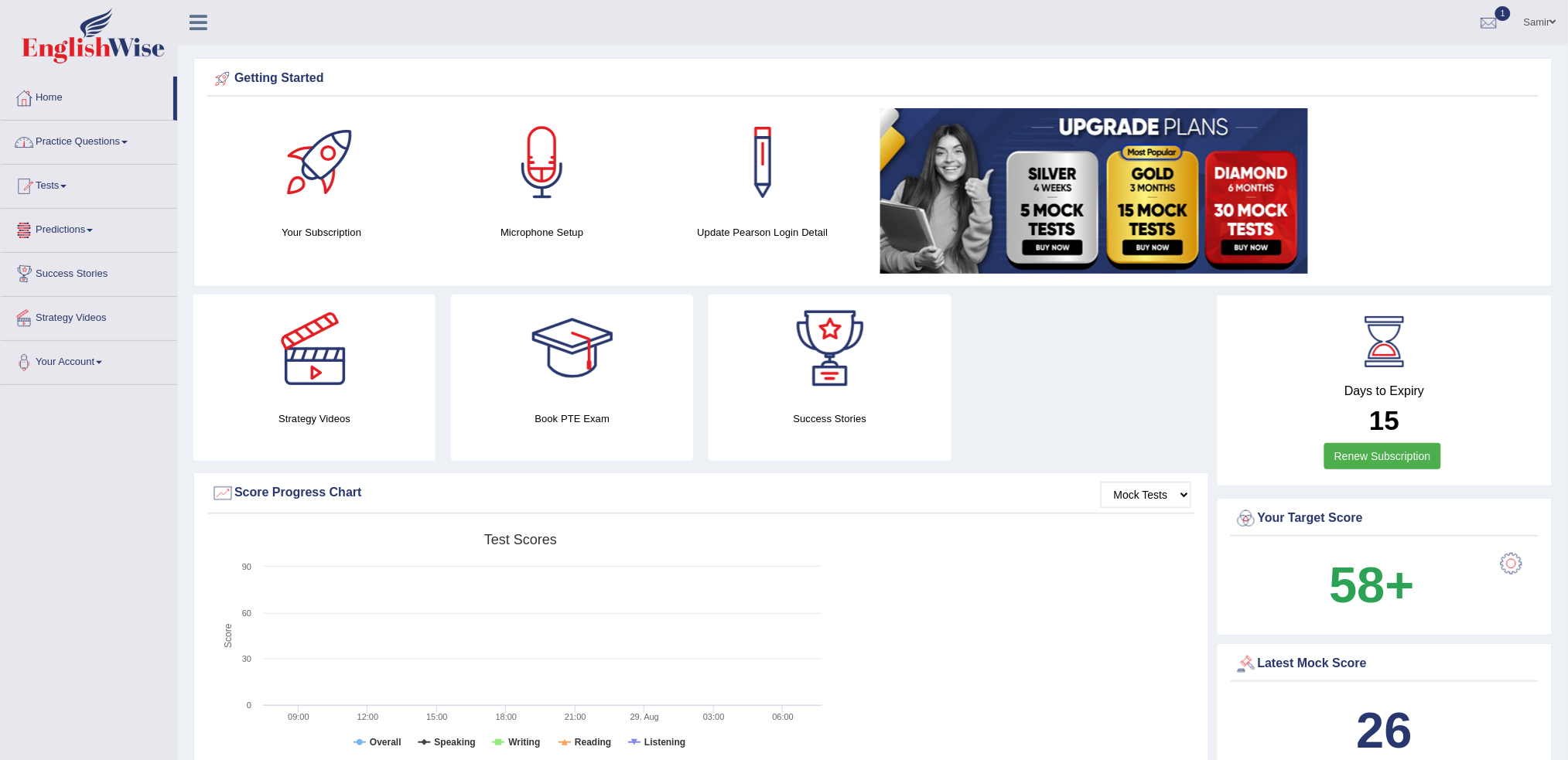
click at [108, 148] on link "Practice Questions" at bounding box center [89, 140] width 177 height 39
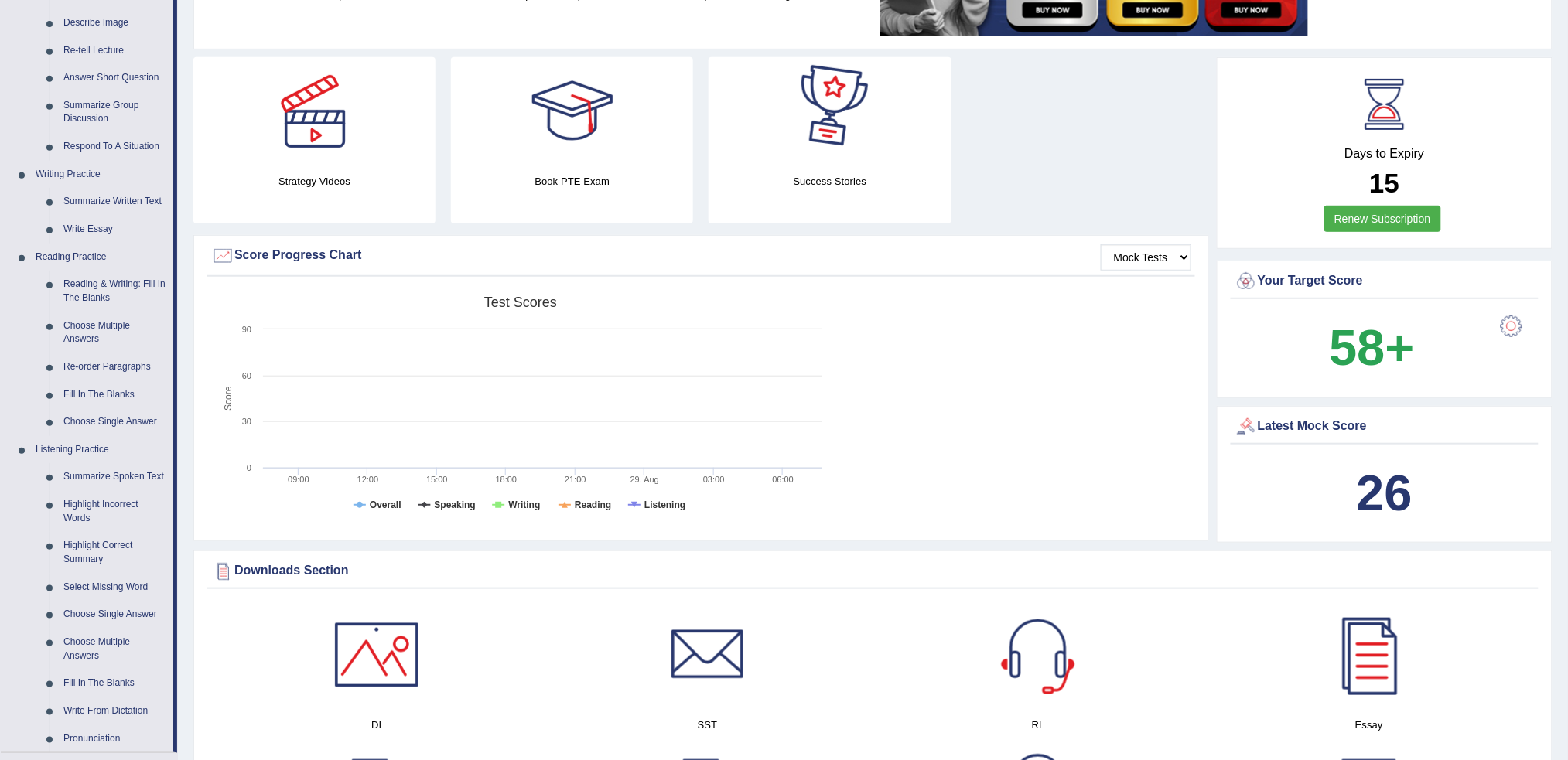
scroll to position [298, 0]
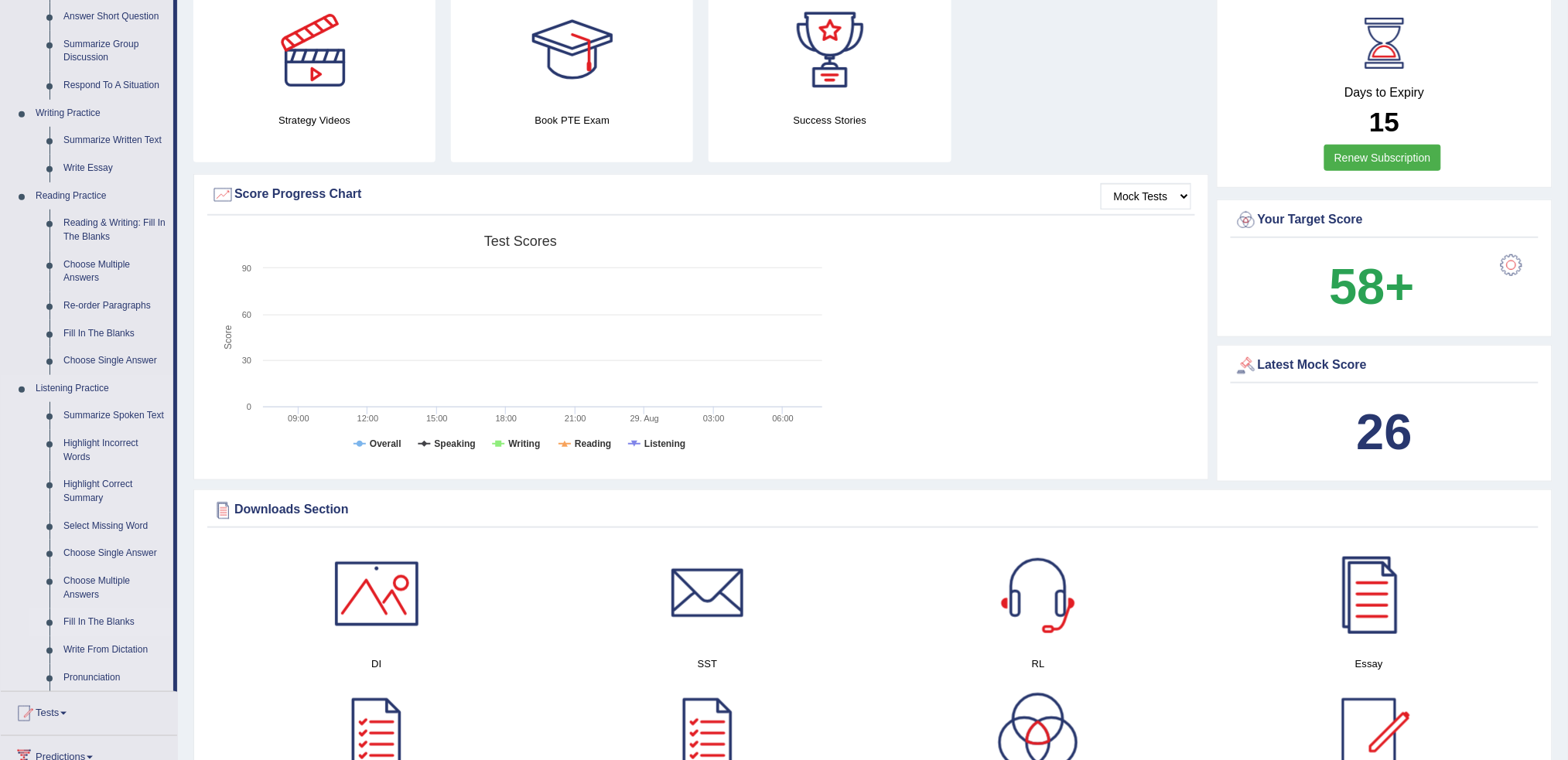
click at [95, 620] on link "Fill In The Blanks" at bounding box center [115, 623] width 117 height 28
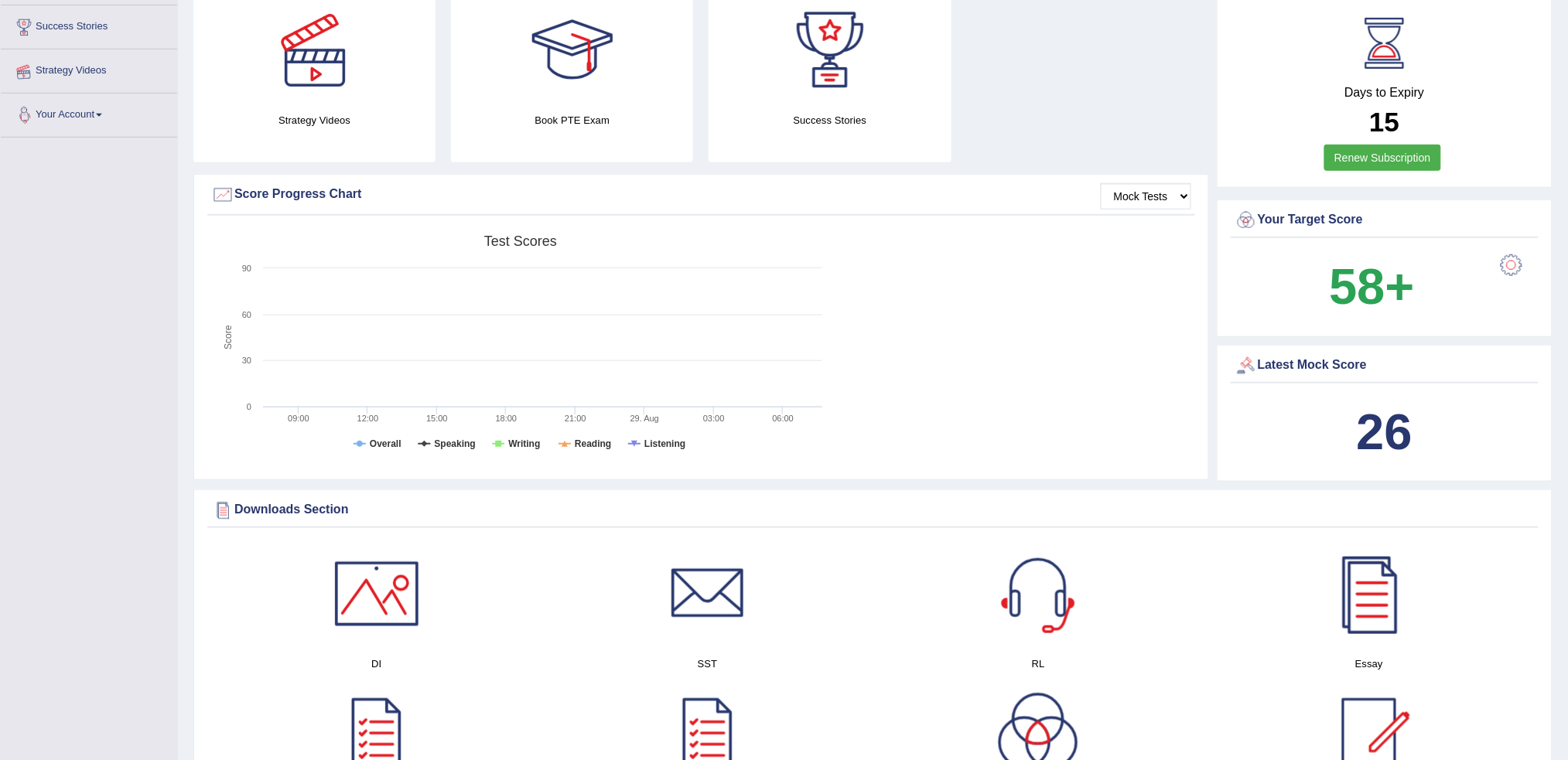
scroll to position [376, 0]
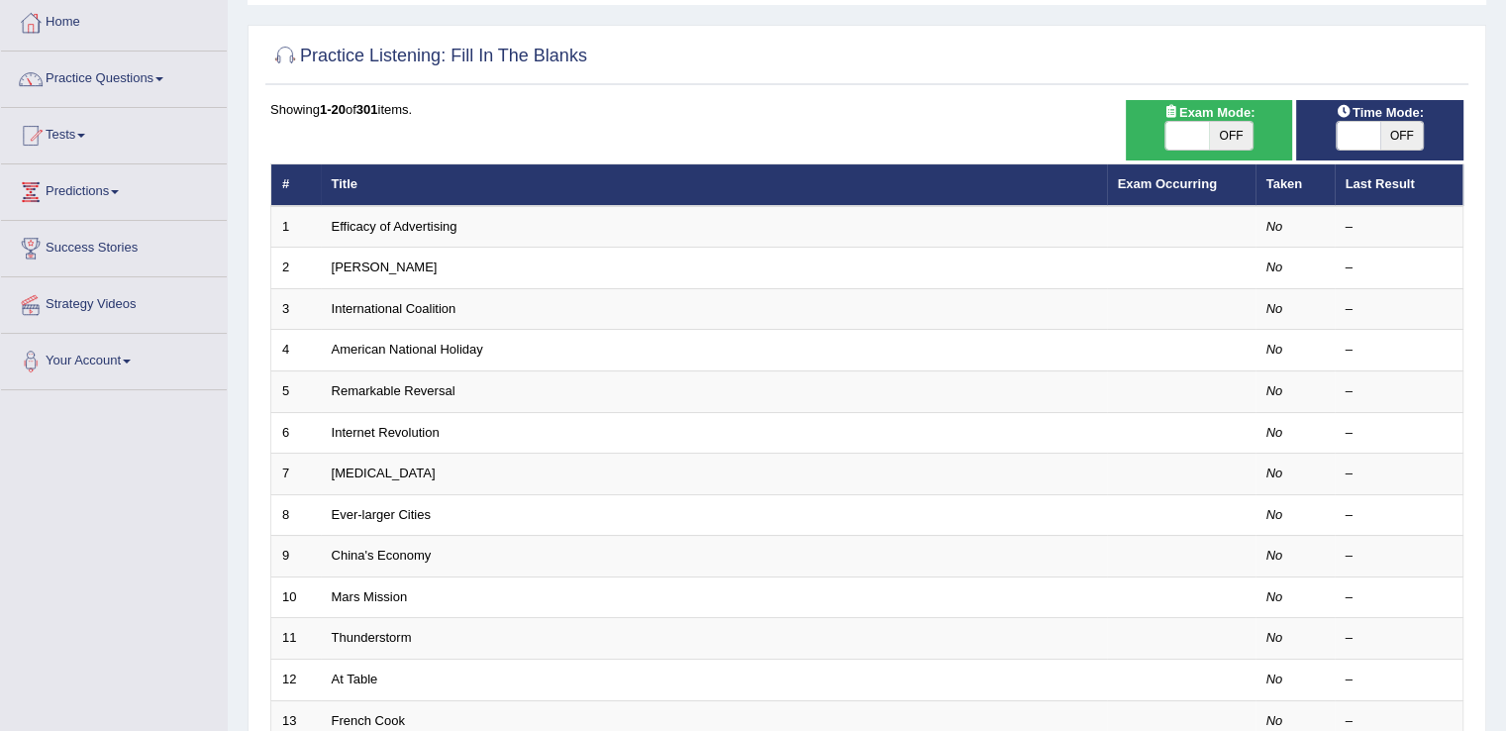
scroll to position [105, 0]
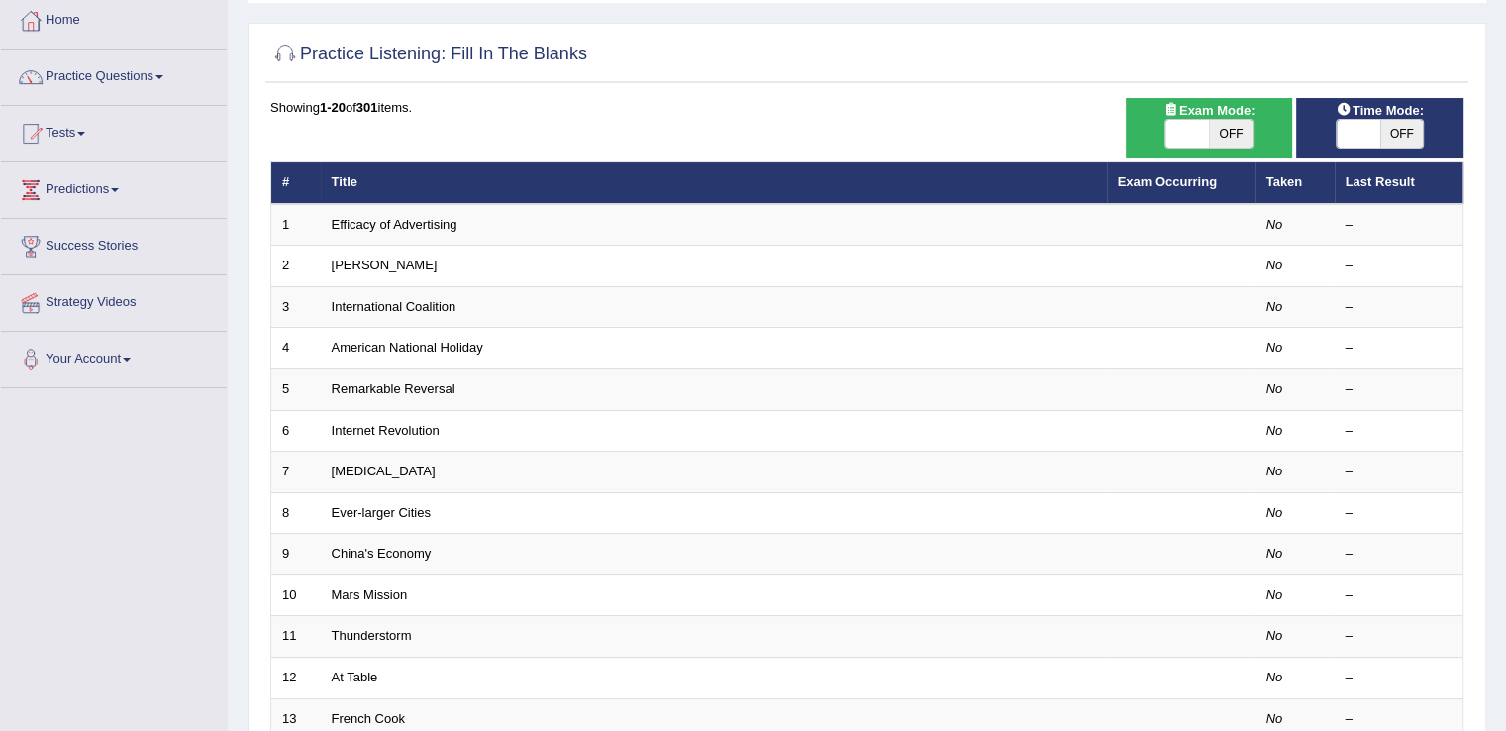
click at [1505, 244] on html "Toggle navigation Home Practice Questions Speaking Practice Read Aloud Repeat S…" at bounding box center [753, 260] width 1506 height 731
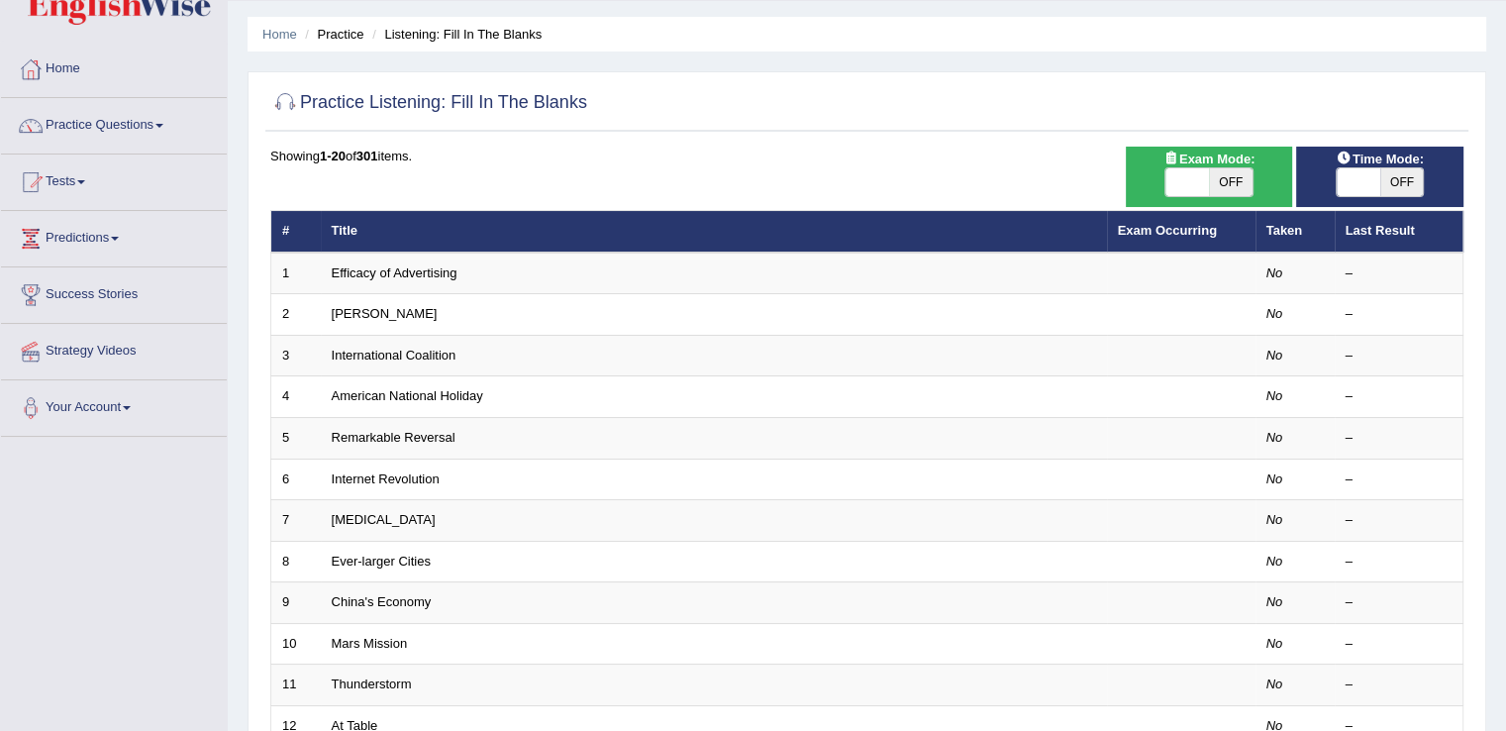
scroll to position [52, 0]
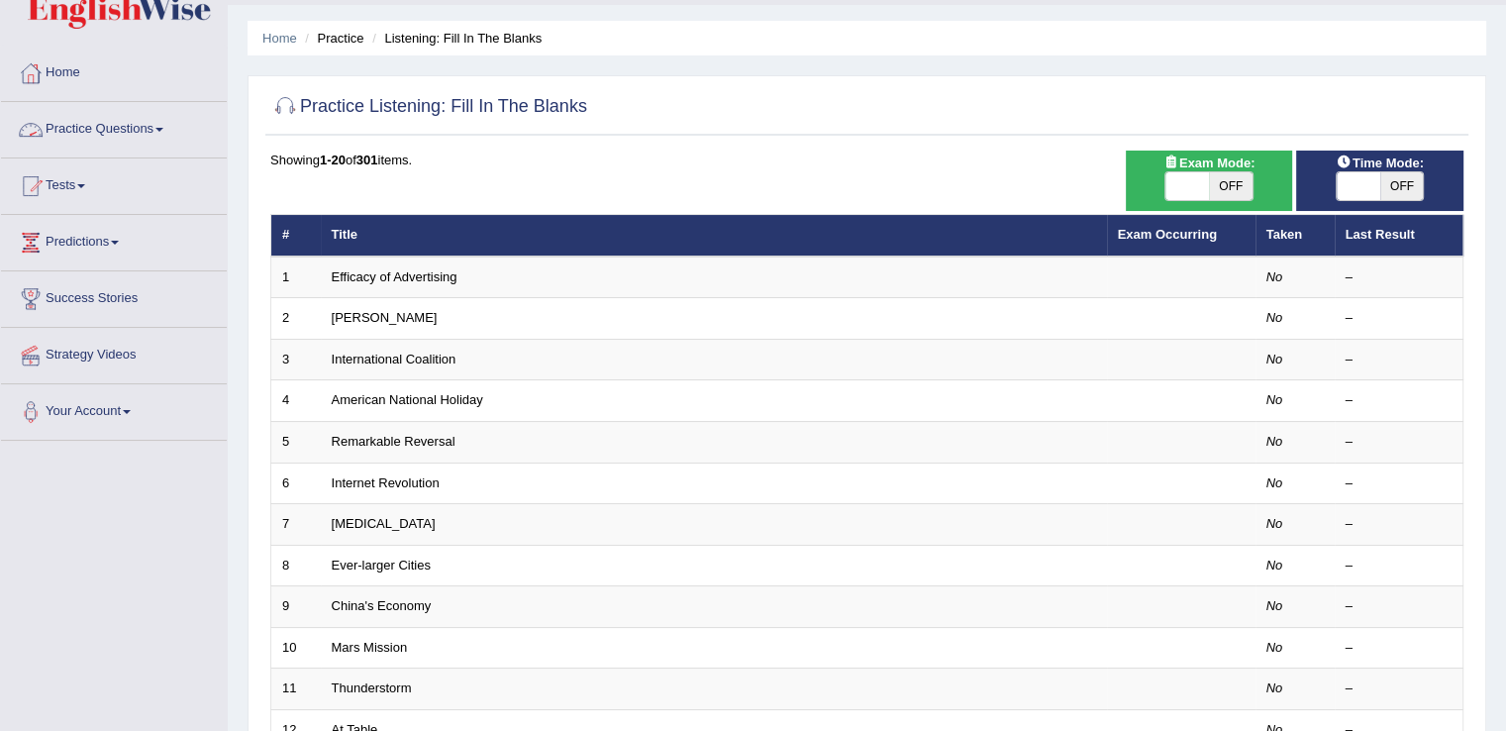
click at [153, 130] on link "Practice Questions" at bounding box center [114, 127] width 226 height 50
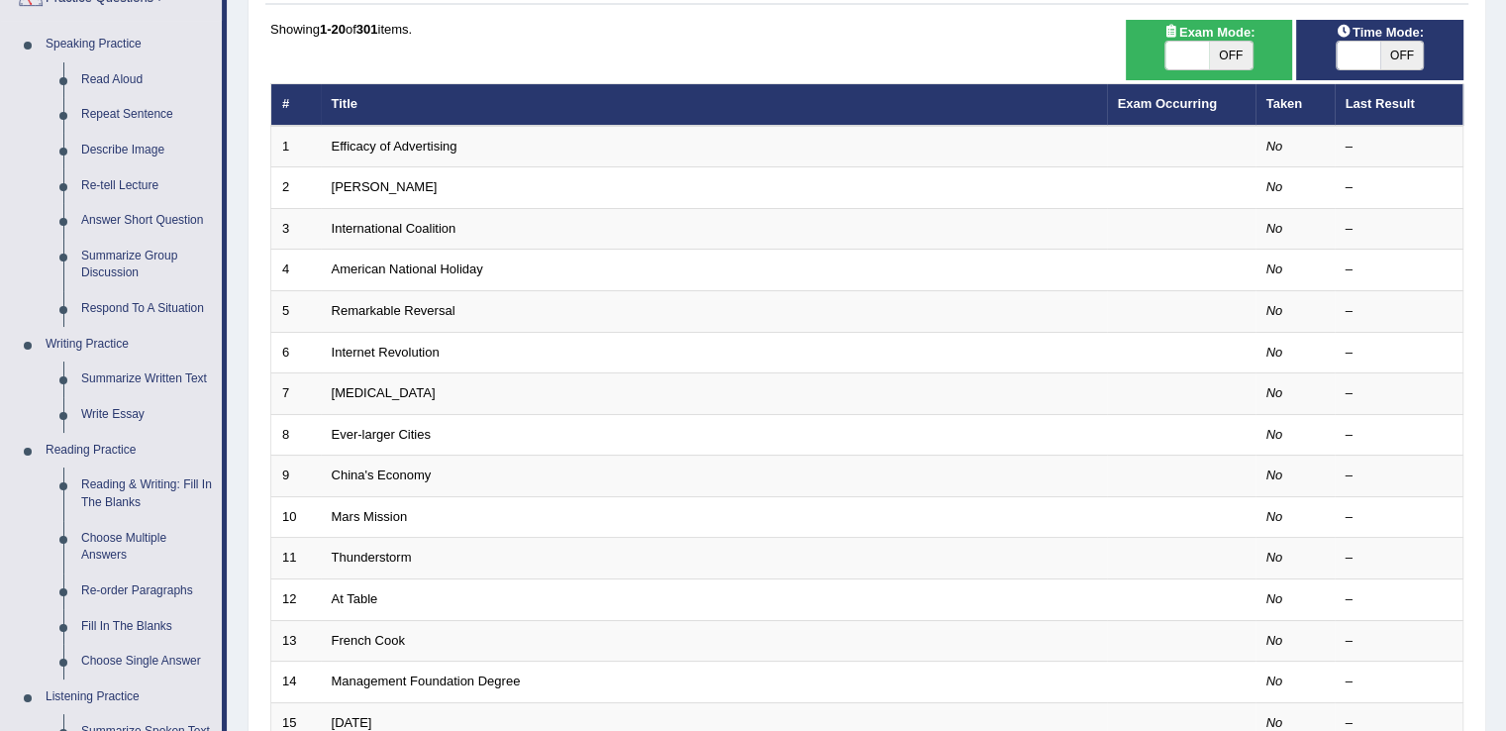
scroll to position [176, 0]
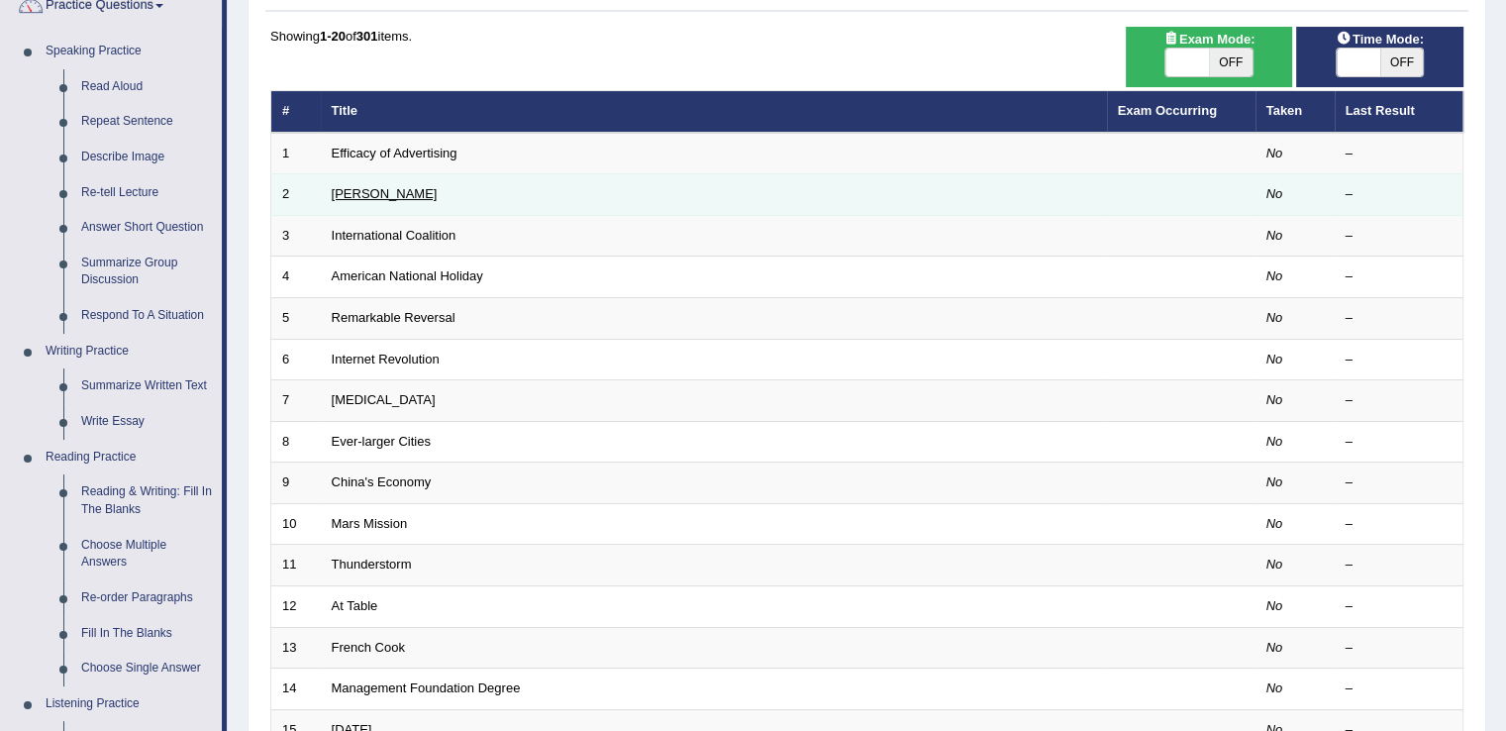
click at [333, 191] on link "[PERSON_NAME]" at bounding box center [385, 193] width 106 height 15
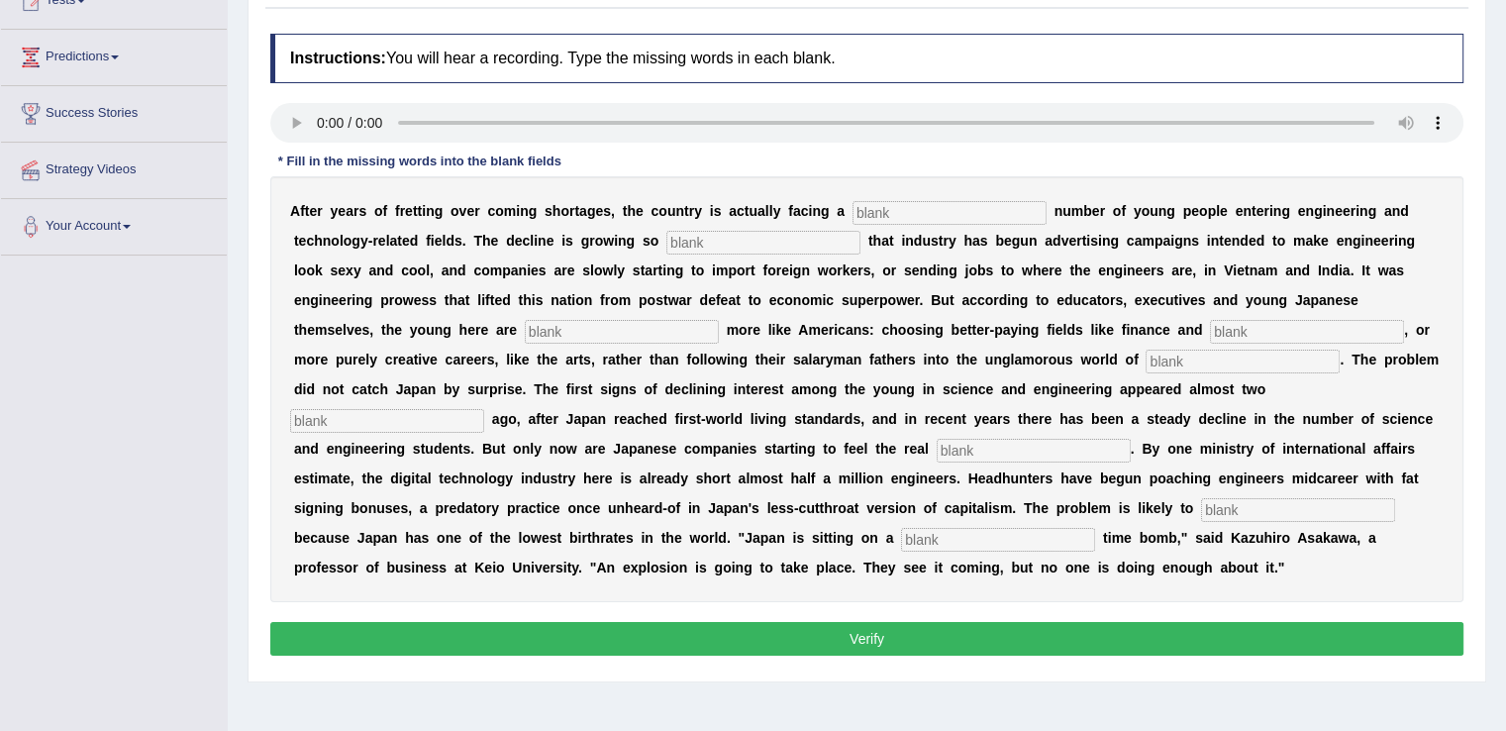
scroll to position [241, 0]
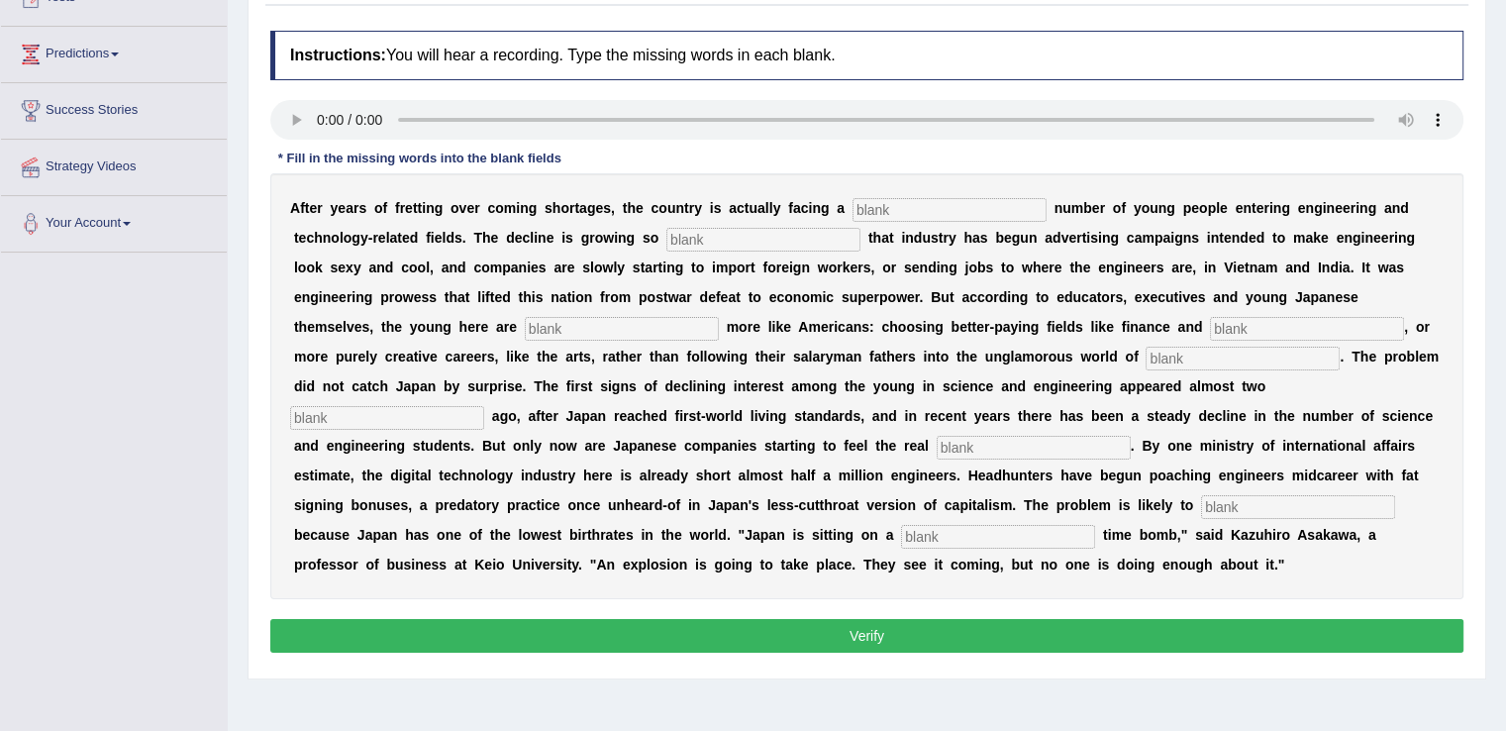
click at [1505, 433] on html "Toggle navigation Home Practice Questions Speaking Practice Read Aloud Repeat S…" at bounding box center [753, 124] width 1506 height 731
click at [930, 209] on input "text" at bounding box center [950, 210] width 194 height 24
type input "D"
type input "devindling"
click at [835, 244] on input "text" at bounding box center [763, 240] width 194 height 24
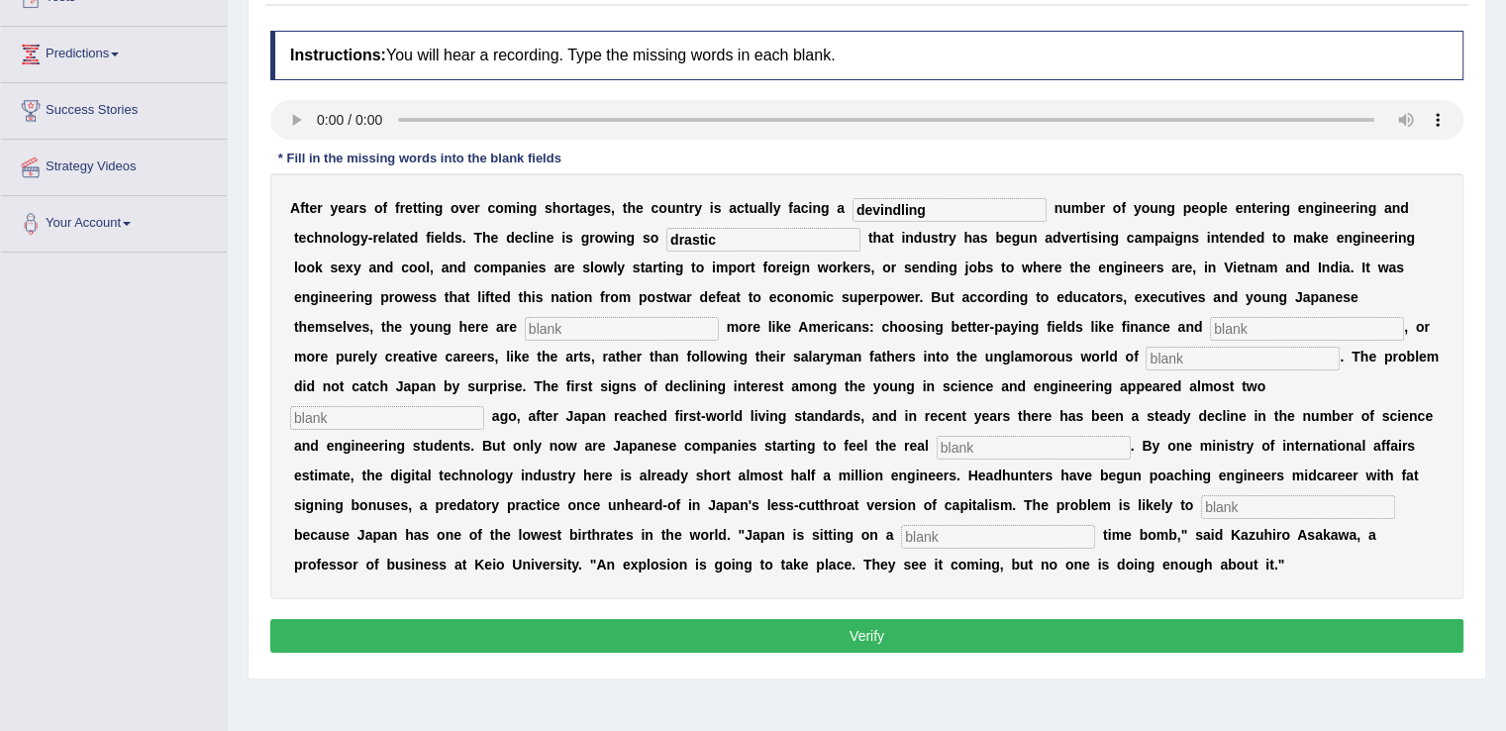
type input "drastic"
click at [705, 332] on input "text" at bounding box center [622, 329] width 194 height 24
type input "behaving"
click at [1252, 323] on input "text" at bounding box center [1307, 329] width 194 height 24
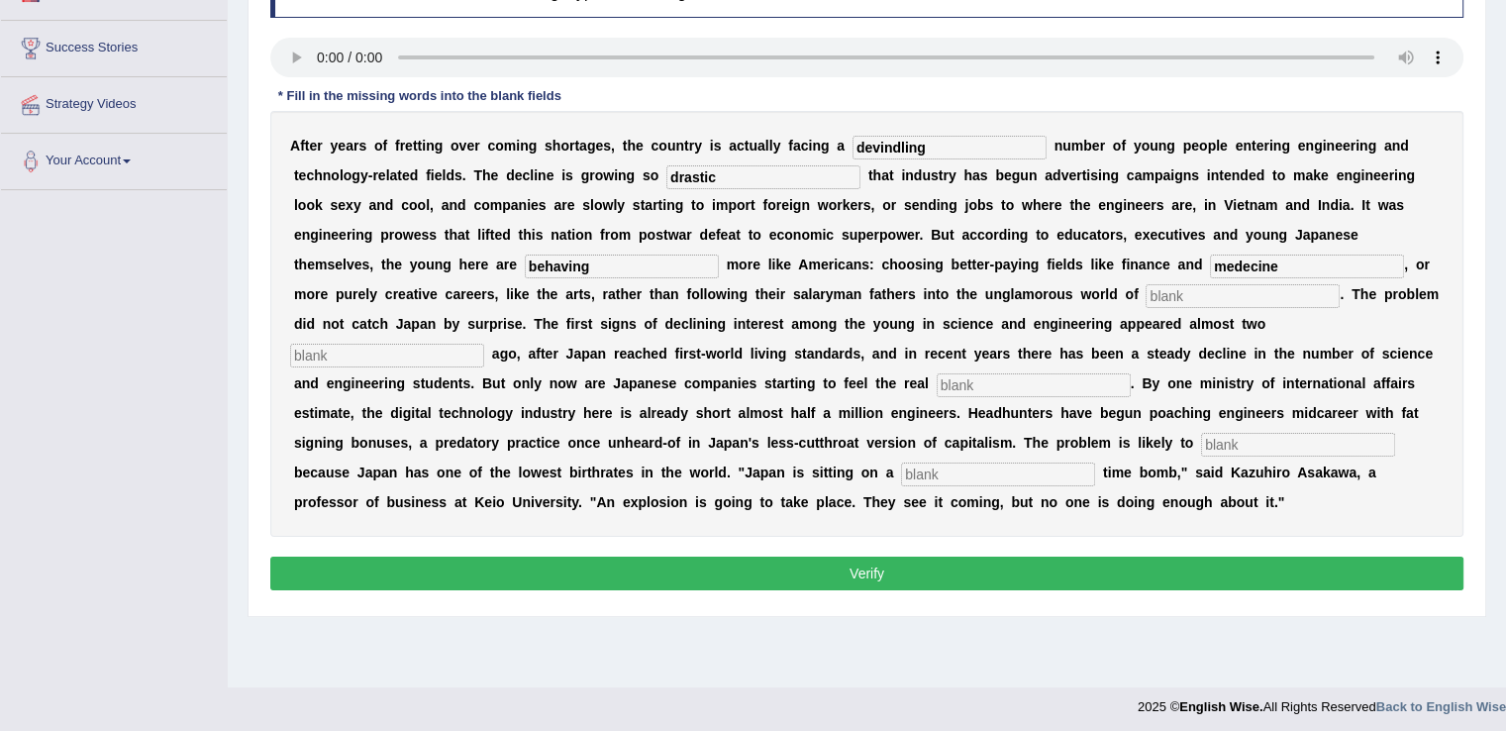
scroll to position [304, 0]
type input "medecine"
click at [1255, 292] on input "text" at bounding box center [1243, 295] width 194 height 24
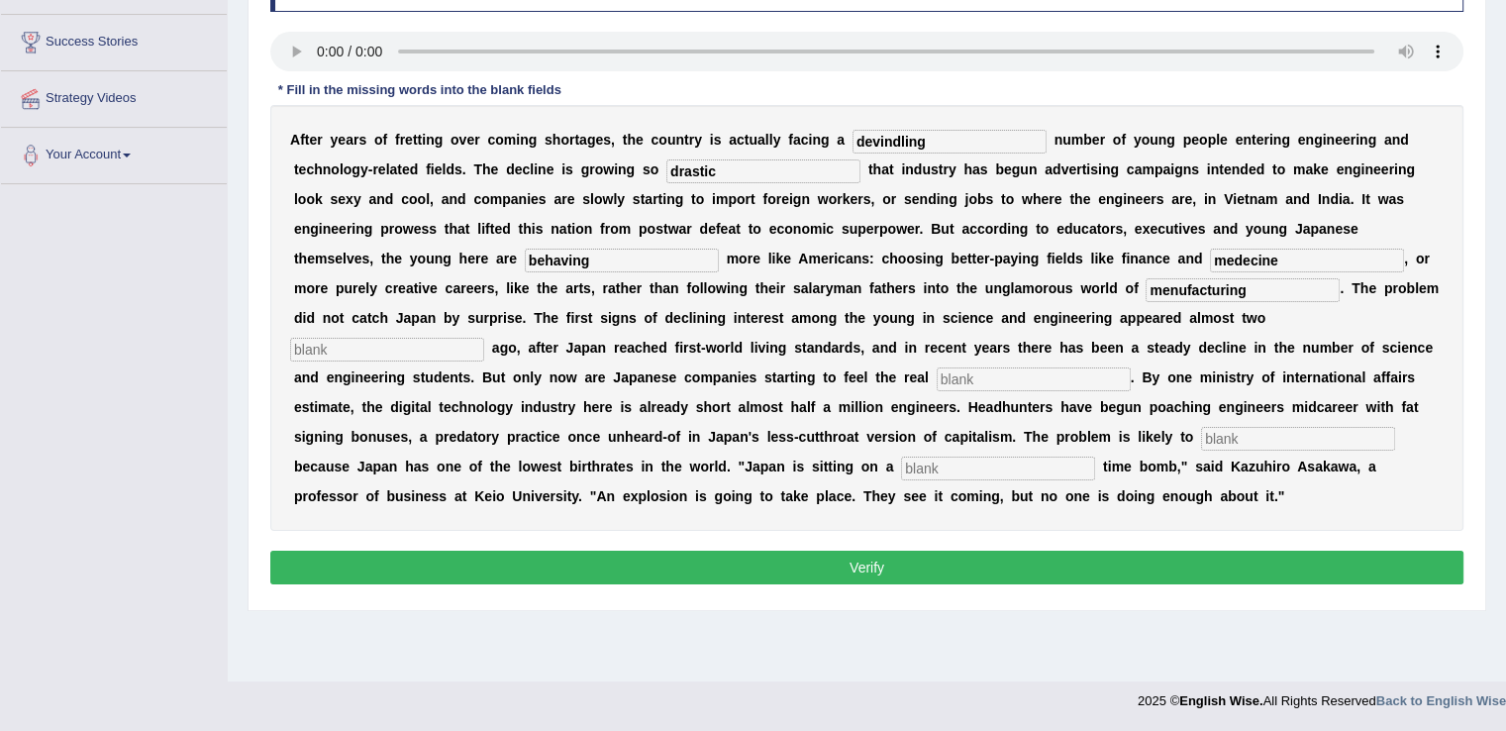
type input "menufacturing"
click at [1246, 255] on input "medecine" at bounding box center [1307, 261] width 194 height 24
type input "medicine"
click at [1070, 381] on input "text" at bounding box center [1034, 379] width 194 height 24
click at [457, 331] on div "A f t e r y e a r s o f f r e t t i n g o v e r c o m i n g s h o r t a g e s ,…" at bounding box center [866, 318] width 1193 height 426
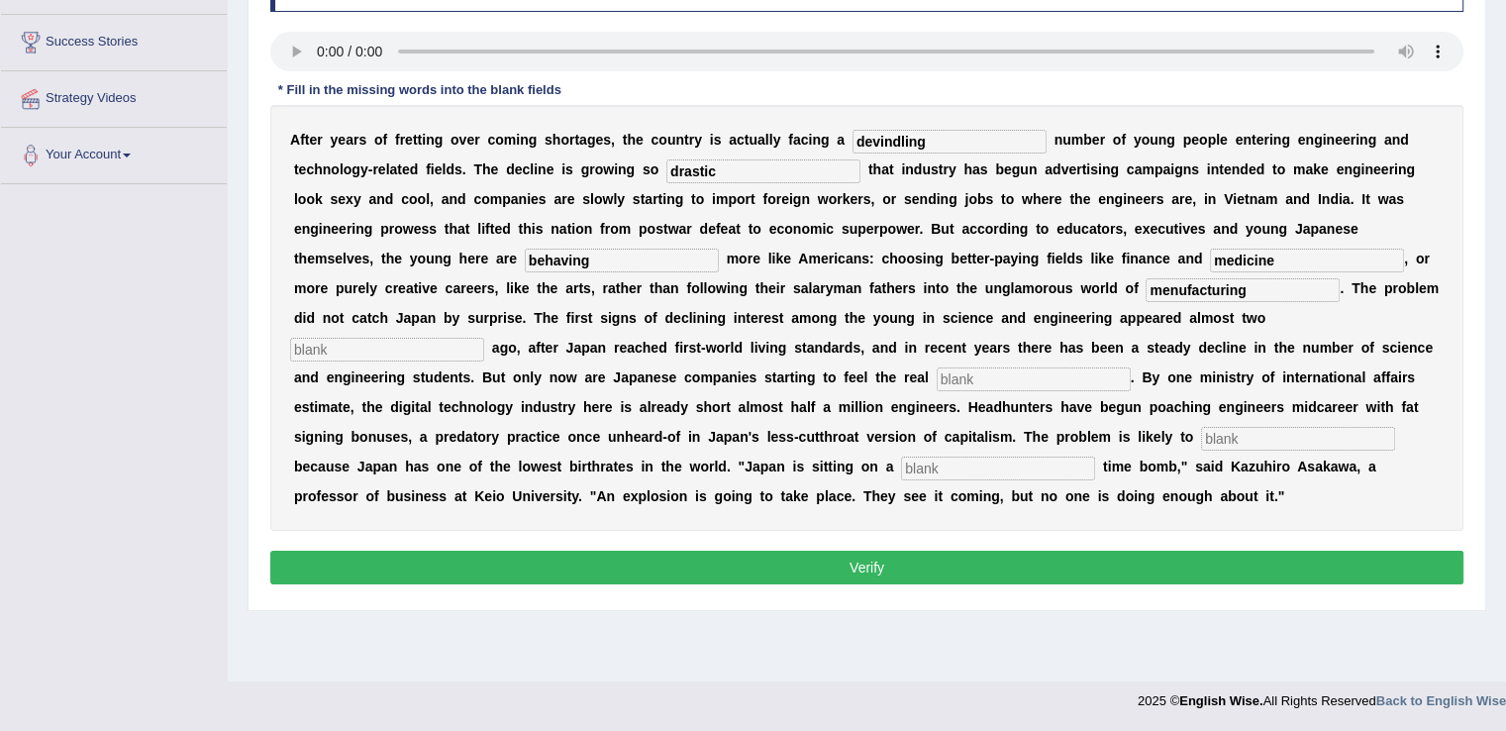
click at [452, 340] on input "text" at bounding box center [387, 350] width 194 height 24
type input "d"
type input "daced"
click at [1080, 376] on input "text" at bounding box center [1034, 379] width 194 height 24
type input "pinch"
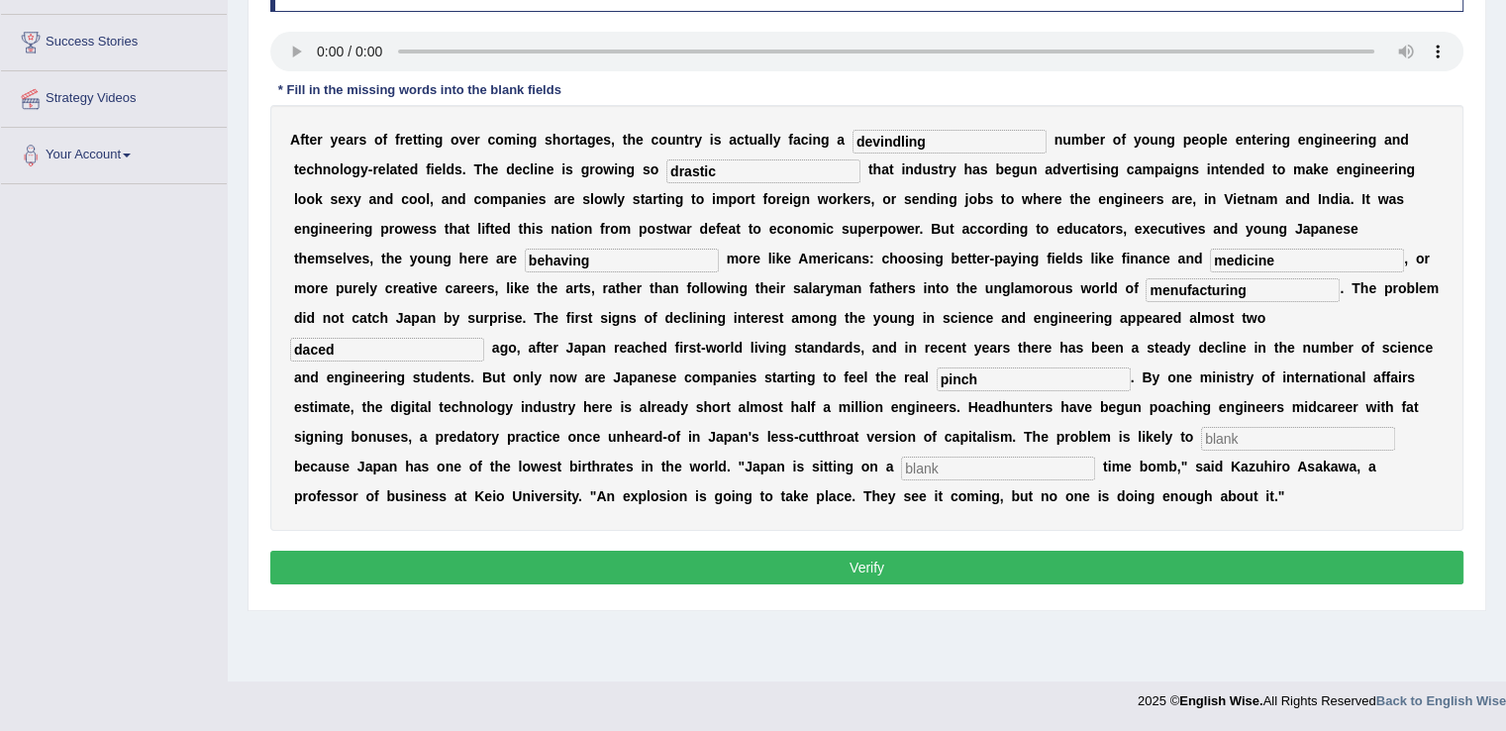
click at [1212, 435] on input "text" at bounding box center [1298, 439] width 194 height 24
type input "o"
type input "worse"
click at [1077, 470] on input "text" at bounding box center [998, 468] width 194 height 24
type input "democretic"
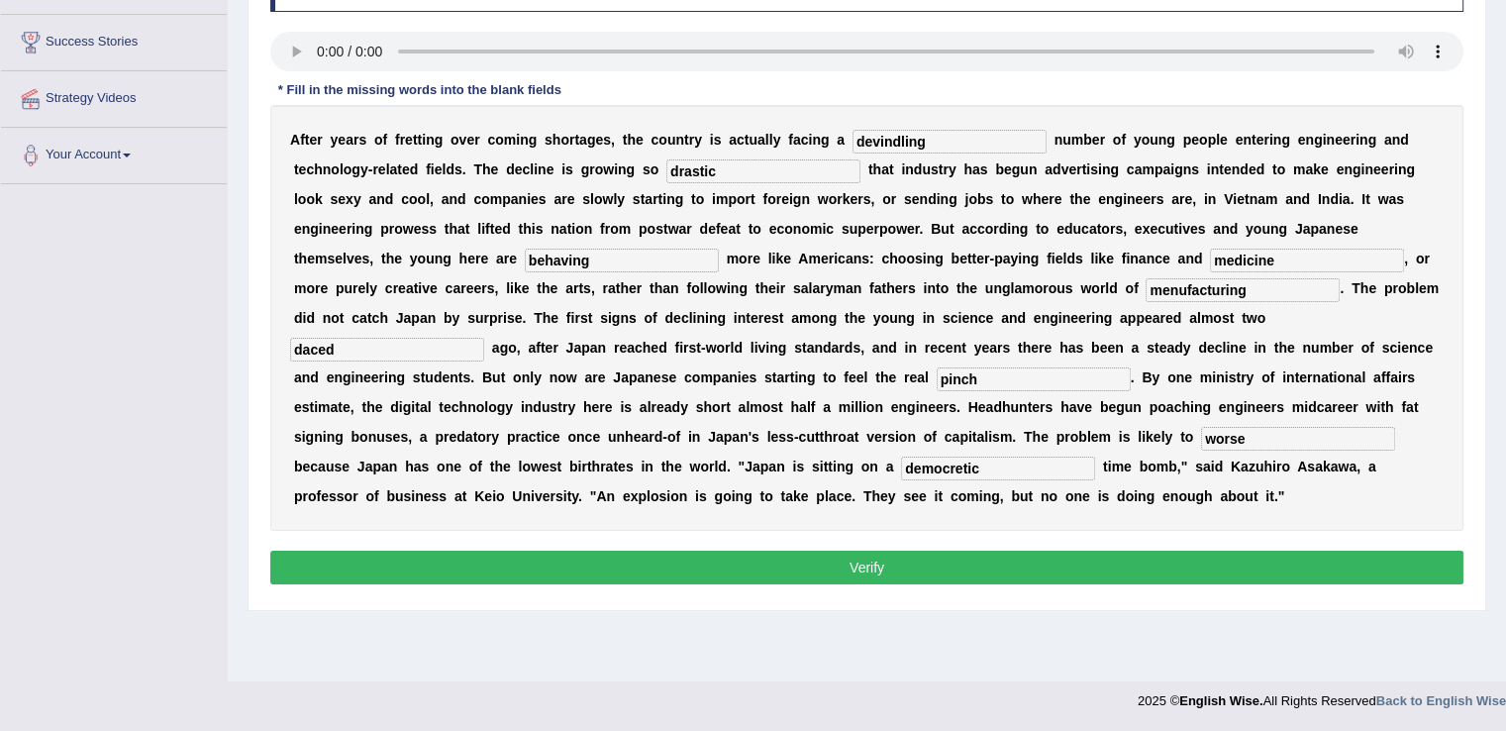
click at [1170, 287] on input "menufacturing" at bounding box center [1243, 290] width 194 height 24
type input "manufacturing"
click at [404, 349] on input "daced" at bounding box center [387, 350] width 194 height 24
type input "decades"
click at [1034, 321] on b "e" at bounding box center [1038, 318] width 8 height 16
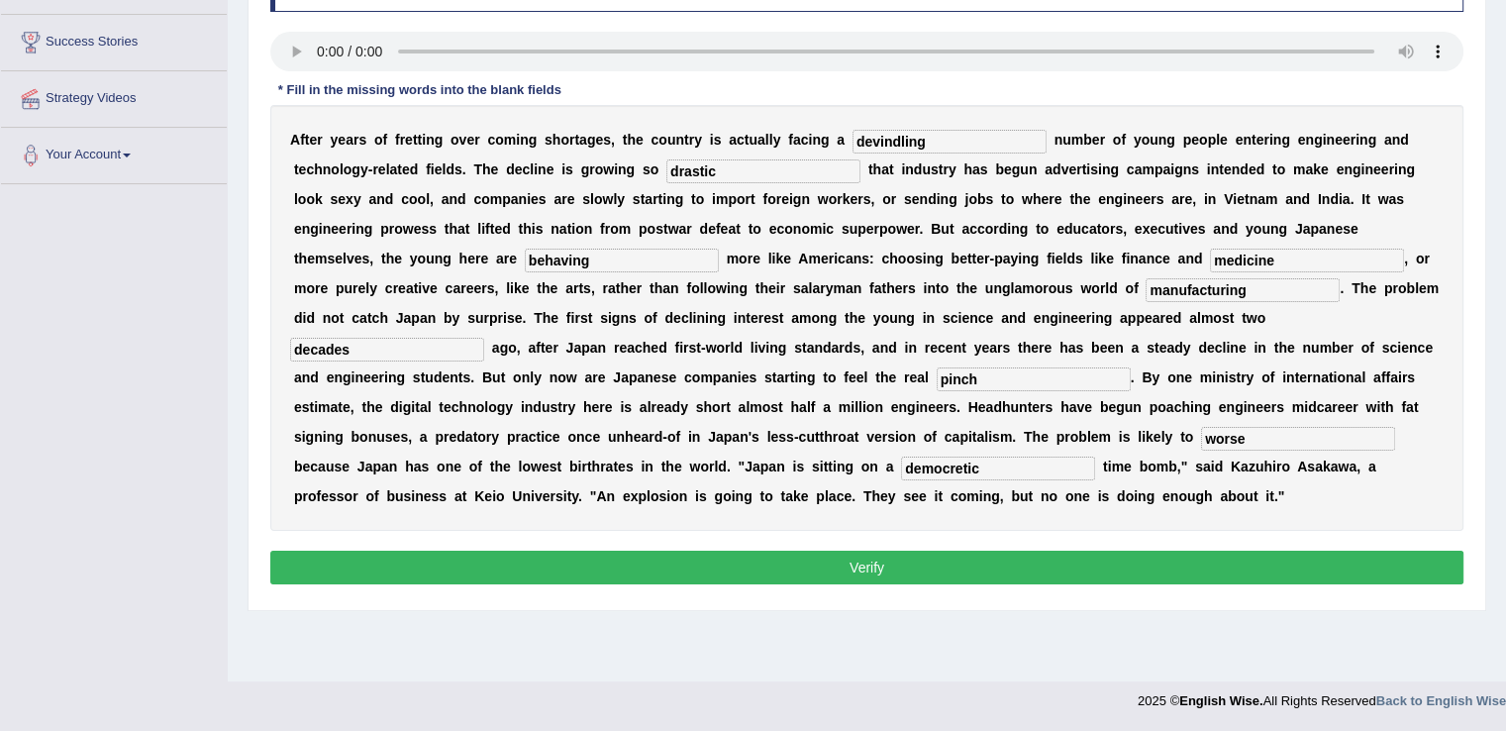
click at [1297, 442] on input "worse" at bounding box center [1298, 439] width 194 height 24
type input "worsen"
click at [1025, 461] on input "democretic" at bounding box center [998, 468] width 194 height 24
click at [969, 136] on input "devindling" at bounding box center [950, 142] width 194 height 24
click at [1402, 573] on button "Verify" at bounding box center [866, 568] width 1193 height 34
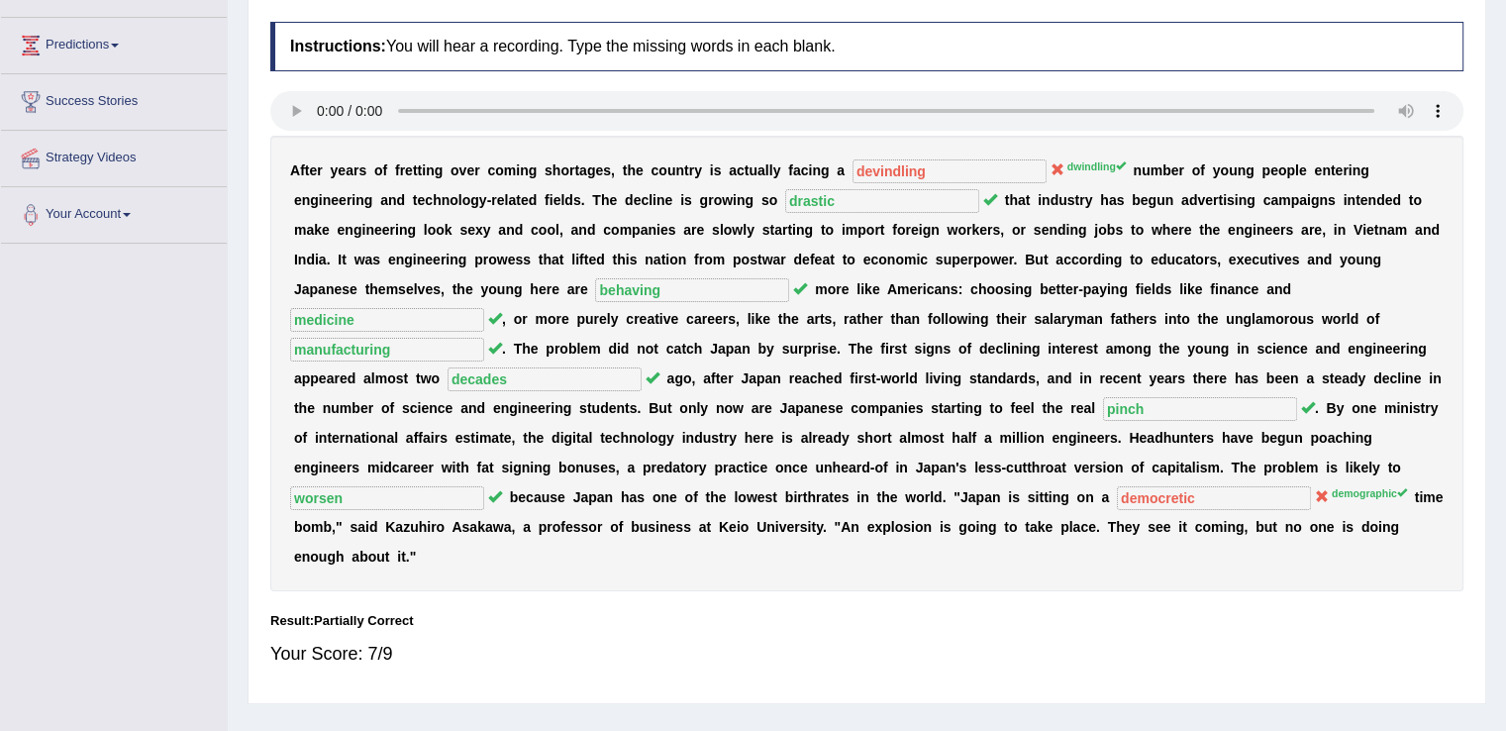
scroll to position [264, 0]
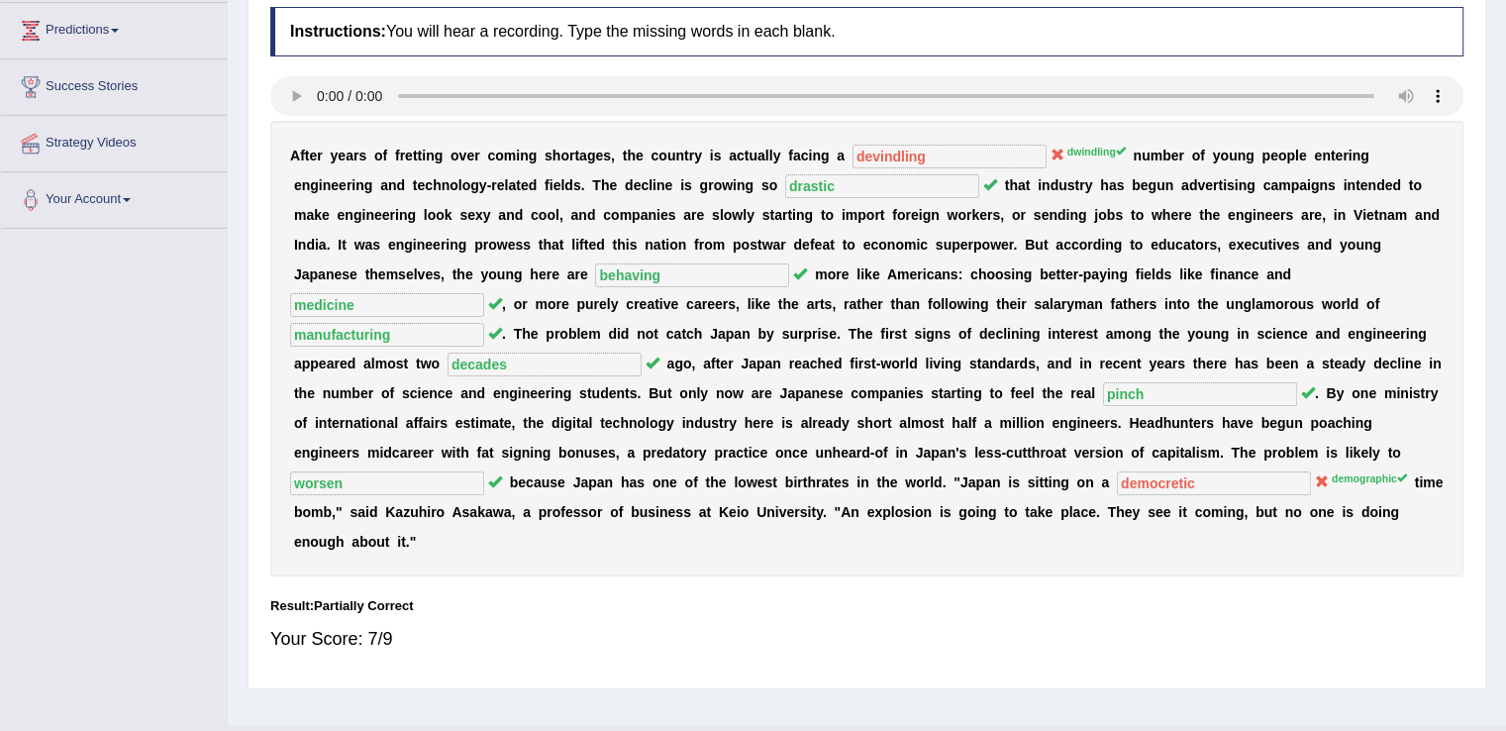
click at [1470, 690] on div "Home Practice Listening: Fill In The [PERSON_NAME] « Prev Next » Report Questio…" at bounding box center [867, 231] width 1278 height 990
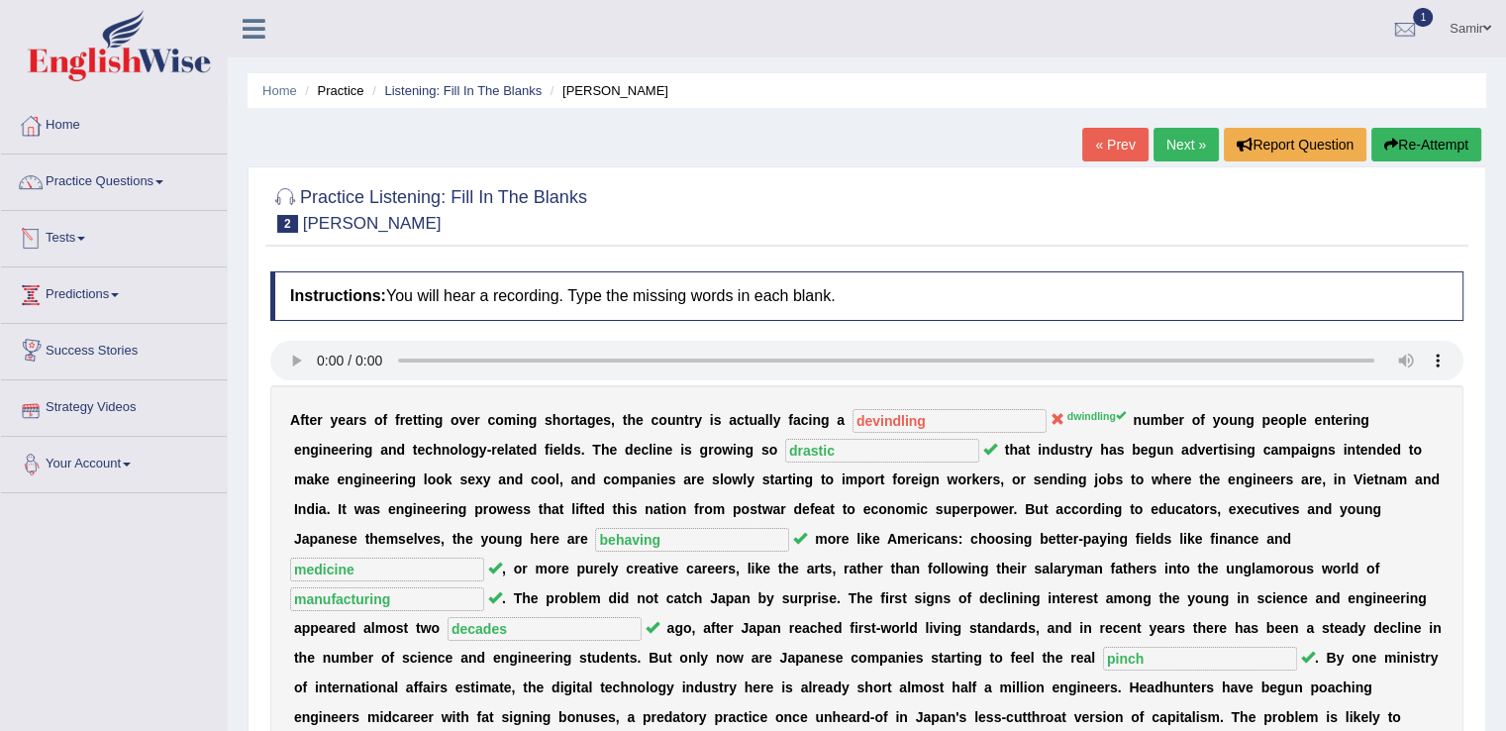
click at [115, 465] on link "Your Account" at bounding box center [114, 462] width 226 height 50
